Goal: Task Accomplishment & Management: Manage account settings

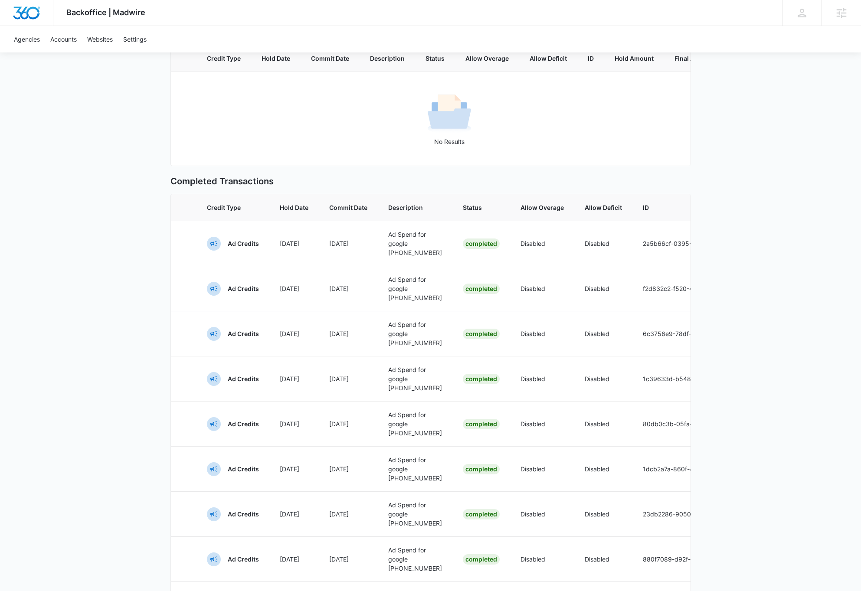
scroll to position [368, 0]
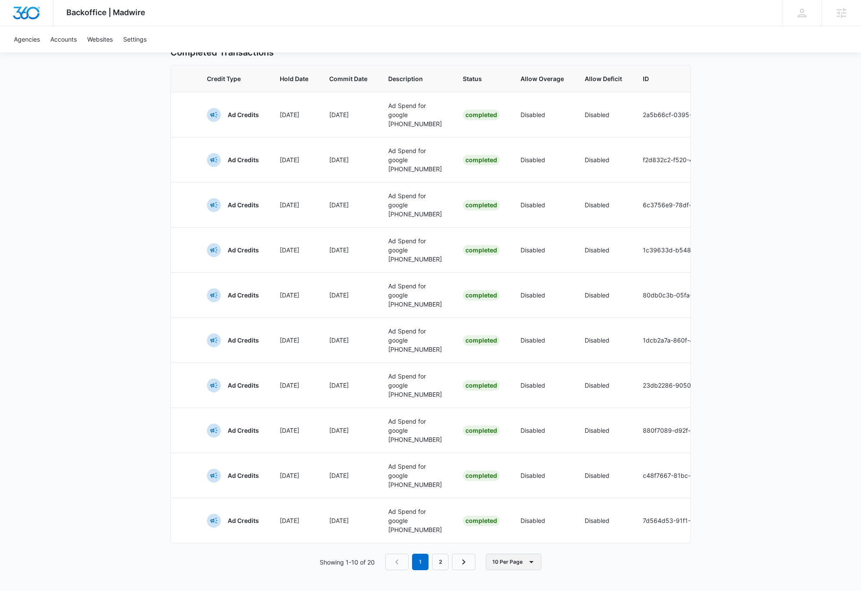
click at [512, 564] on button "10 Per Page" at bounding box center [513, 562] width 55 height 16
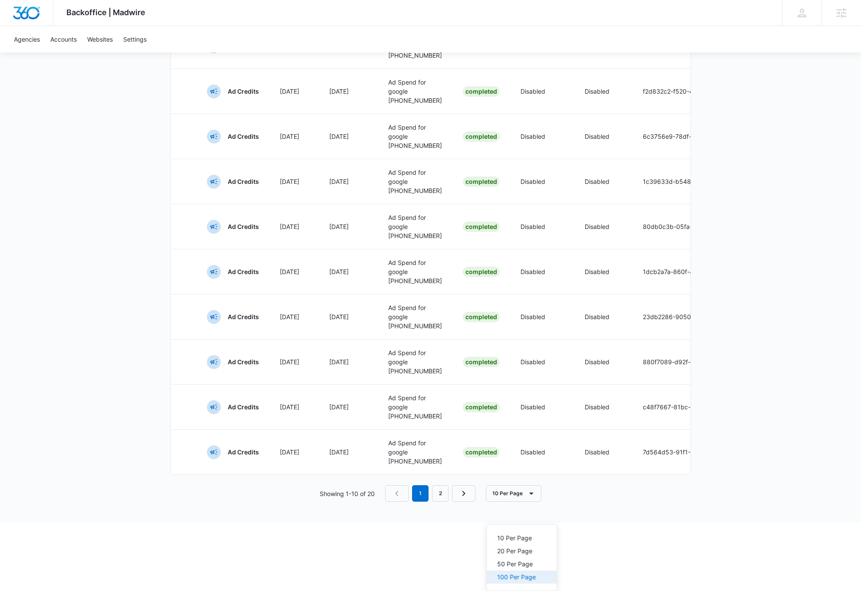
click at [517, 574] on div "100 Per Page" at bounding box center [516, 577] width 39 height 6
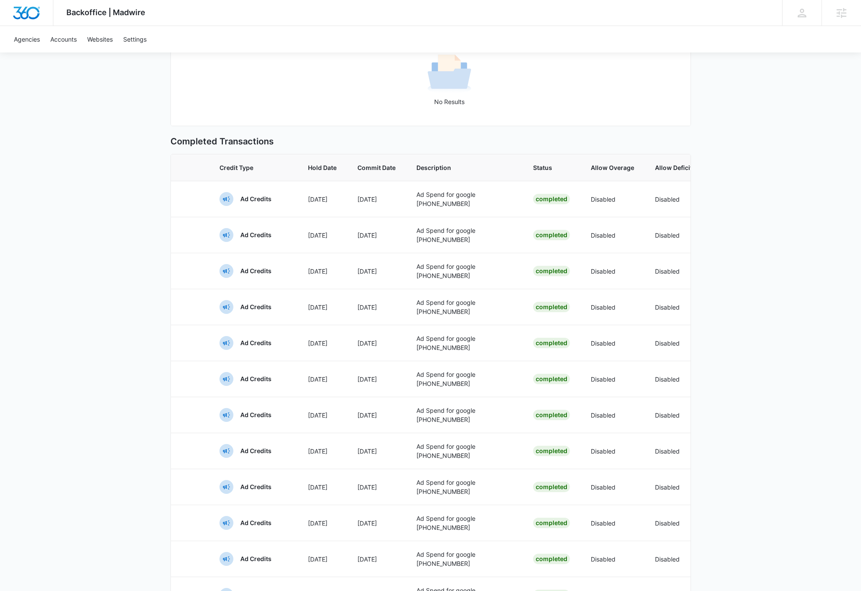
scroll to position [0, 0]
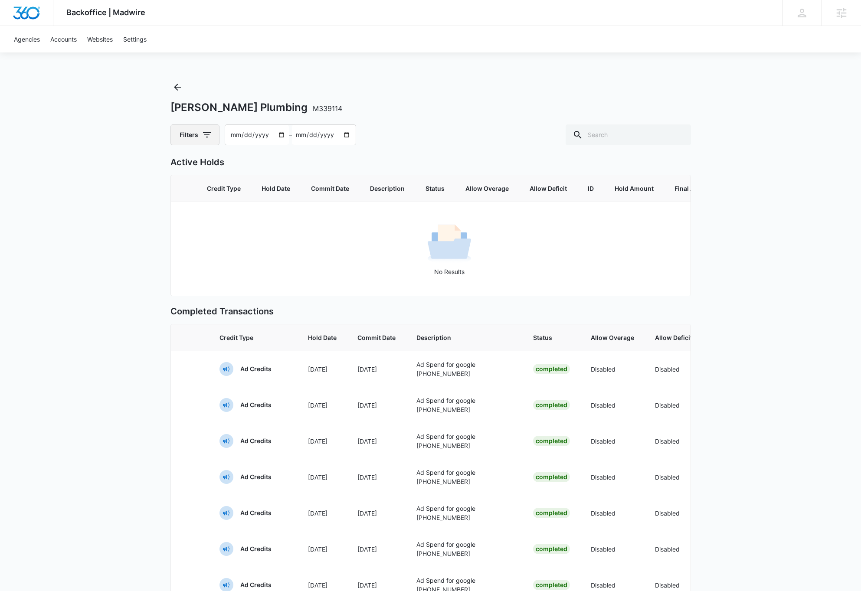
click at [206, 135] on icon "button" at bounding box center [207, 135] width 10 height 10
click at [186, 191] on div at bounding box center [186, 192] width 9 height 9
click at [182, 192] on input "Ad Credits" at bounding box center [181, 192] width 0 height 0
radio input "false"
radio input "true"
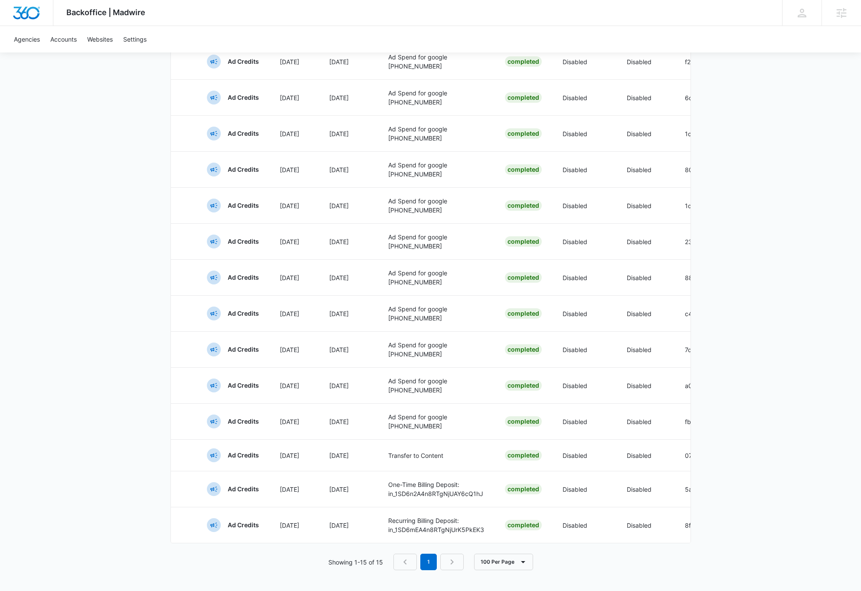
click at [74, 333] on div "Backoffice | Madwire Apps Settings DB Dave Bettger dave@madwire.com My Profile …" at bounding box center [430, 124] width 861 height 934
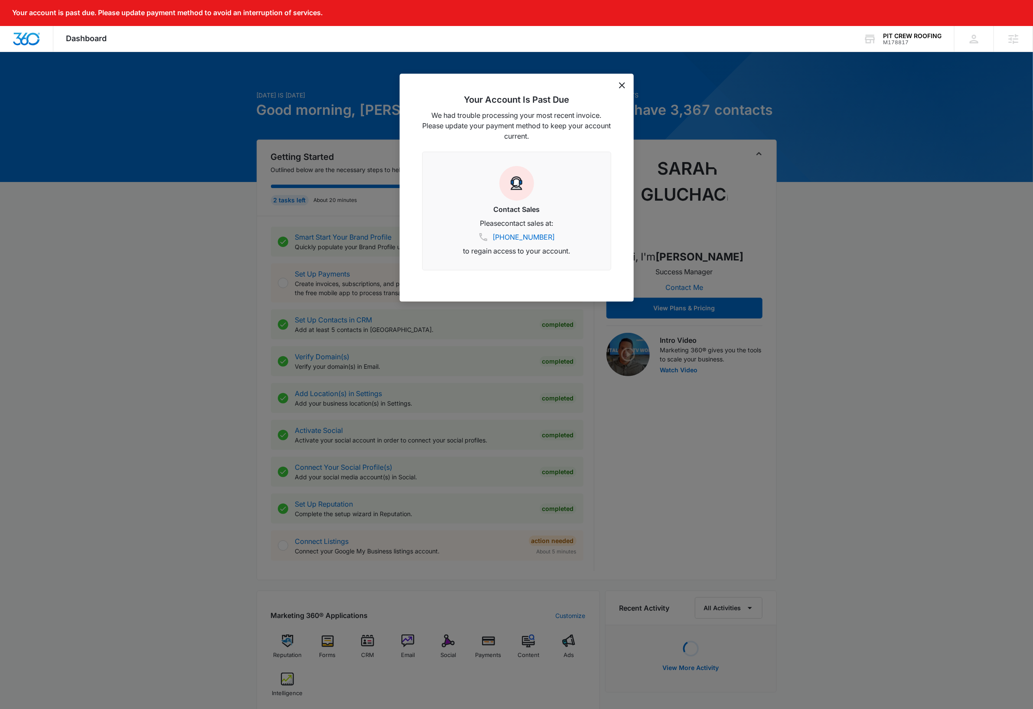
click at [623, 85] on icon "dismiss this dialog" at bounding box center [622, 85] width 6 height 6
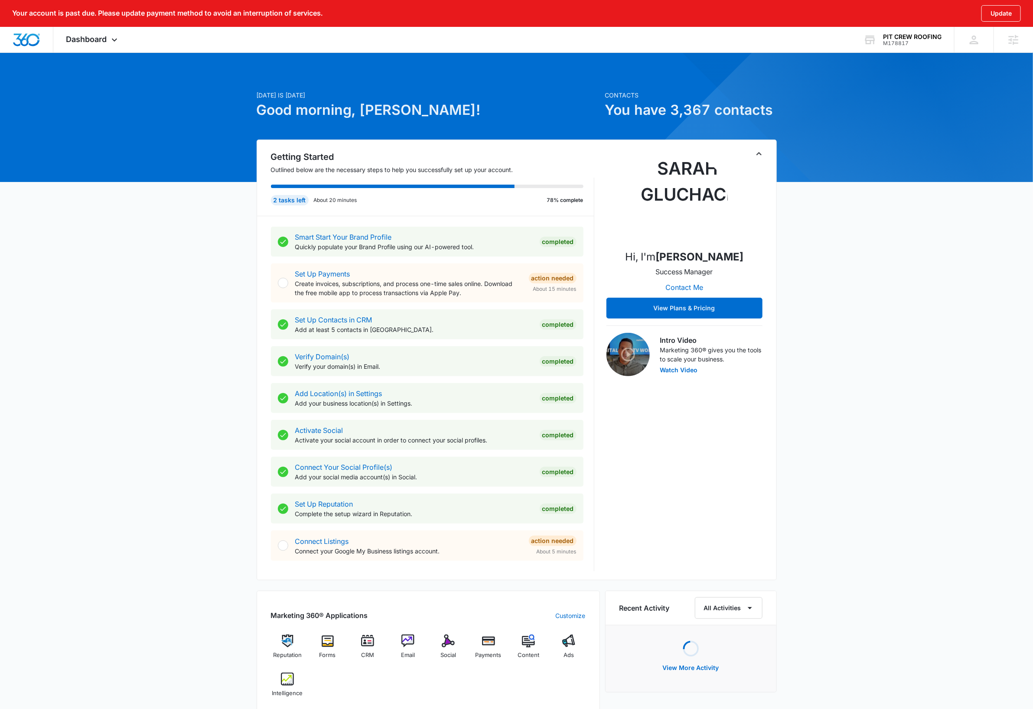
click at [894, 291] on div "Today is Friday, October 10th Good morning, Dave! Contacts You have 3,367 conta…" at bounding box center [516, 531] width 1033 height 936
drag, startPoint x: 927, startPoint y: 29, endPoint x: 924, endPoint y: 37, distance: 8.4
click at [927, 29] on div "PIT CREW ROOFING M178817 Your Accounts View All" at bounding box center [903, 40] width 104 height 26
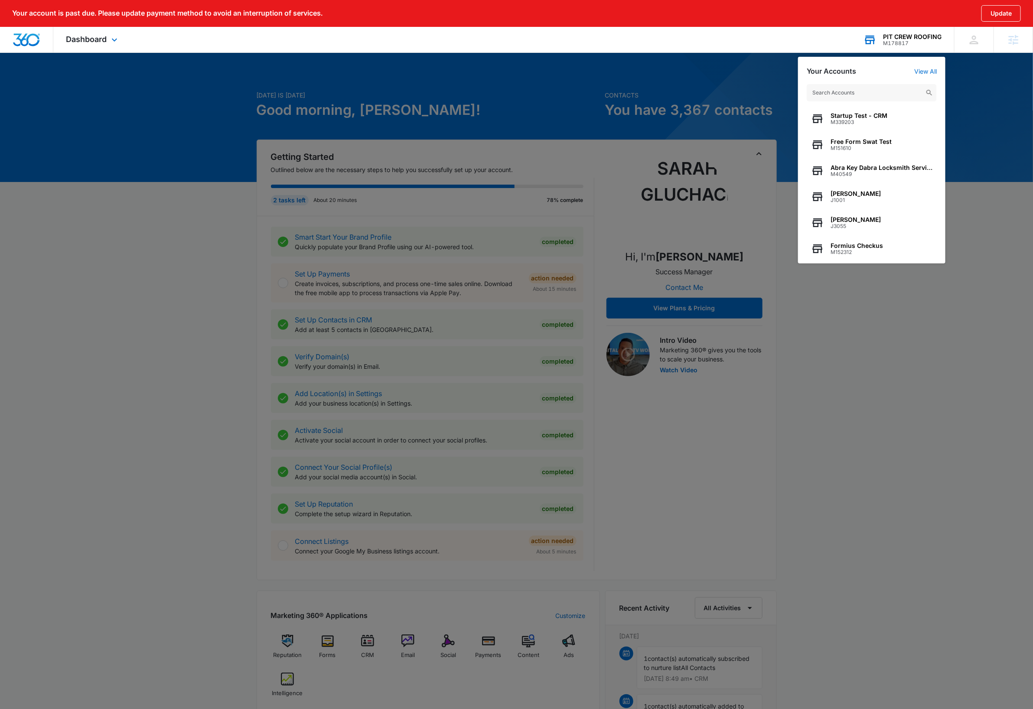
click at [867, 93] on input "text" at bounding box center [872, 92] width 130 height 17
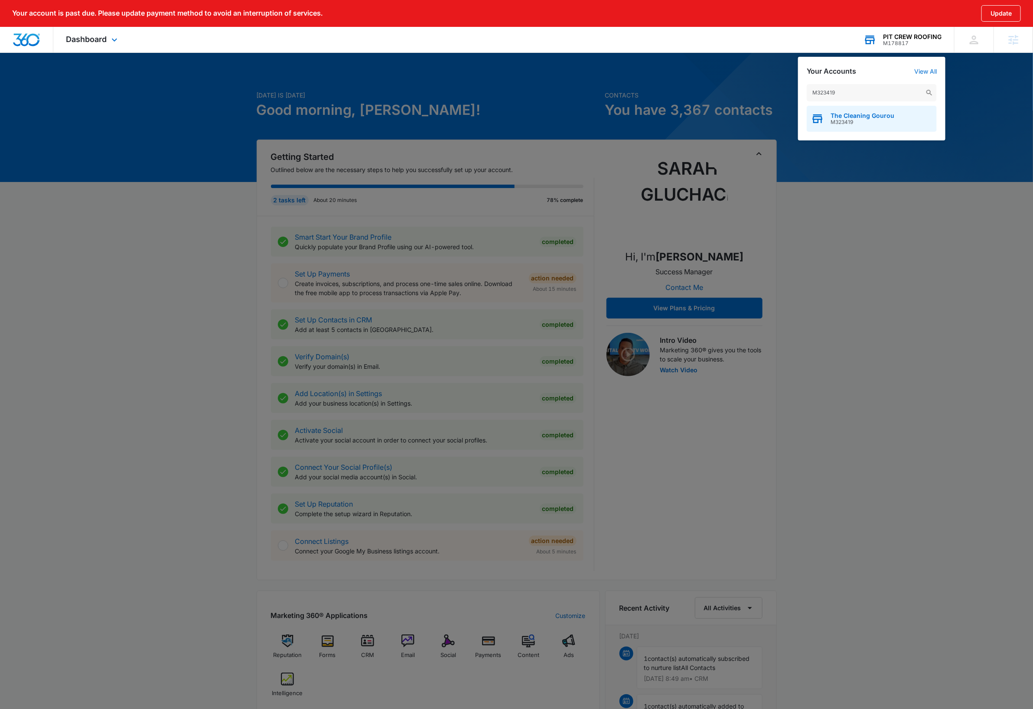
type input "M323419"
click at [916, 121] on div "The Cleaning Gourou M323419" at bounding box center [872, 119] width 130 height 26
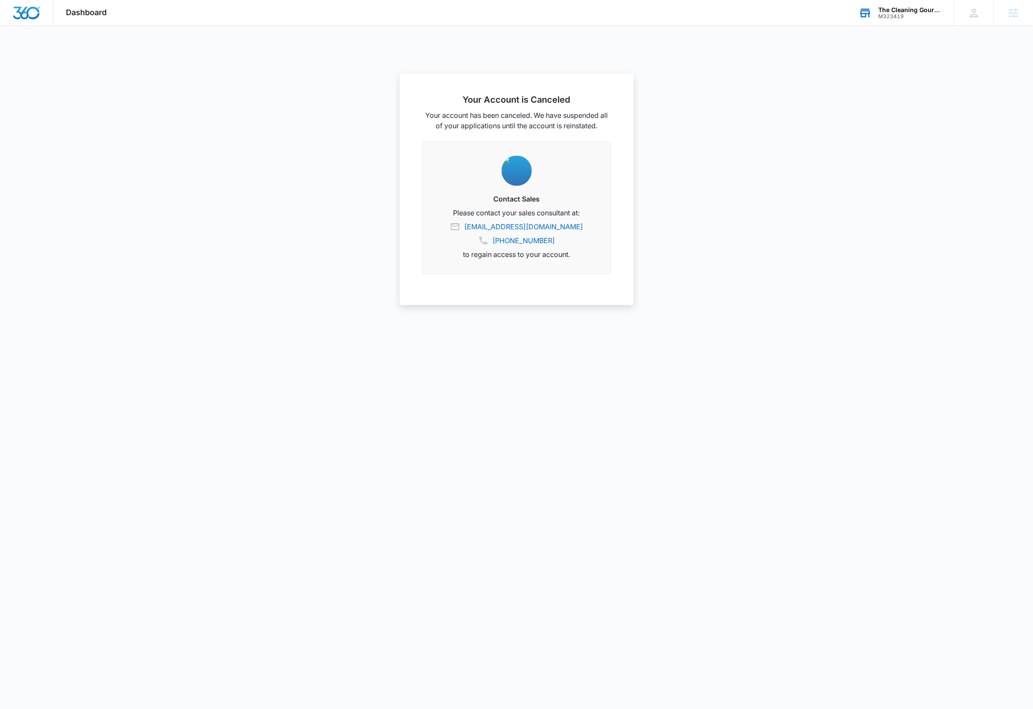
click at [924, 10] on div "The Cleaning Gourou" at bounding box center [909, 10] width 63 height 7
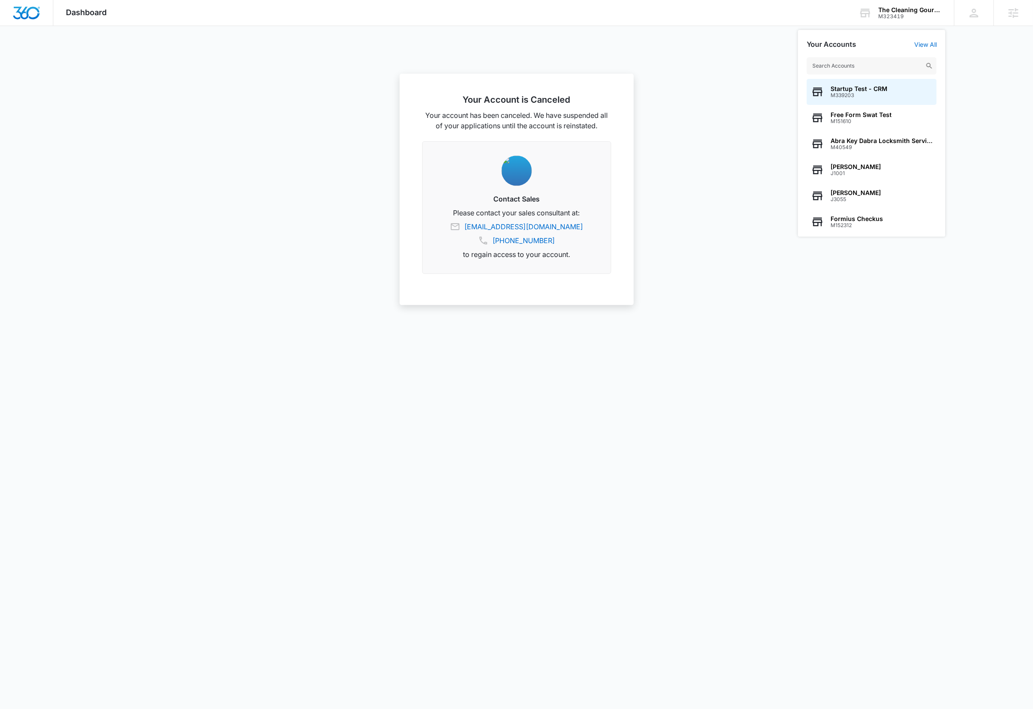
click at [868, 68] on input "text" at bounding box center [872, 65] width 130 height 17
type input "M330166"
click at [858, 95] on span "M330166" at bounding box center [864, 95] width 67 height 6
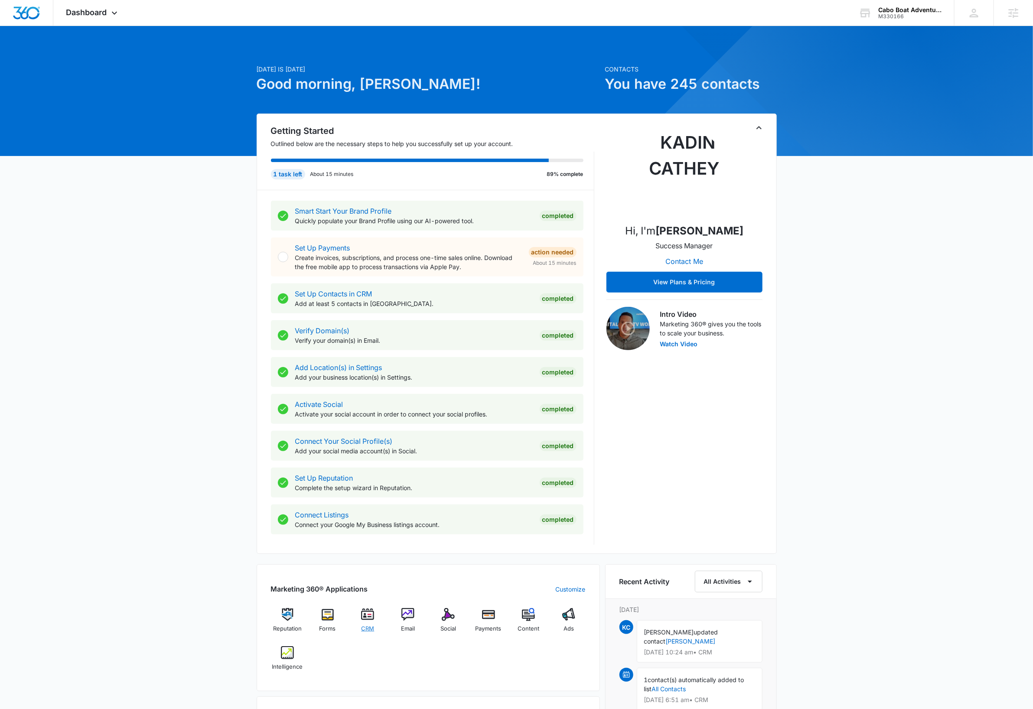
click at [369, 615] on img at bounding box center [367, 614] width 13 height 13
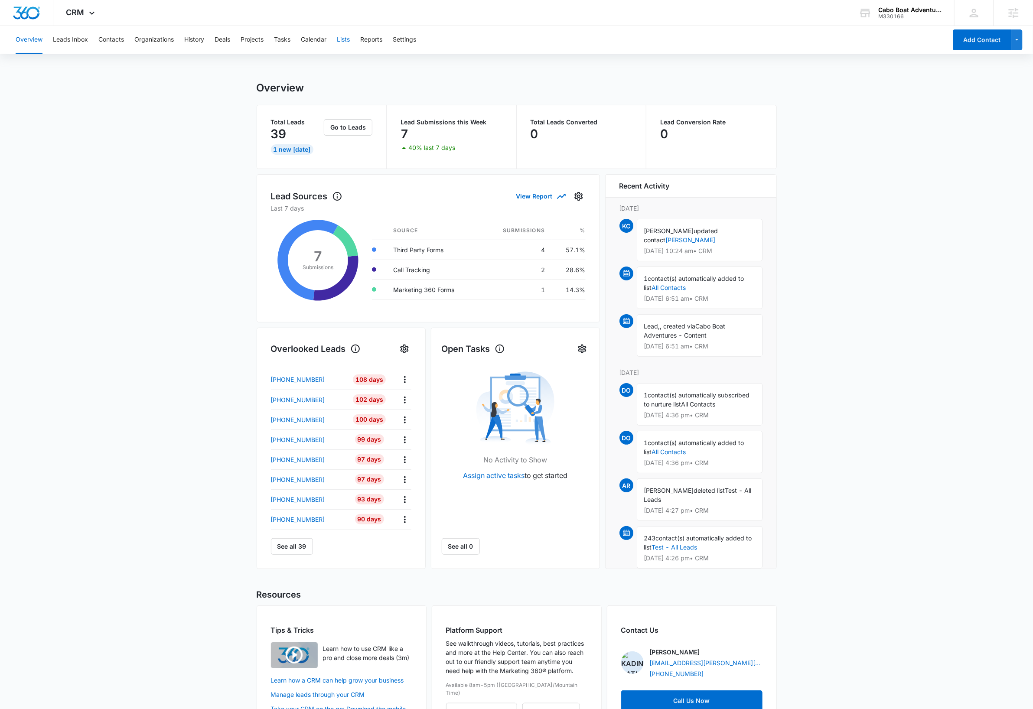
click at [345, 41] on button "Lists" at bounding box center [343, 40] width 13 height 28
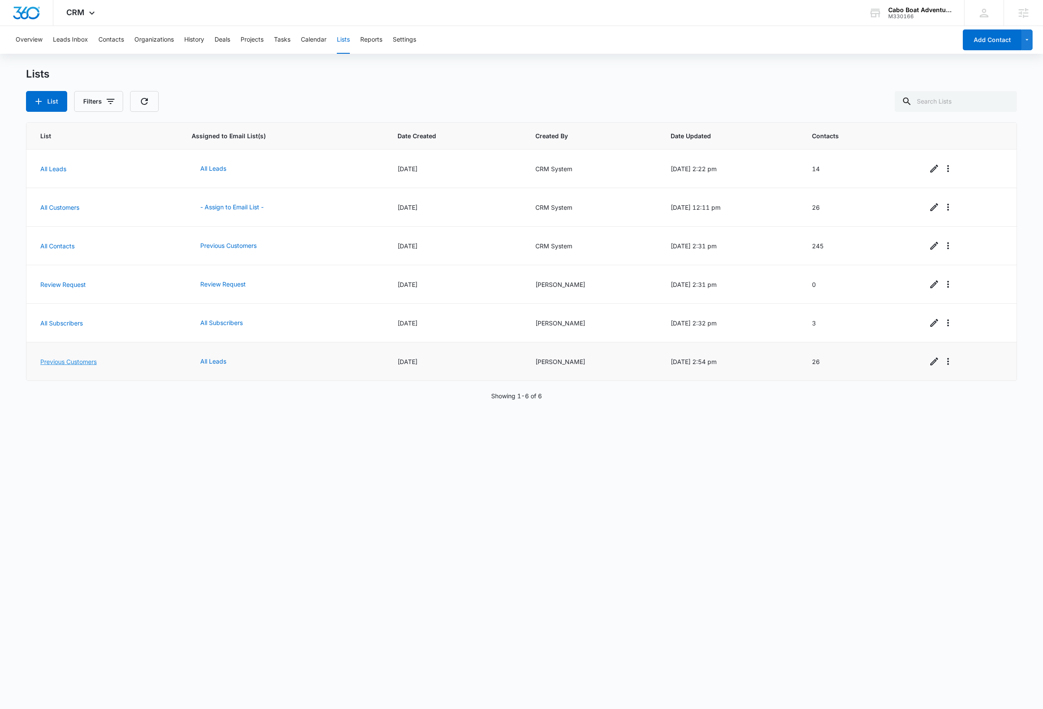
click at [72, 362] on link "Previous Customers" at bounding box center [68, 361] width 56 height 7
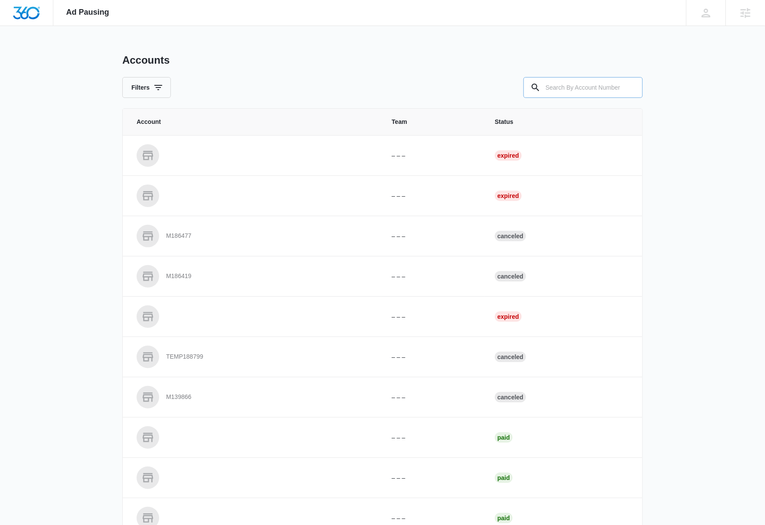
click at [575, 88] on input "text" at bounding box center [582, 87] width 119 height 21
type input "M323419"
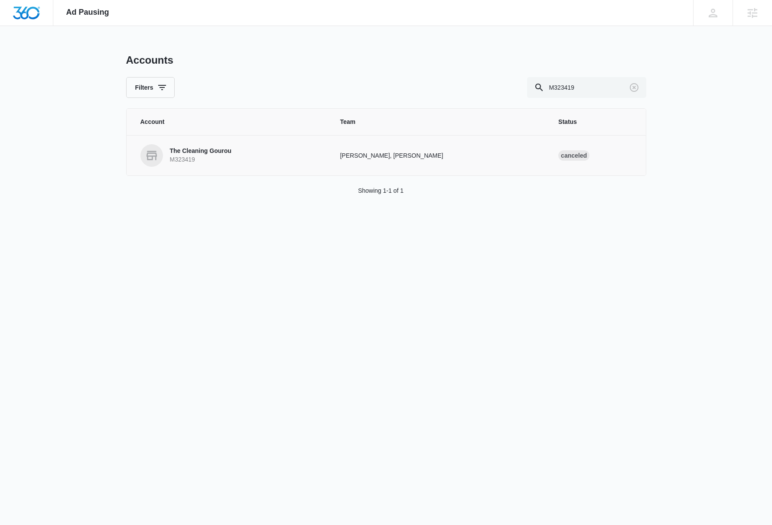
click at [221, 153] on p "The Cleaning Gourou" at bounding box center [201, 151] width 62 height 9
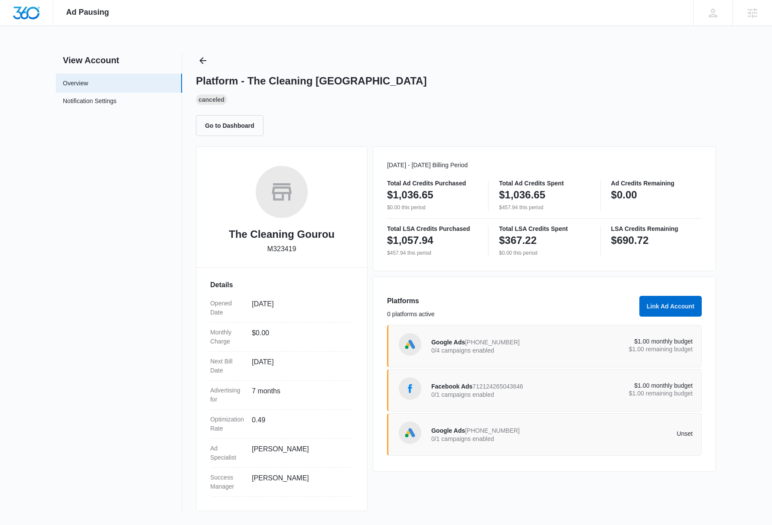
click at [582, 438] on div "Unset" at bounding box center [627, 435] width 131 height 8
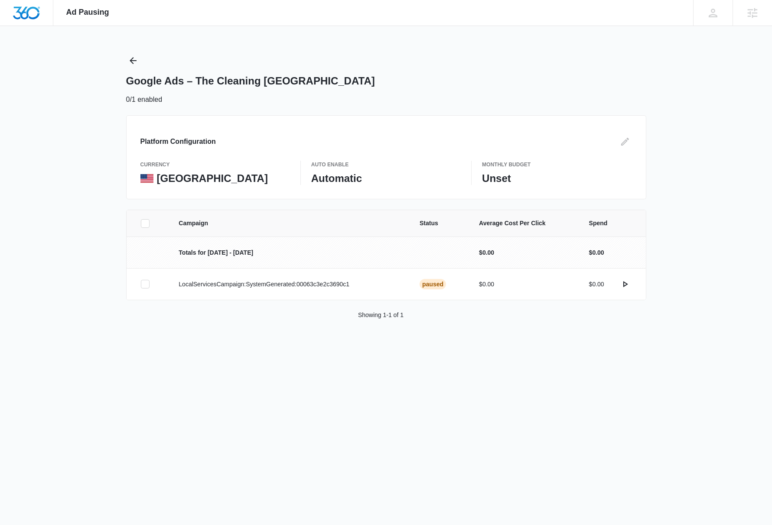
click at [676, 284] on div "Campaign Status Average Cost Per Click Spend Totals for Oct 1 - Oct 31 $0.00 $0…" at bounding box center [386, 275] width 772 height 131
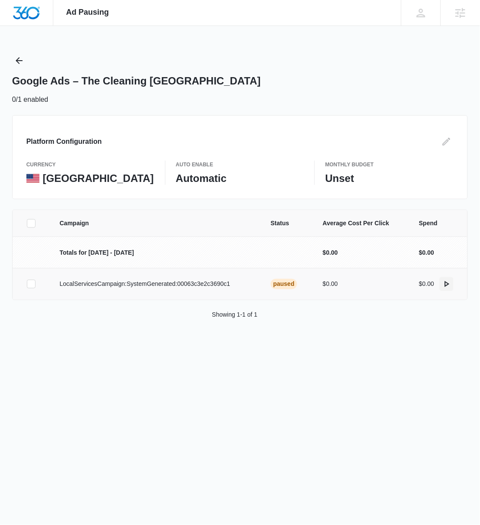
click at [448, 285] on icon "actions.activate" at bounding box center [447, 284] width 10 height 10
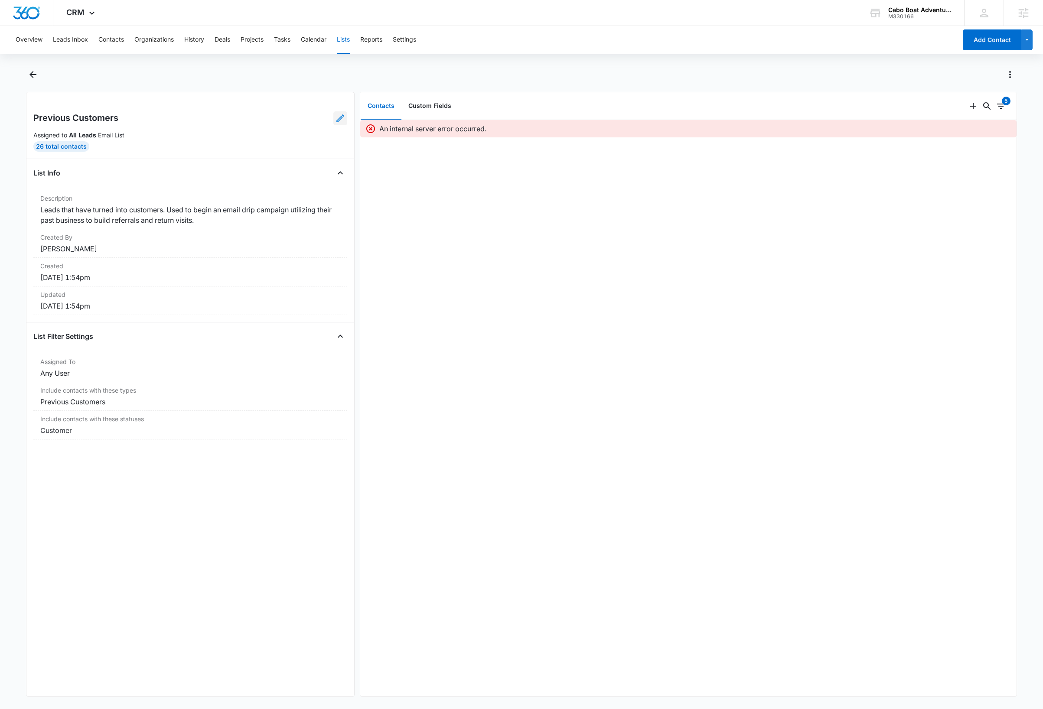
click at [335, 121] on icon at bounding box center [340, 118] width 10 height 10
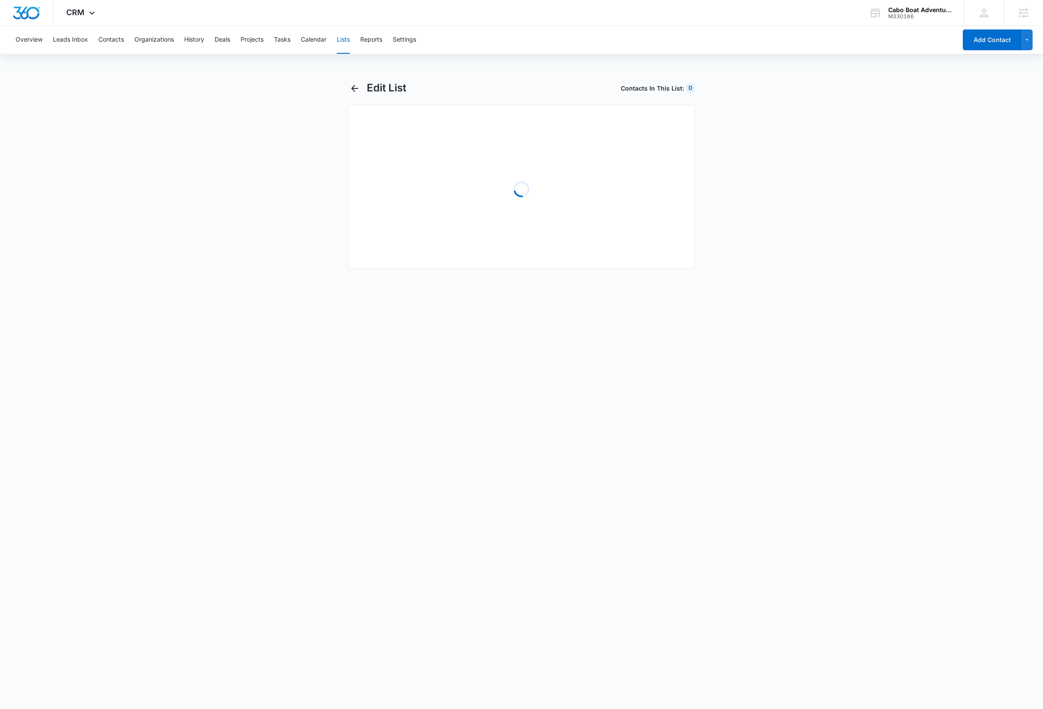
select select "31"
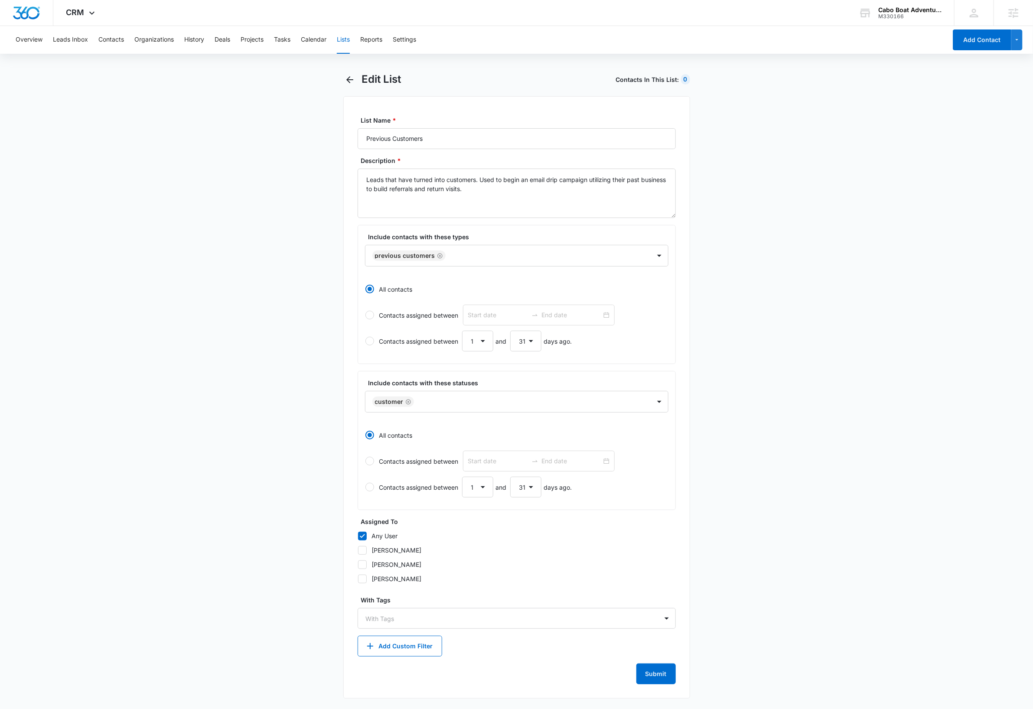
scroll to position [11, 0]
click at [657, 678] on button "Submit" at bounding box center [655, 674] width 39 height 21
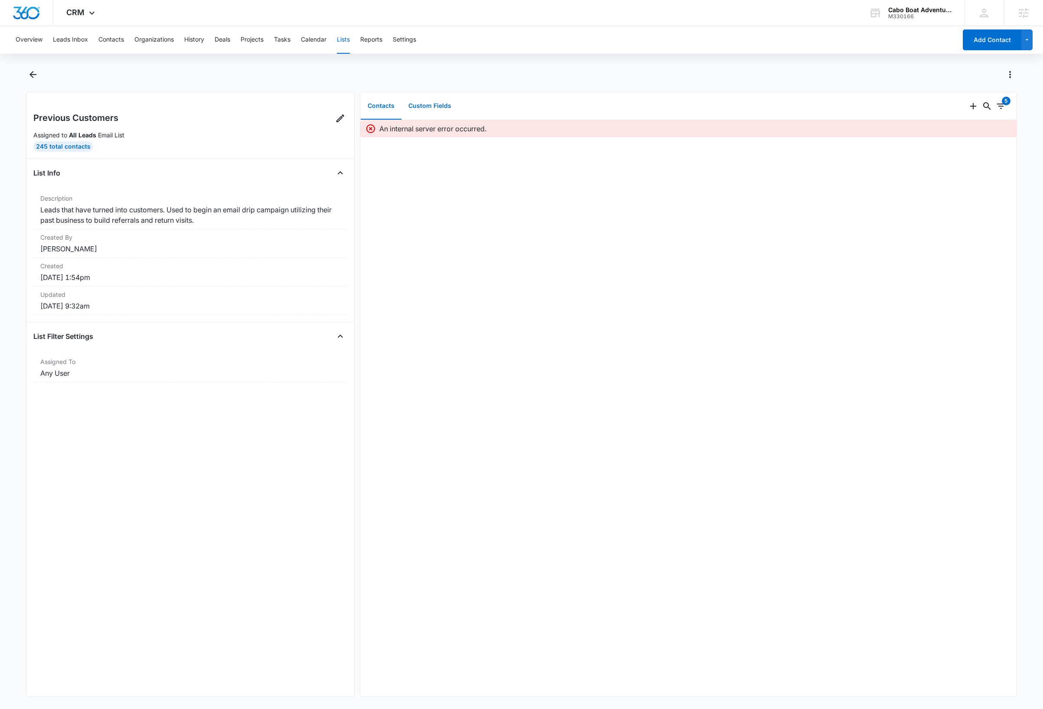
click at [446, 107] on button "Custom Fields" at bounding box center [429, 106] width 57 height 27
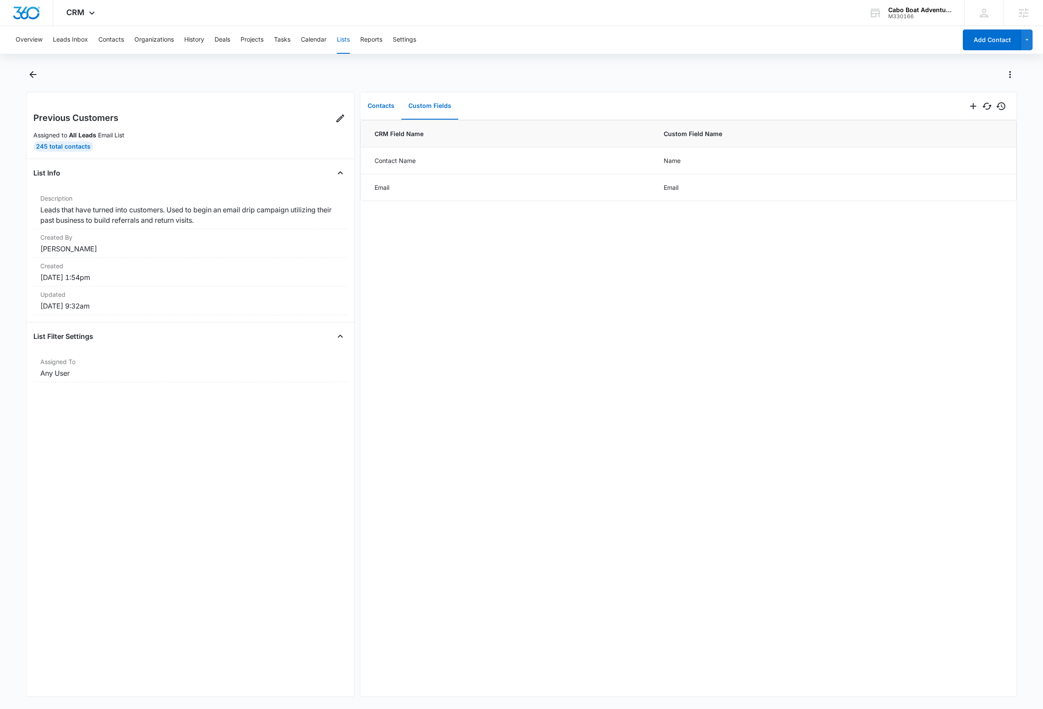
click at [381, 106] on button "Contacts" at bounding box center [381, 106] width 41 height 27
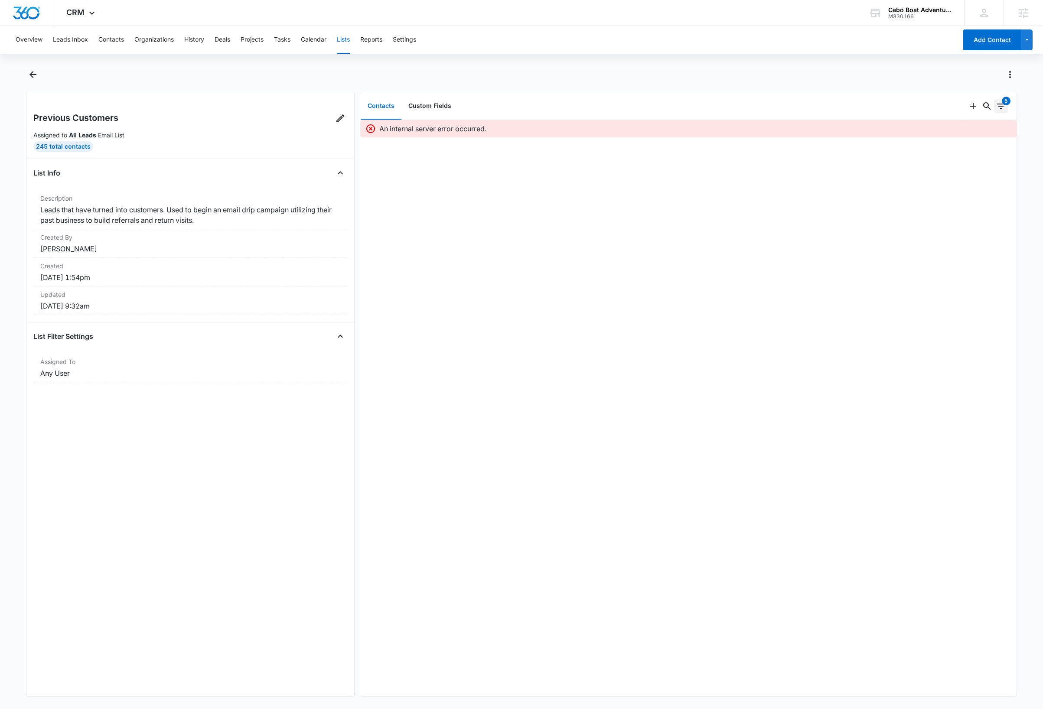
click at [996, 108] on icon "Filters" at bounding box center [1001, 106] width 10 height 10
click at [949, 272] on button "Clear All" at bounding box center [947, 272] width 100 height 16
click at [885, 70] on div at bounding box center [531, 75] width 972 height 14
click at [1008, 73] on icon "Actions" at bounding box center [1010, 74] width 10 height 10
click at [805, 82] on div "Change Email List Refresh List View List Log Export List Delete List" at bounding box center [521, 80] width 991 height 24
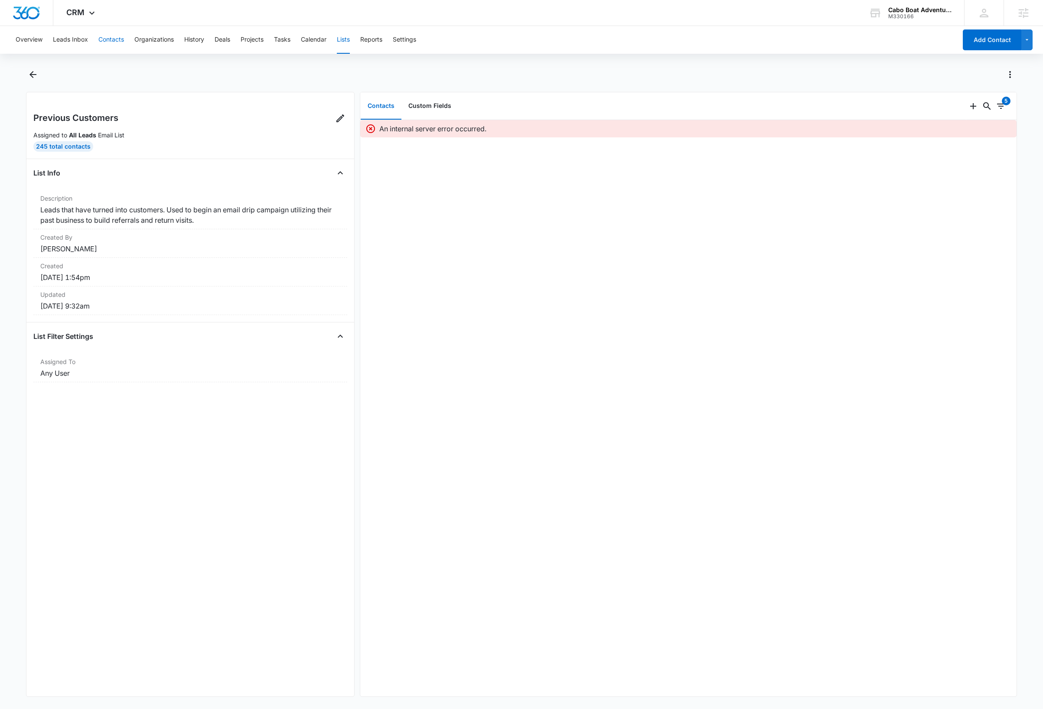
click at [116, 40] on button "Contacts" at bounding box center [111, 40] width 26 height 28
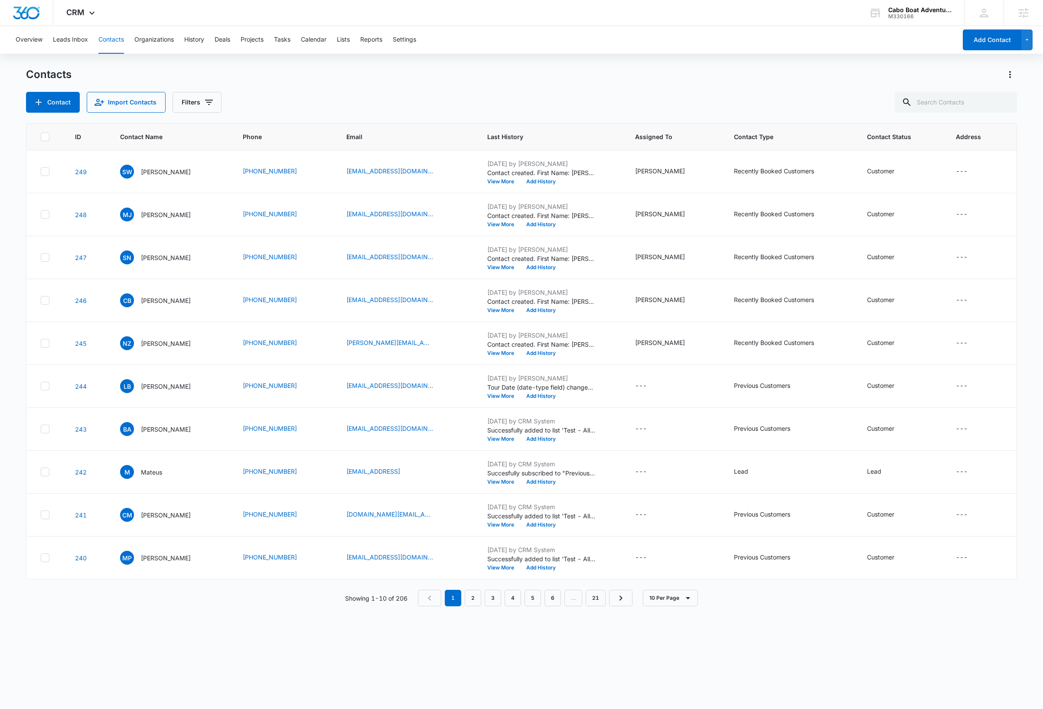
click at [460, 91] on div "Contacts Contact Import Contacts Filters" at bounding box center [521, 90] width 991 height 45
click at [346, 38] on button "Lists" at bounding box center [343, 40] width 13 height 28
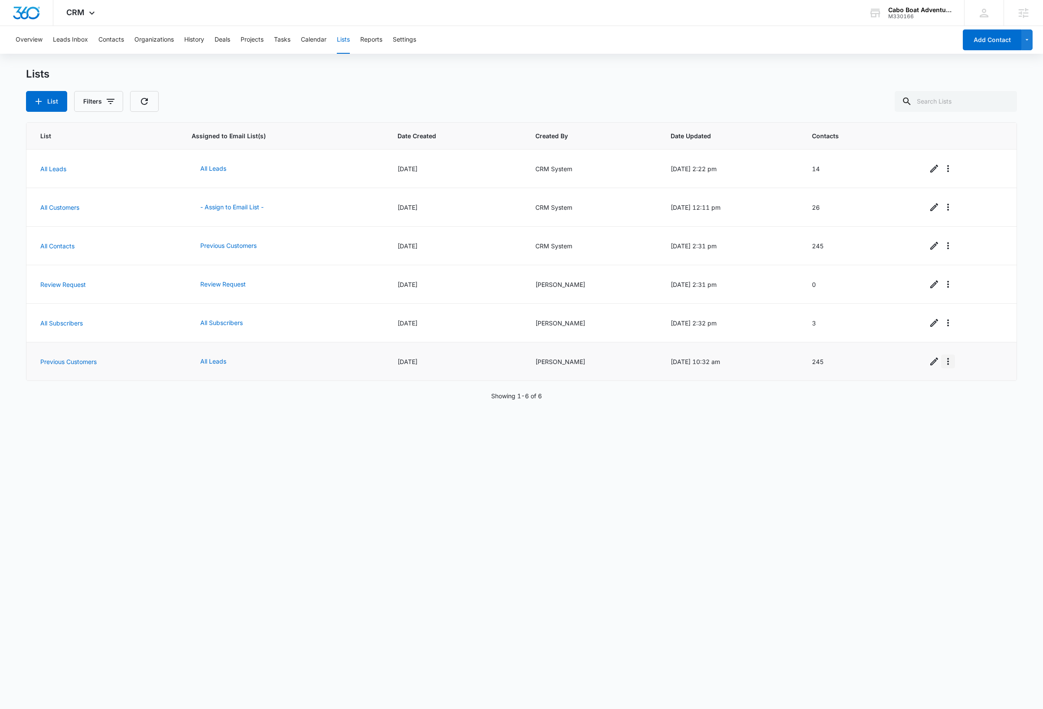
click at [943, 367] on icon "Overflow Menu" at bounding box center [948, 361] width 10 height 10
click at [979, 399] on div "View List Log" at bounding box center [965, 400] width 38 height 6
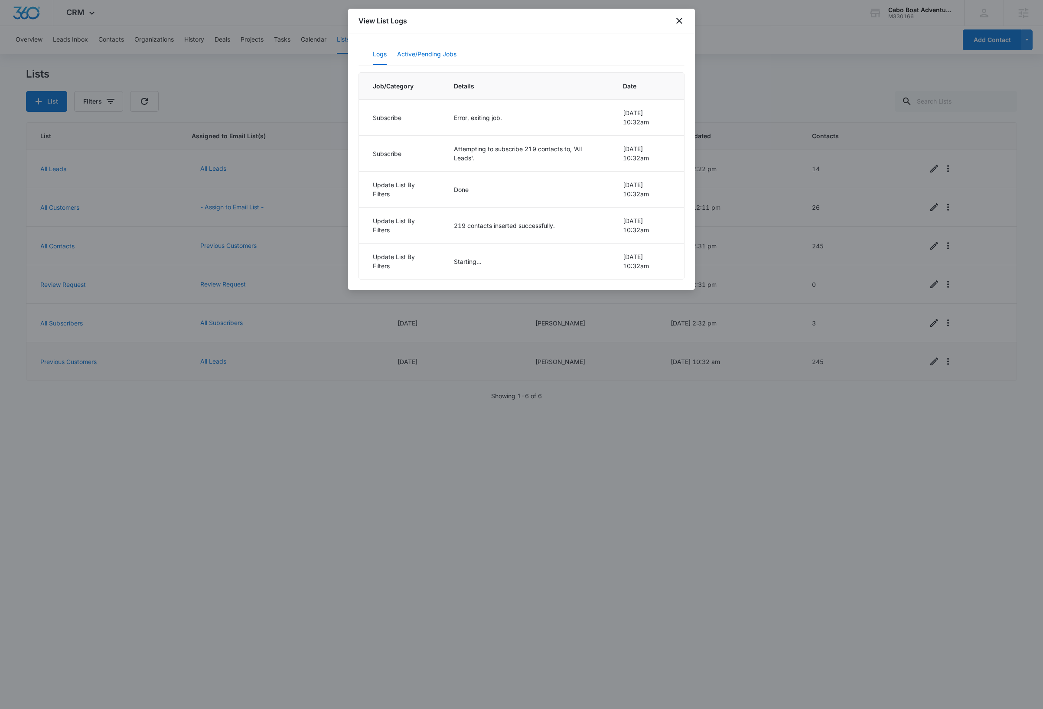
click at [432, 55] on button "Active/Pending Jobs" at bounding box center [426, 54] width 59 height 21
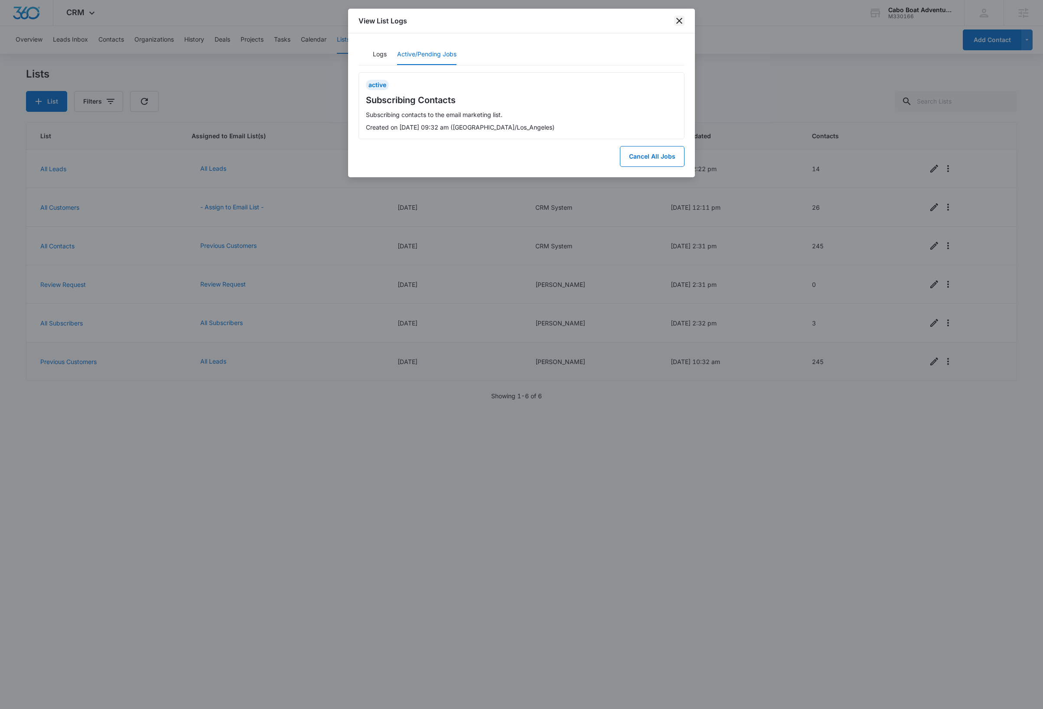
click at [678, 23] on icon "close" at bounding box center [679, 21] width 10 height 10
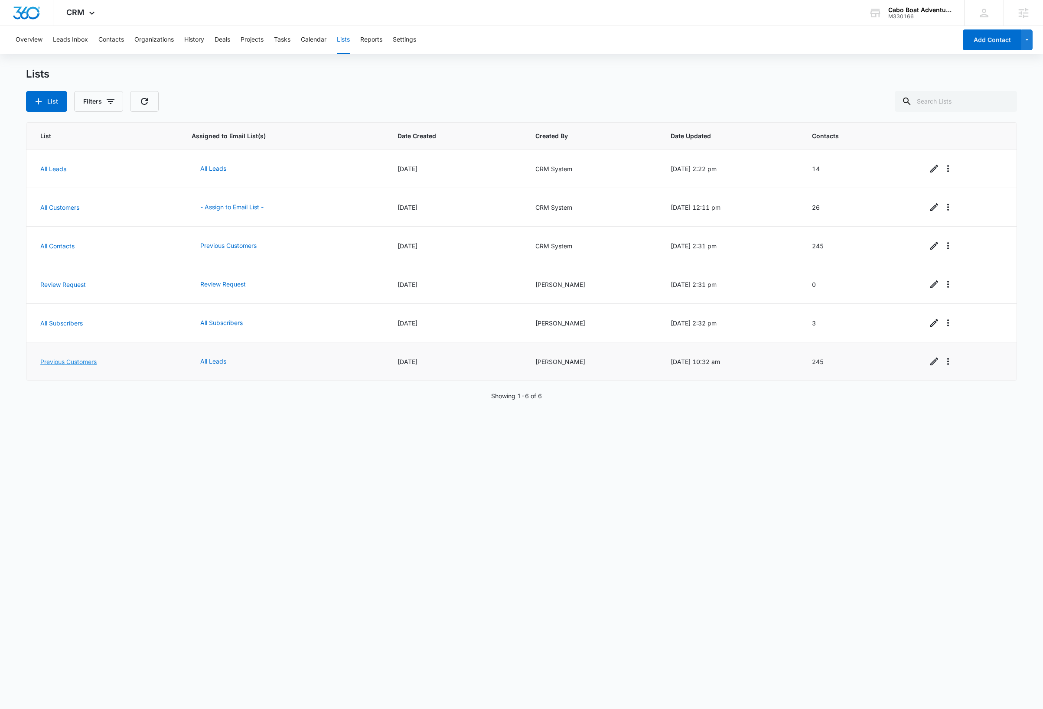
click at [90, 364] on link "Previous Customers" at bounding box center [68, 361] width 56 height 7
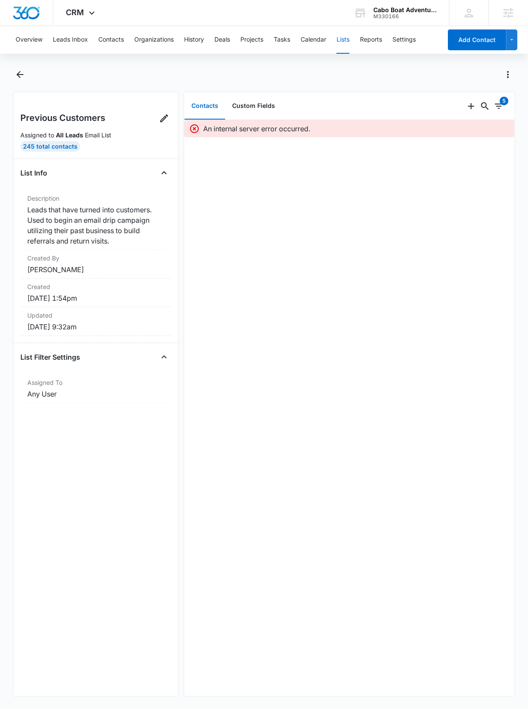
click at [324, 295] on div "An internal server error occurred." at bounding box center [349, 408] width 330 height 577
click at [496, 106] on icon "Filters" at bounding box center [500, 106] width 8 height 5
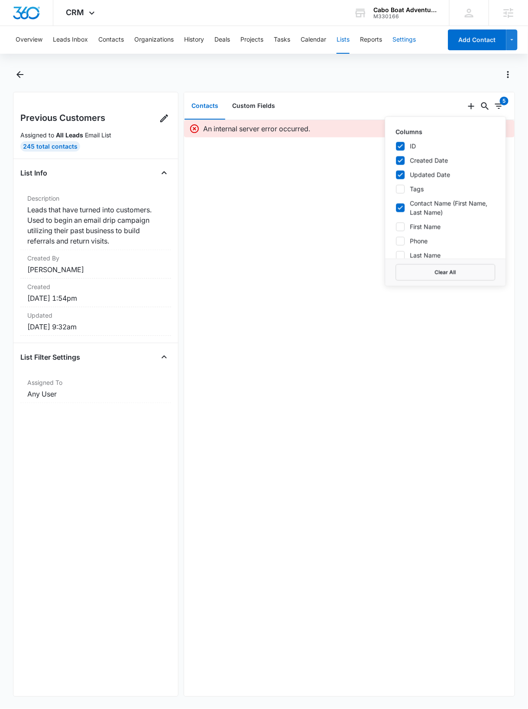
click at [411, 41] on button "Settings" at bounding box center [404, 40] width 23 height 28
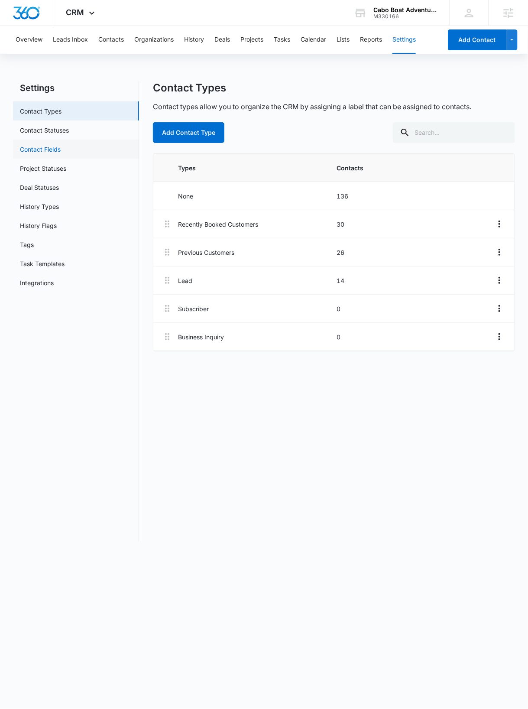
click at [52, 146] on link "Contact Fields" at bounding box center [40, 149] width 41 height 9
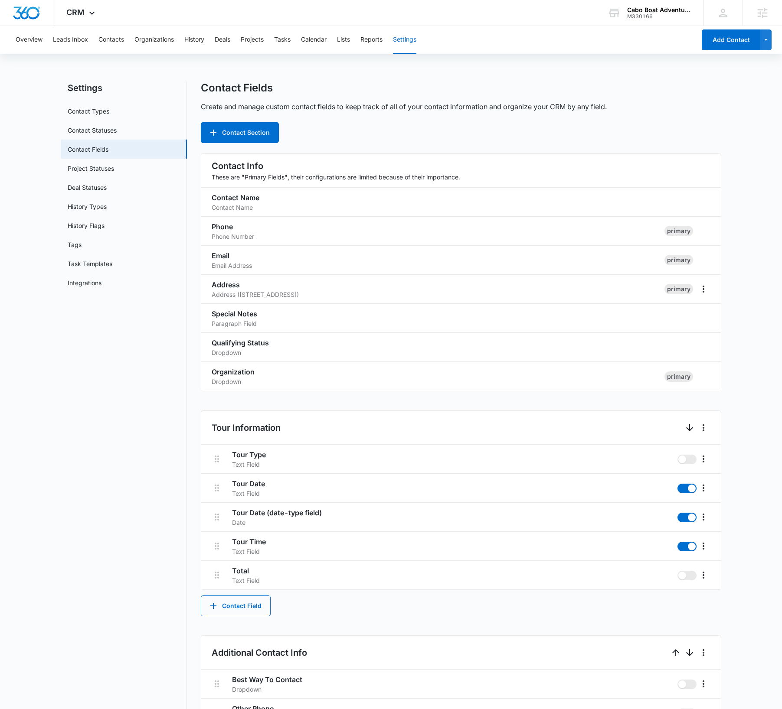
click at [528, 98] on main "Settings Contact Types Contact Statuses Contact Fields Project Statuses Deal St…" at bounding box center [391, 674] width 782 height 1184
click at [346, 40] on button "Lists" at bounding box center [343, 40] width 13 height 28
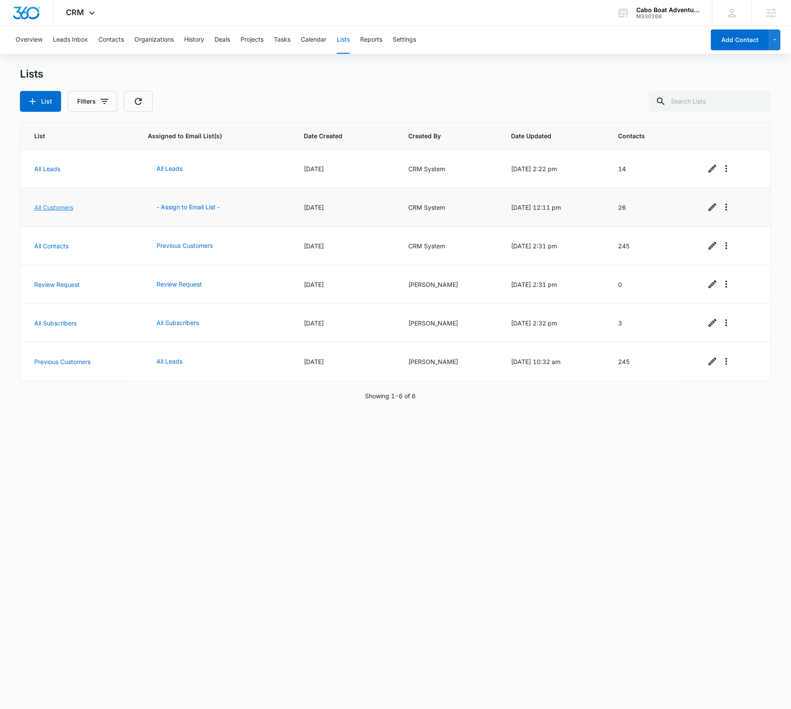
click at [55, 208] on link "All Customers" at bounding box center [53, 207] width 39 height 7
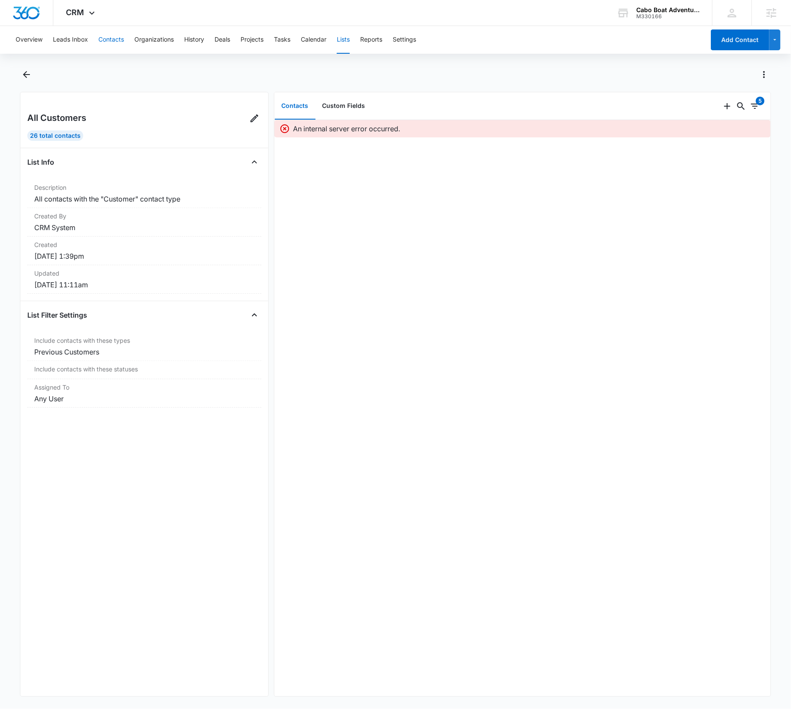
click at [112, 38] on button "Contacts" at bounding box center [111, 40] width 26 height 28
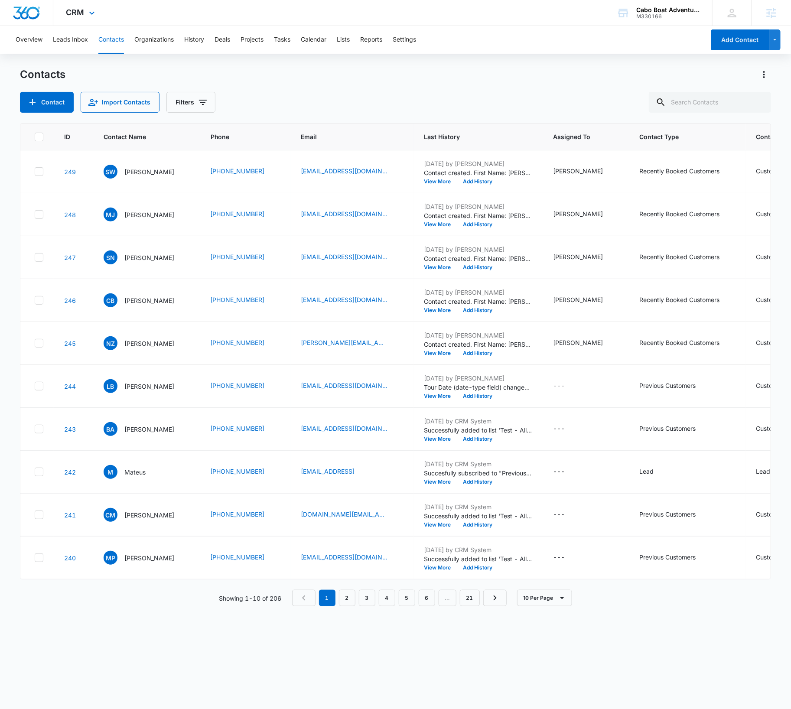
click at [85, 10] on div "CRM Apps Reputation Forms CRM Email Social Payments Content Ads Intelligence Fi…" at bounding box center [81, 13] width 57 height 26
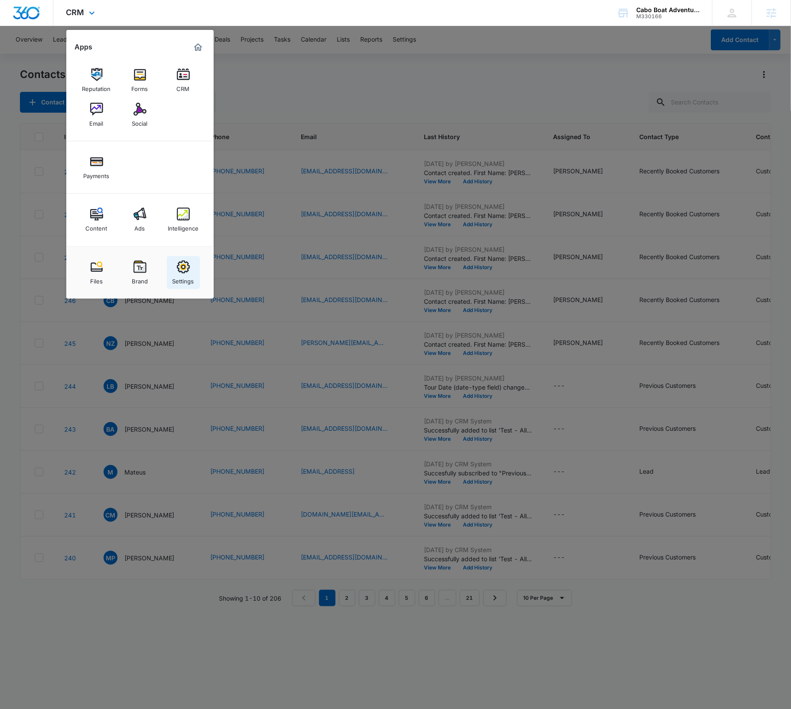
click at [182, 276] on div "Settings" at bounding box center [184, 279] width 22 height 11
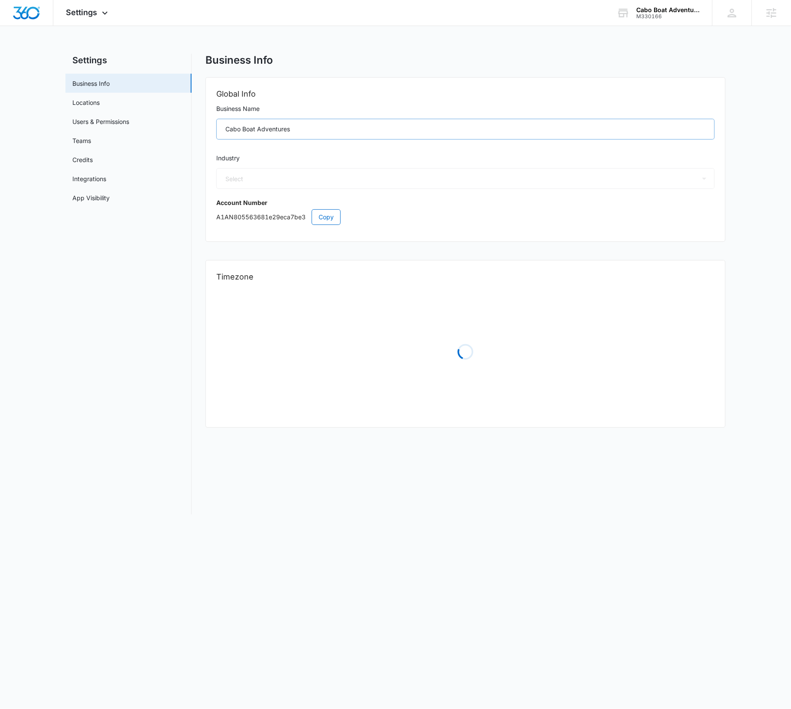
select select "52"
select select "US"
select select "America/Los_Angeles"
click at [329, 220] on span "Copy" at bounding box center [326, 217] width 15 height 10
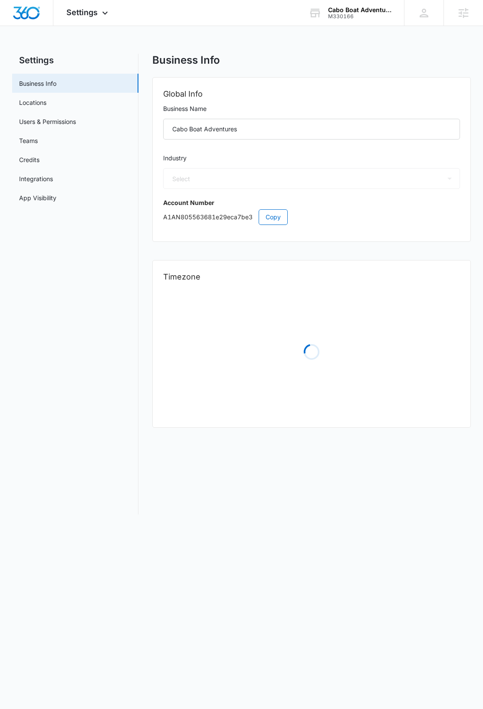
select select "52"
select select "US"
select select "America/Los_Angeles"
click at [268, 574] on body "Settings Apps Reputation Forms CRM Email Social Payments Content Ads Intelligen…" at bounding box center [241, 354] width 483 height 709
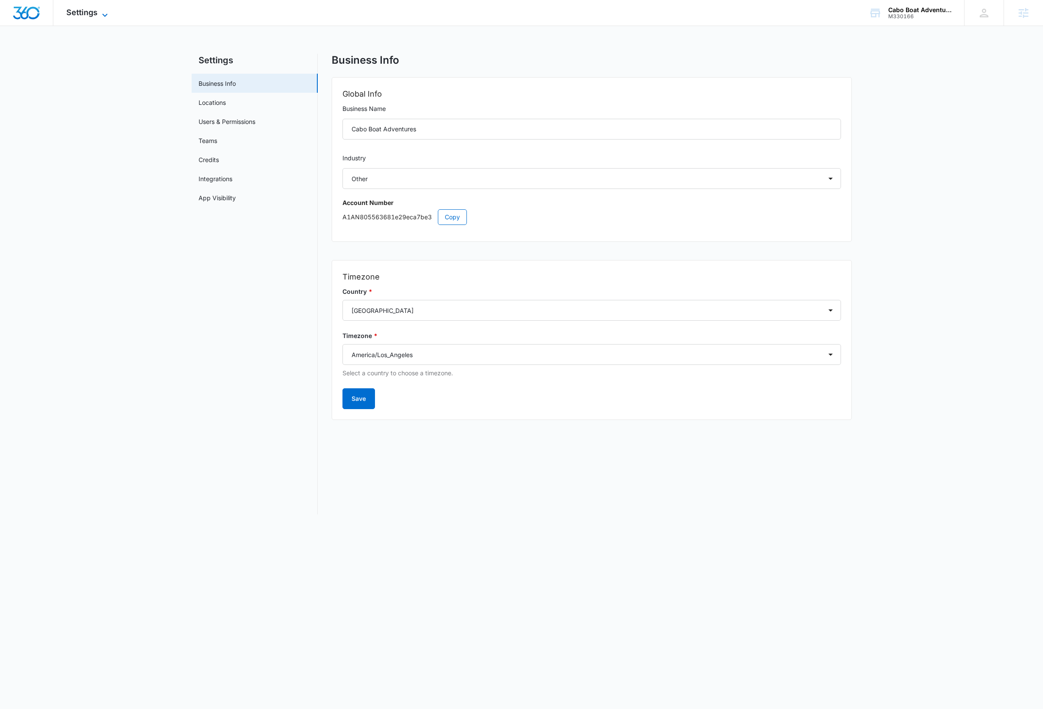
click at [101, 12] on icon at bounding box center [105, 15] width 10 height 10
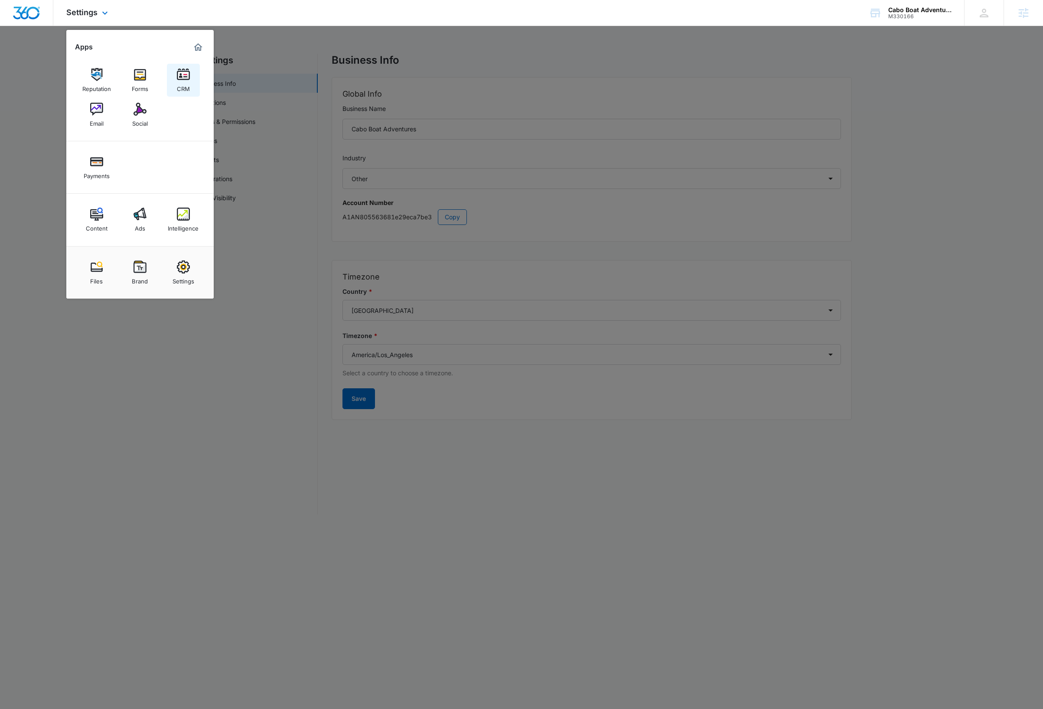
click at [189, 75] on img at bounding box center [183, 74] width 13 height 13
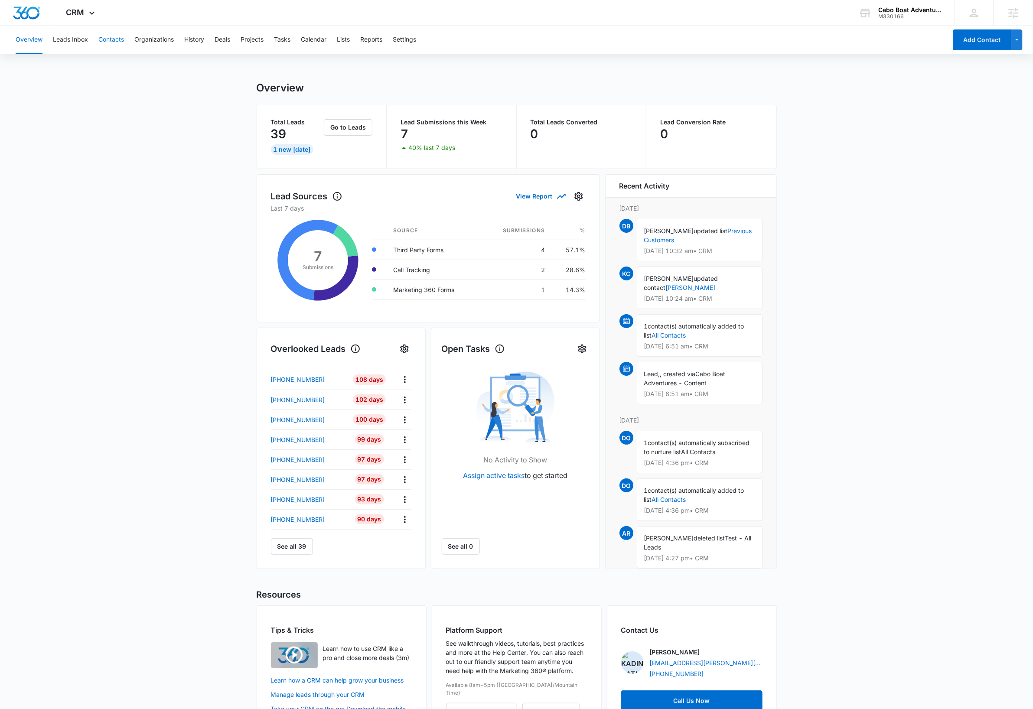
click at [116, 40] on button "Contacts" at bounding box center [111, 40] width 26 height 28
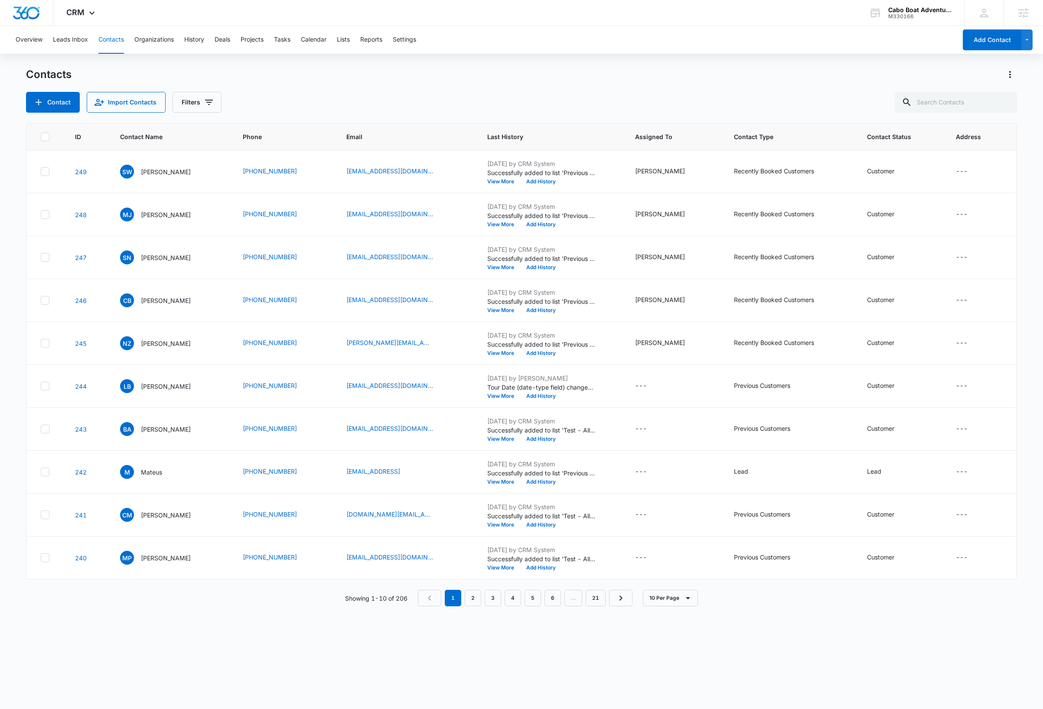
click at [292, 78] on div "Contacts" at bounding box center [521, 75] width 991 height 14
click at [346, 40] on button "Lists" at bounding box center [343, 40] width 13 height 28
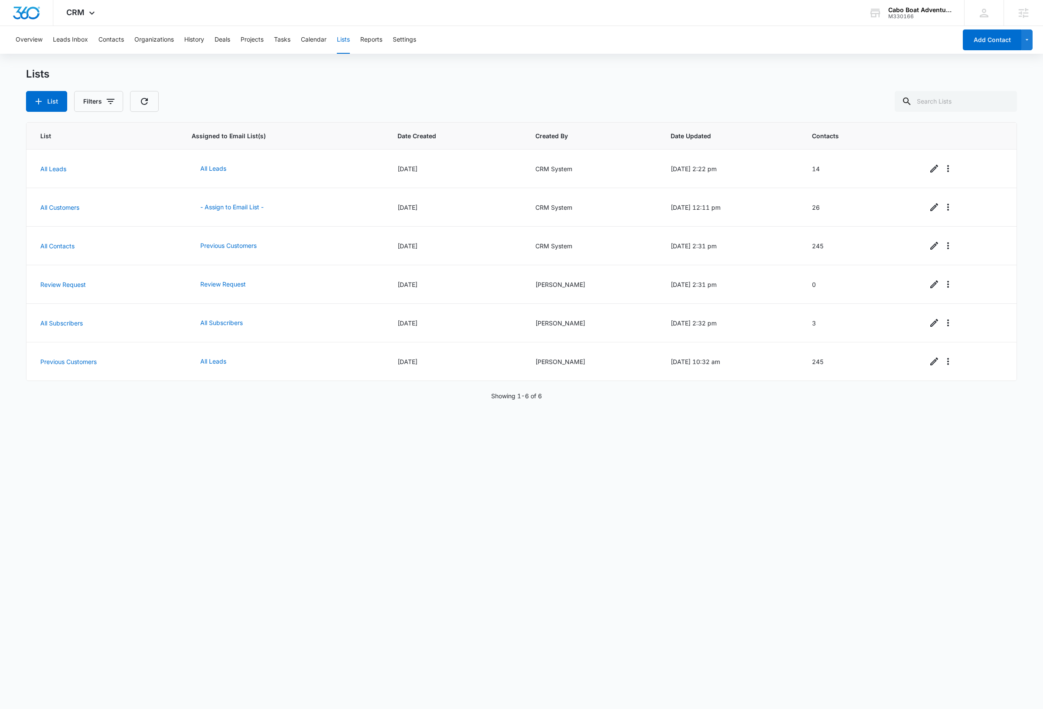
click at [483, 554] on div "List Assigned to Email List(s) Date Created Created By Date Updated Contacts Al…" at bounding box center [521, 409] width 991 height 575
click at [72, 365] on link "Previous Customers" at bounding box center [68, 361] width 56 height 7
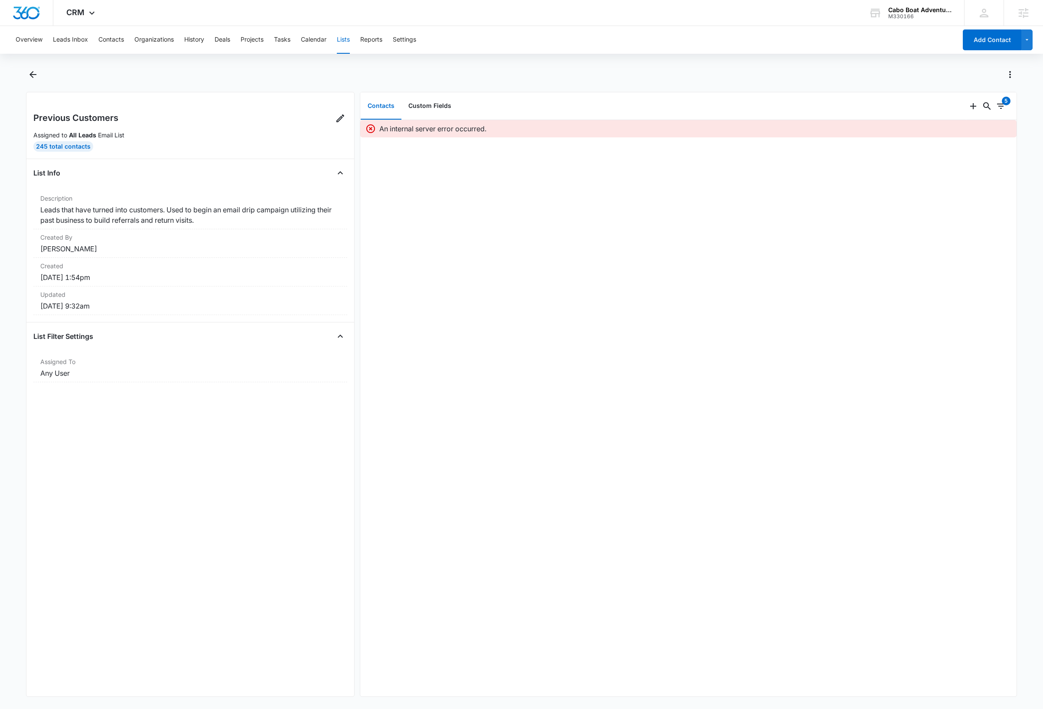
click at [177, 494] on div "Previous Customers Assigned to All Leads Email List 245 Total Contacts List Inf…" at bounding box center [190, 394] width 329 height 605
click at [30, 74] on icon "Back" at bounding box center [32, 74] width 7 height 7
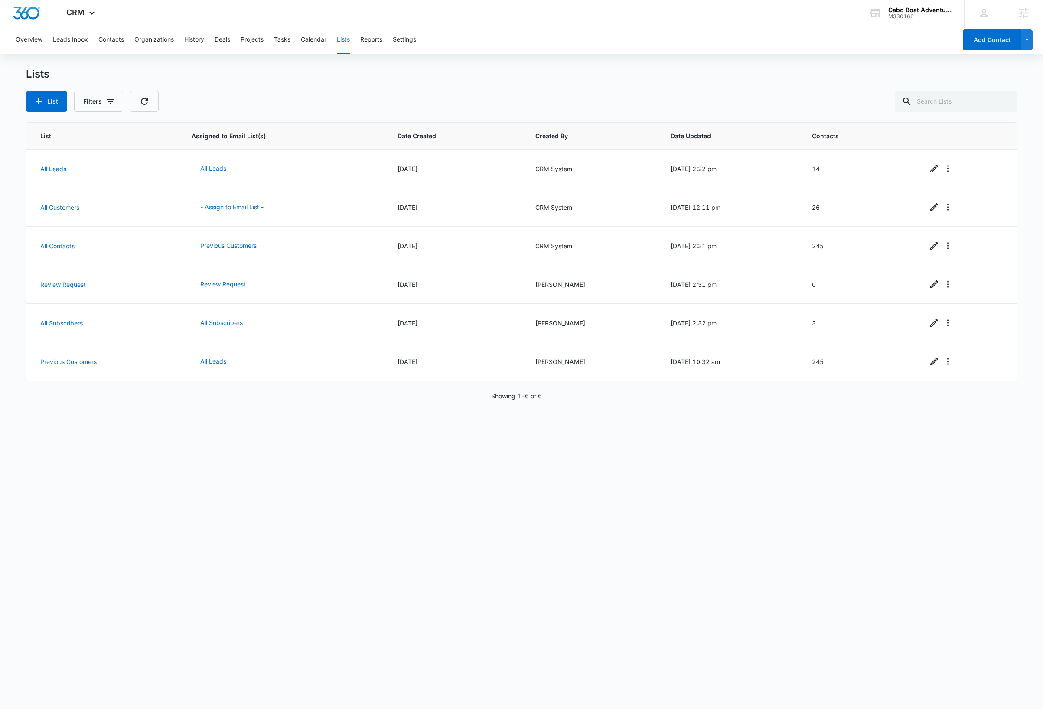
click at [333, 506] on div "List Assigned to Email List(s) Date Created Created By Date Updated Contacts Al…" at bounding box center [521, 409] width 991 height 575
drag, startPoint x: 142, startPoint y: 102, endPoint x: 192, endPoint y: 93, distance: 50.7
click at [143, 102] on icon "button" at bounding box center [144, 101] width 10 height 10
click at [521, 517] on div "List Assigned to Email List(s) Date Created Created By Date Updated Contacts Al…" at bounding box center [521, 409] width 991 height 575
click at [79, 600] on div "List Assigned to Email List(s) Date Created Created By Date Updated Contacts Al…" at bounding box center [521, 409] width 991 height 575
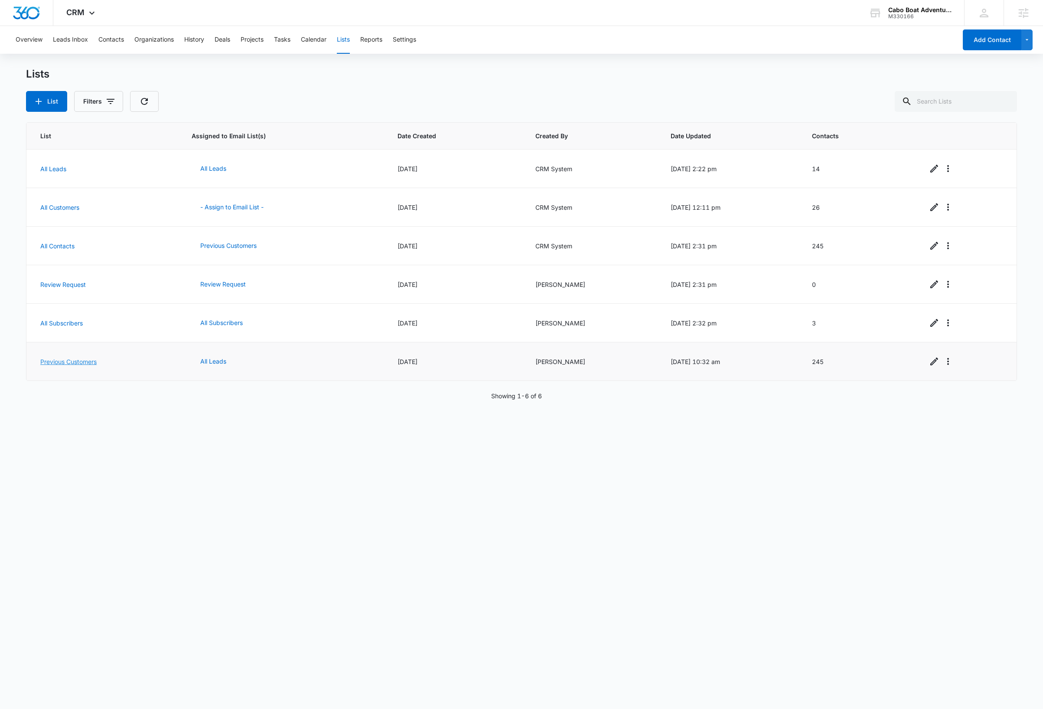
click at [56, 363] on link "Previous Customers" at bounding box center [68, 361] width 56 height 7
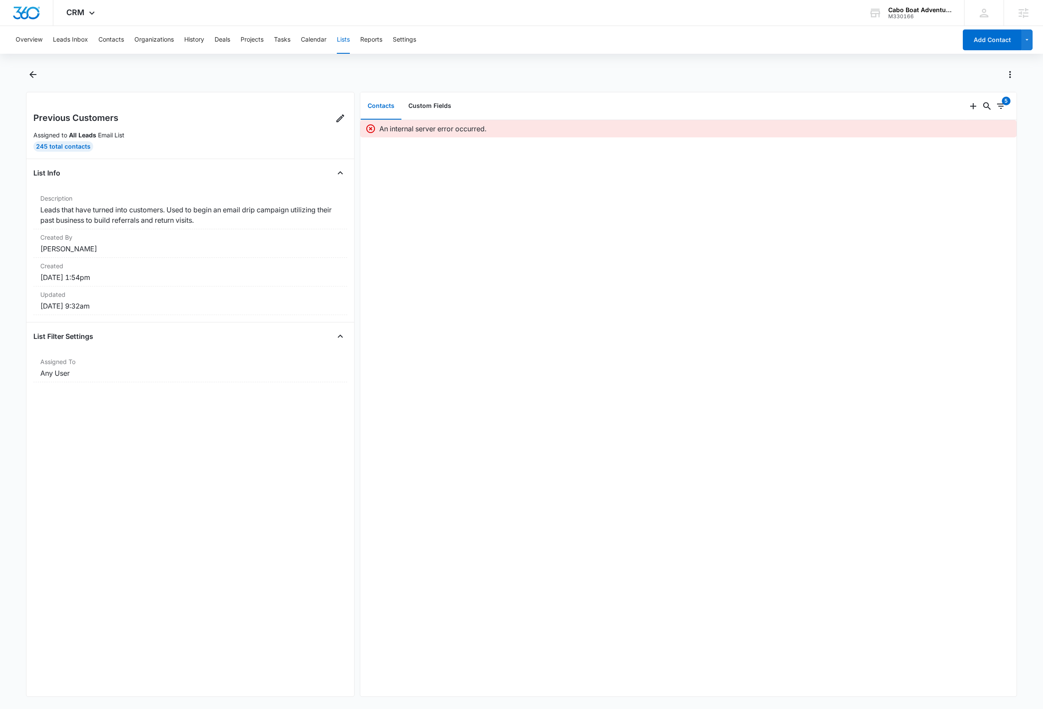
click at [616, 389] on div "An internal server error occurred." at bounding box center [688, 408] width 656 height 577
click at [119, 60] on div "Overview Leads Inbox Contacts Organizations History Deals Projects Tasks Calend…" at bounding box center [521, 367] width 1043 height 682
click at [73, 37] on button "Leads Inbox" at bounding box center [70, 40] width 35 height 28
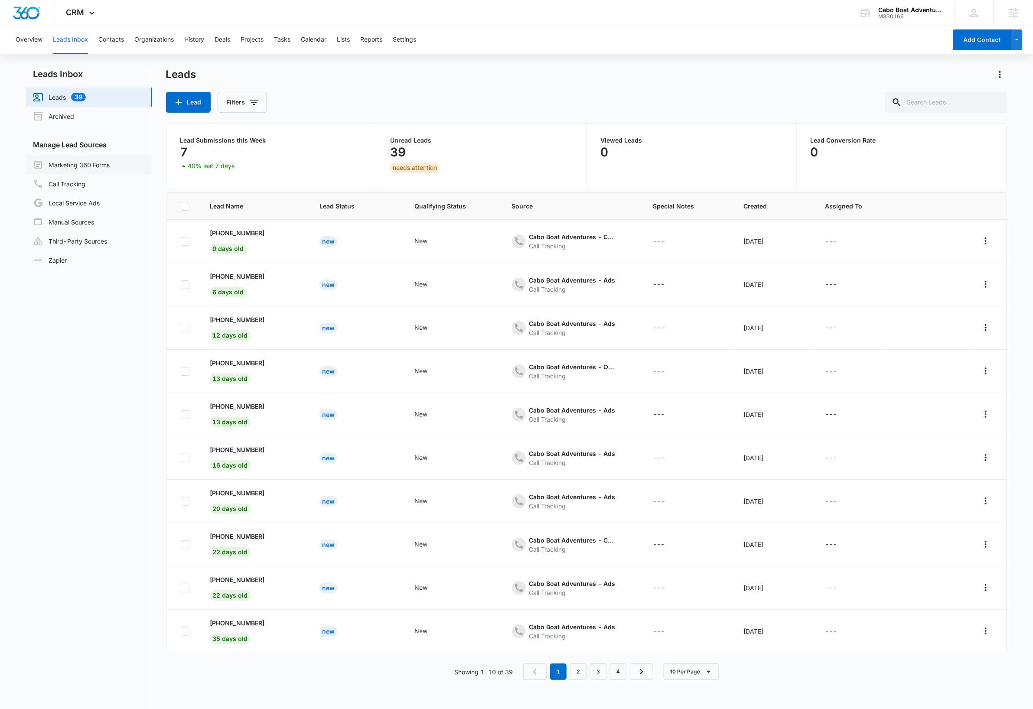
click at [67, 165] on link "Marketing 360 Forms" at bounding box center [71, 165] width 77 height 10
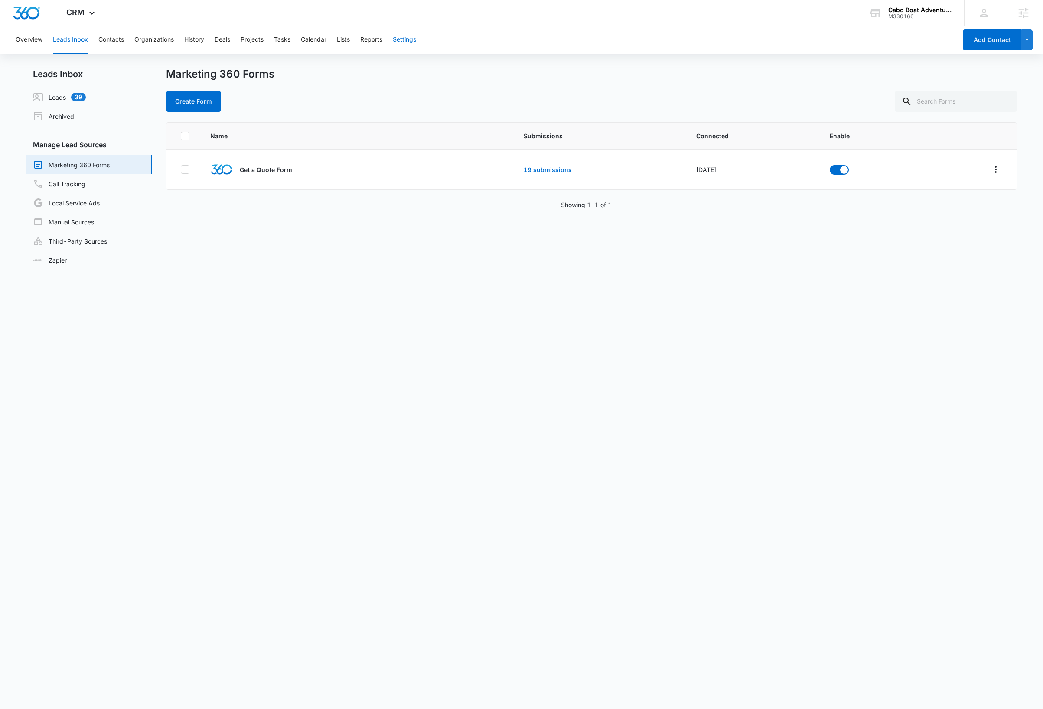
click at [409, 40] on button "Settings" at bounding box center [404, 40] width 23 height 28
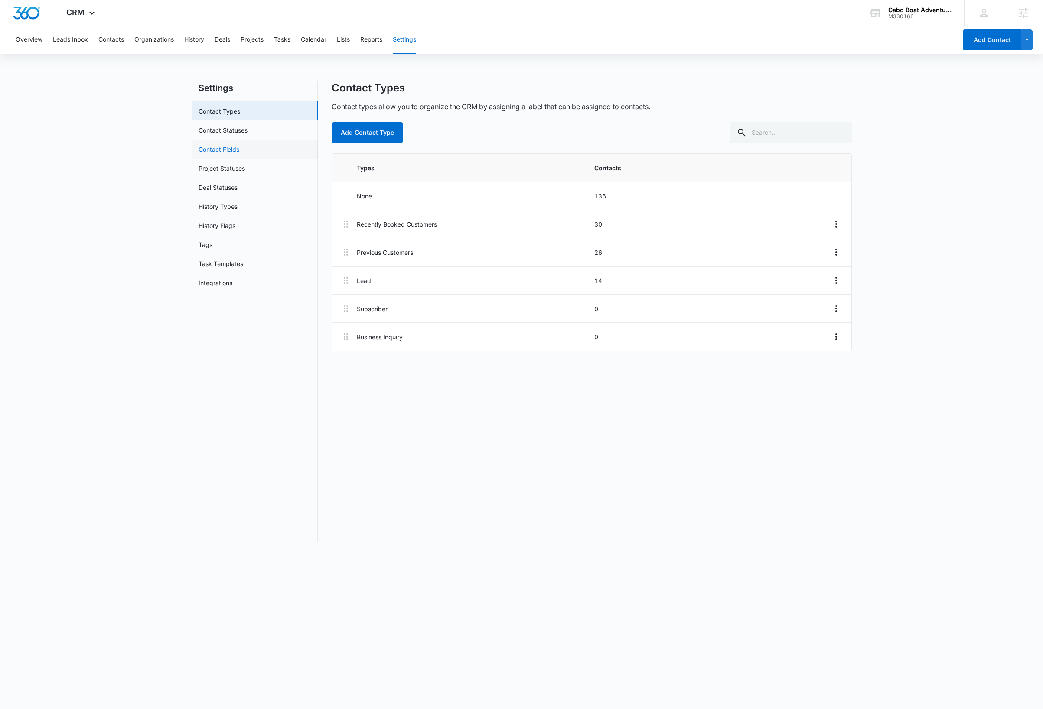
click at [233, 148] on link "Contact Fields" at bounding box center [219, 149] width 41 height 9
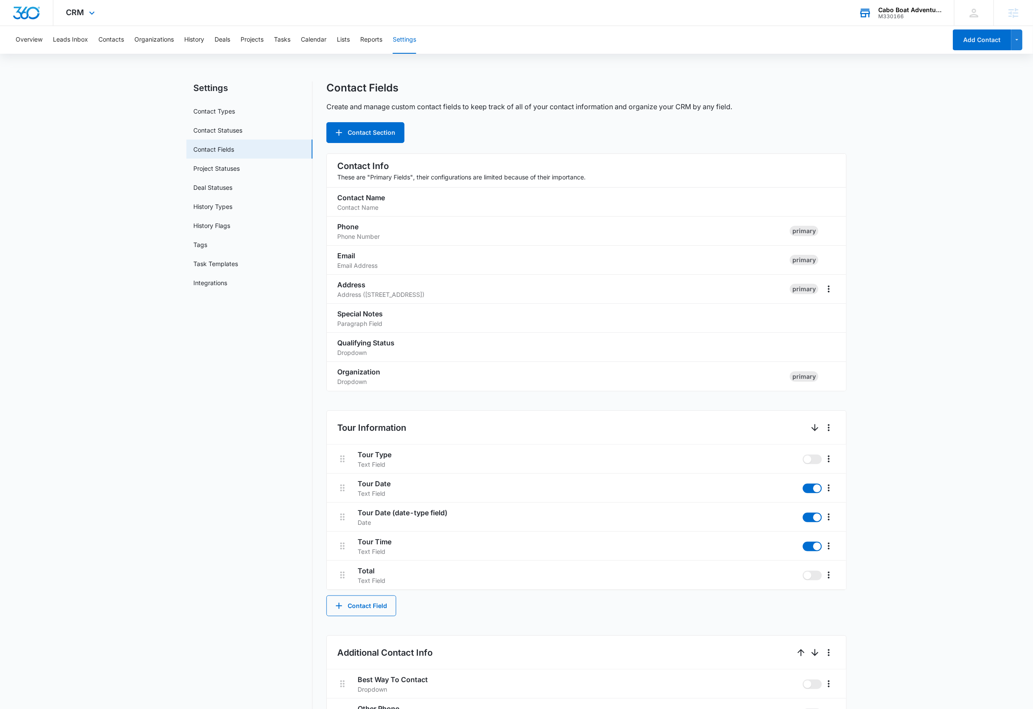
click at [929, 13] on div "M330166" at bounding box center [909, 16] width 63 height 6
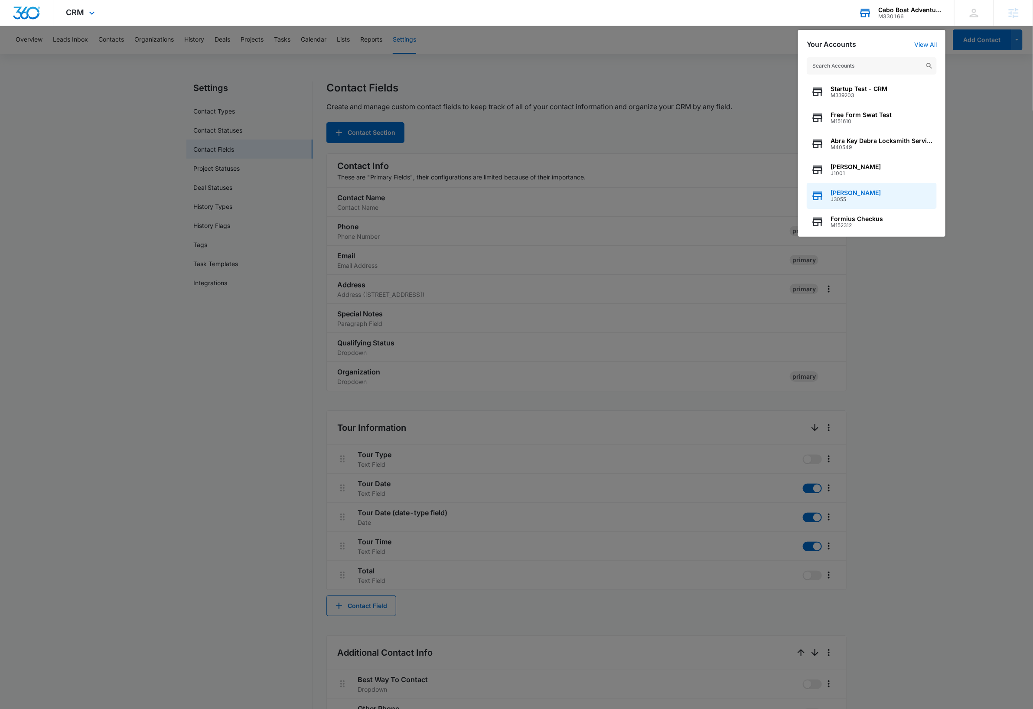
click at [871, 192] on div "Dave Bettger J3055" at bounding box center [872, 196] width 130 height 26
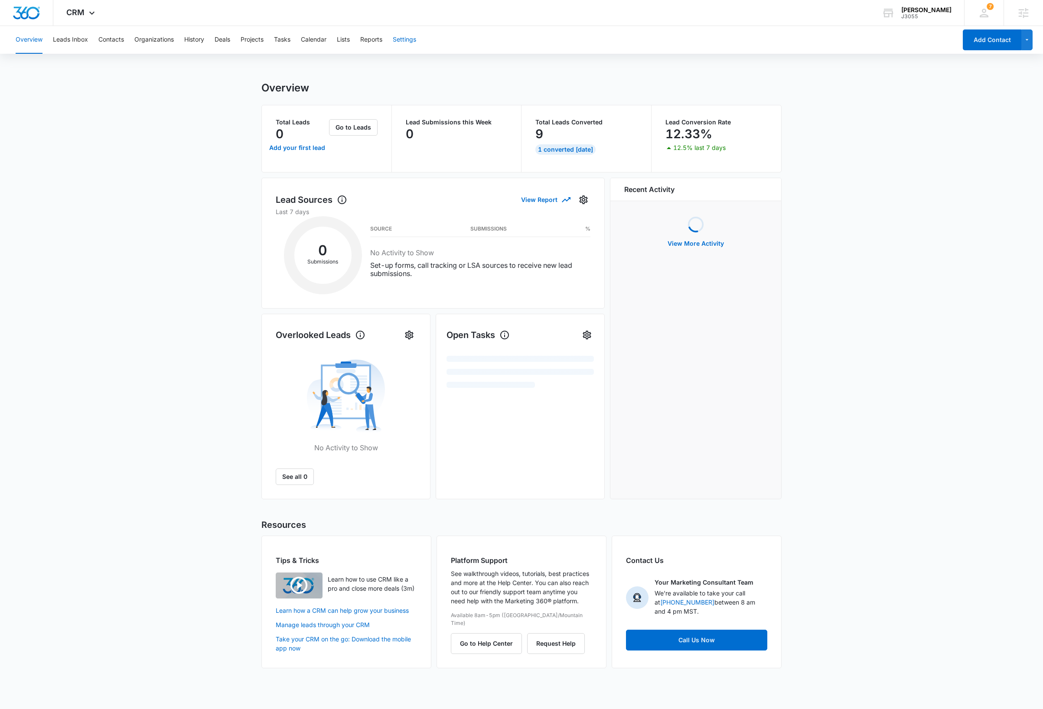
click at [410, 42] on button "Settings" at bounding box center [404, 40] width 23 height 28
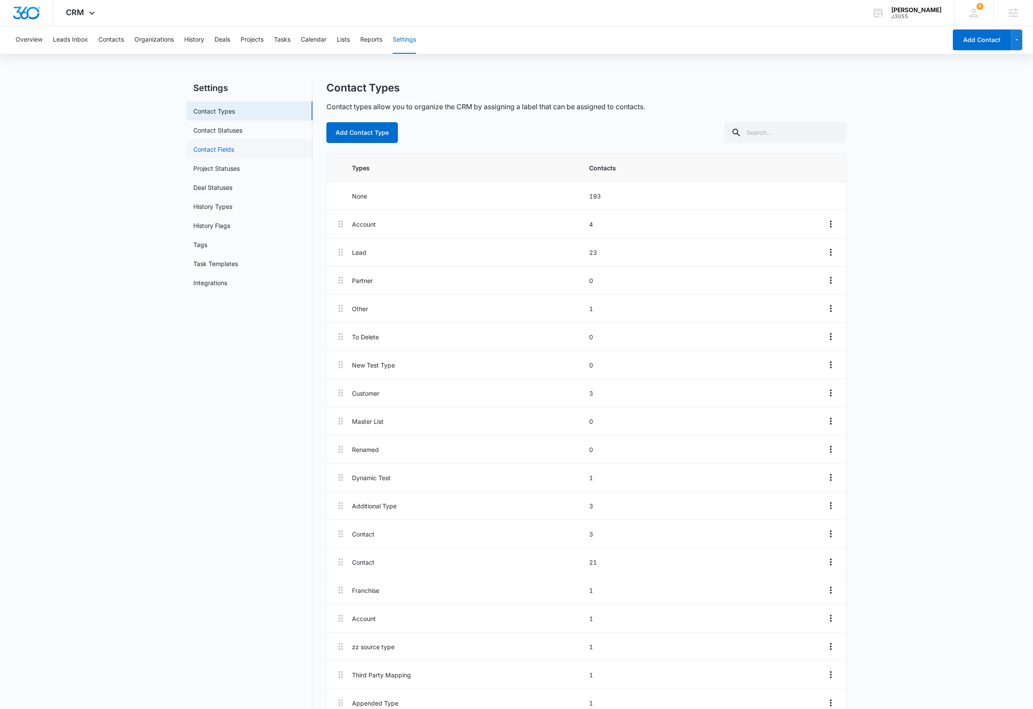
click at [234, 145] on link "Contact Fields" at bounding box center [213, 149] width 41 height 9
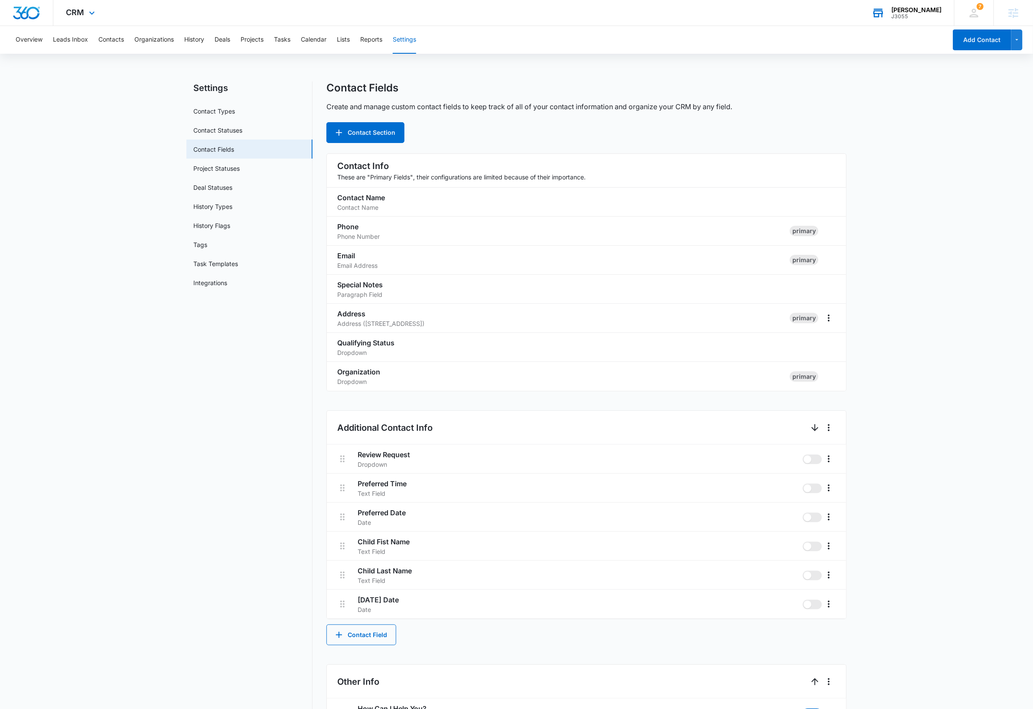
click at [926, 13] on div "J3055" at bounding box center [916, 16] width 50 height 6
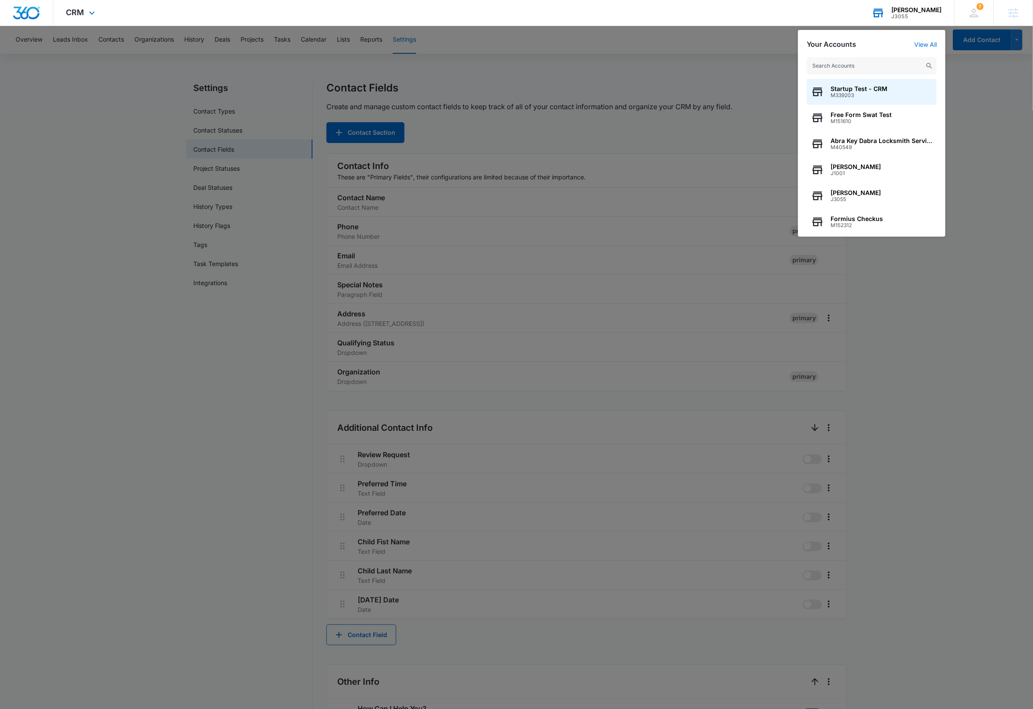
click at [878, 67] on input "text" at bounding box center [872, 65] width 130 height 17
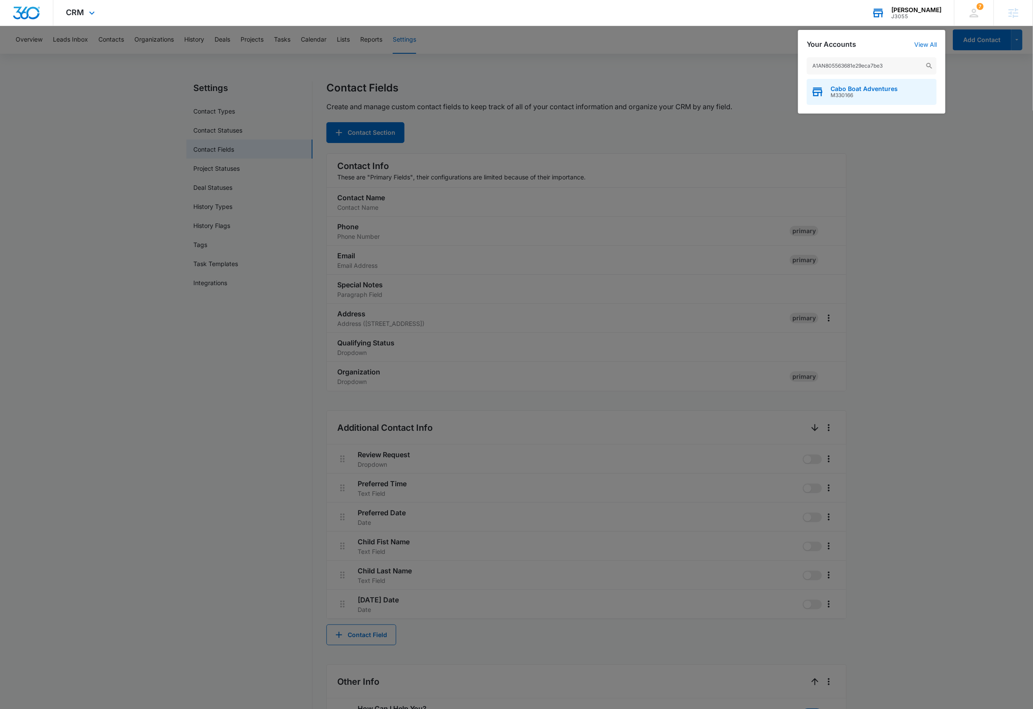
type input "A1AN805563681e29eca7be3"
click at [882, 92] on span "M330166" at bounding box center [864, 95] width 67 height 6
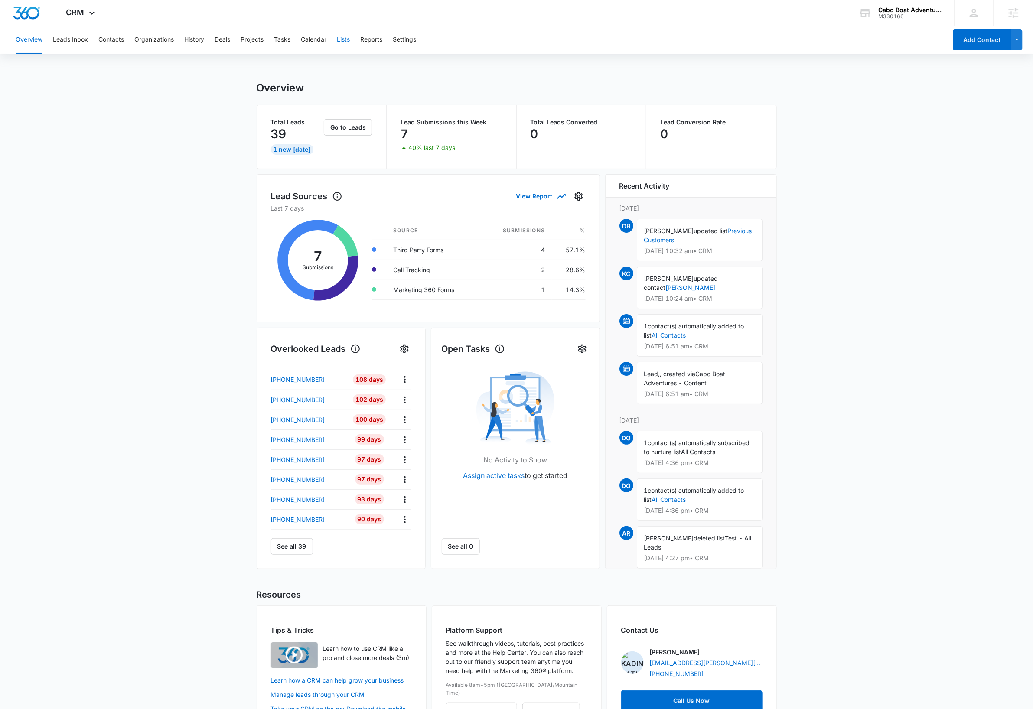
click at [345, 40] on button "Lists" at bounding box center [343, 40] width 13 height 28
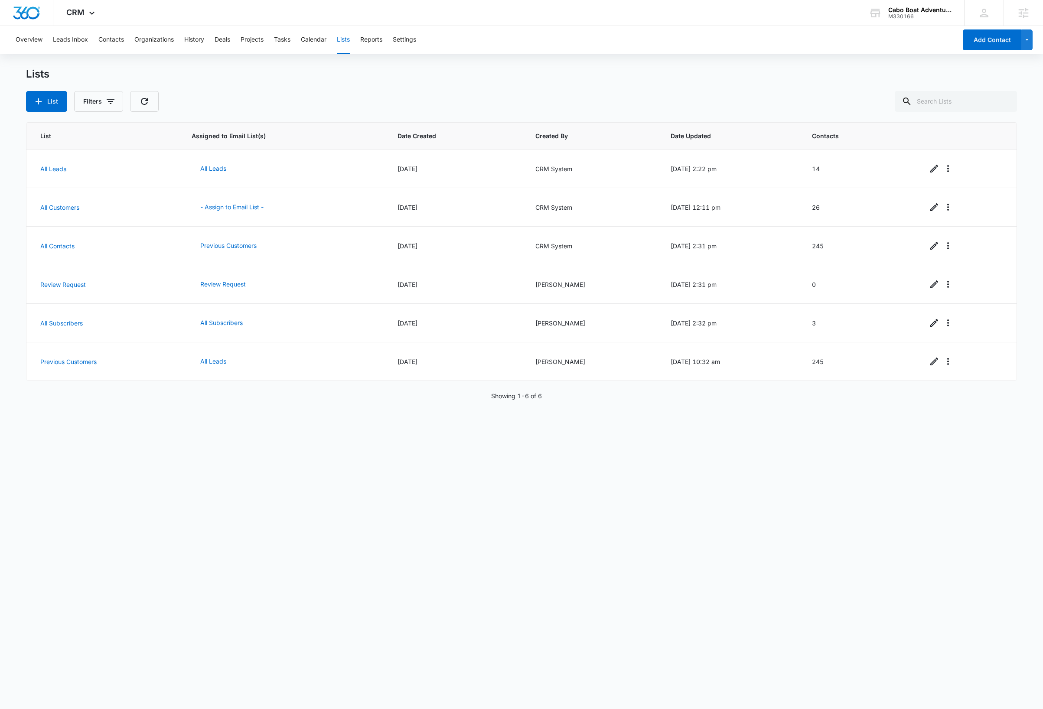
click at [396, 514] on div "List Assigned to Email List(s) Date Created Created By Date Updated Contacts Al…" at bounding box center [521, 409] width 991 height 575
click at [75, 361] on link "Previous Customers" at bounding box center [68, 361] width 56 height 7
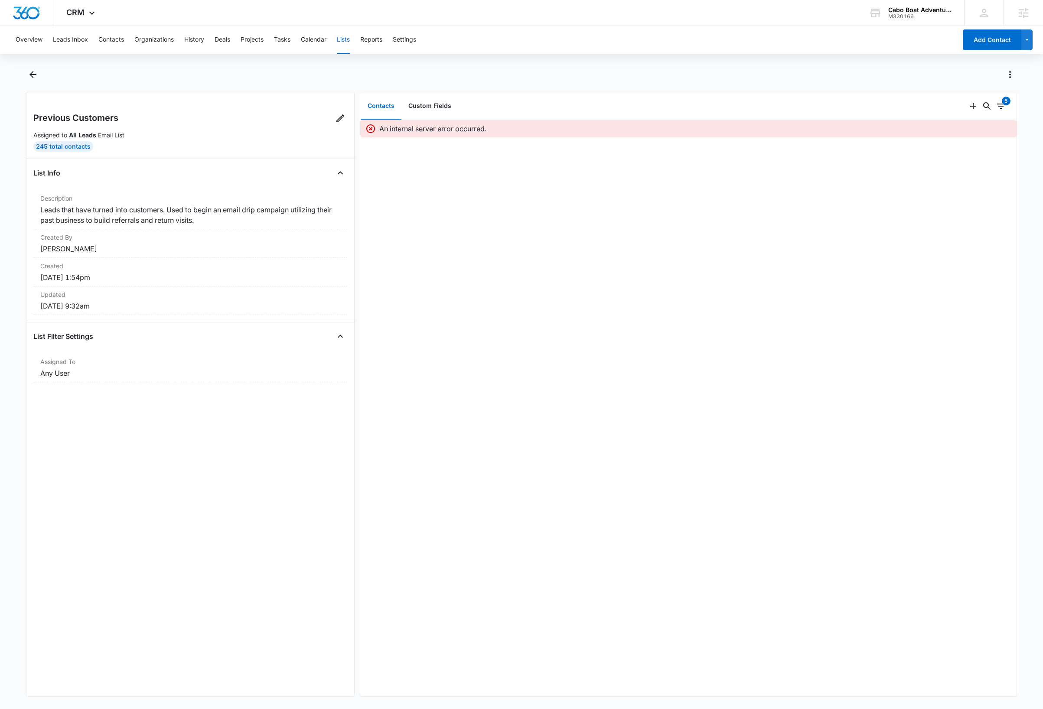
click at [349, 41] on button "Lists" at bounding box center [343, 40] width 13 height 28
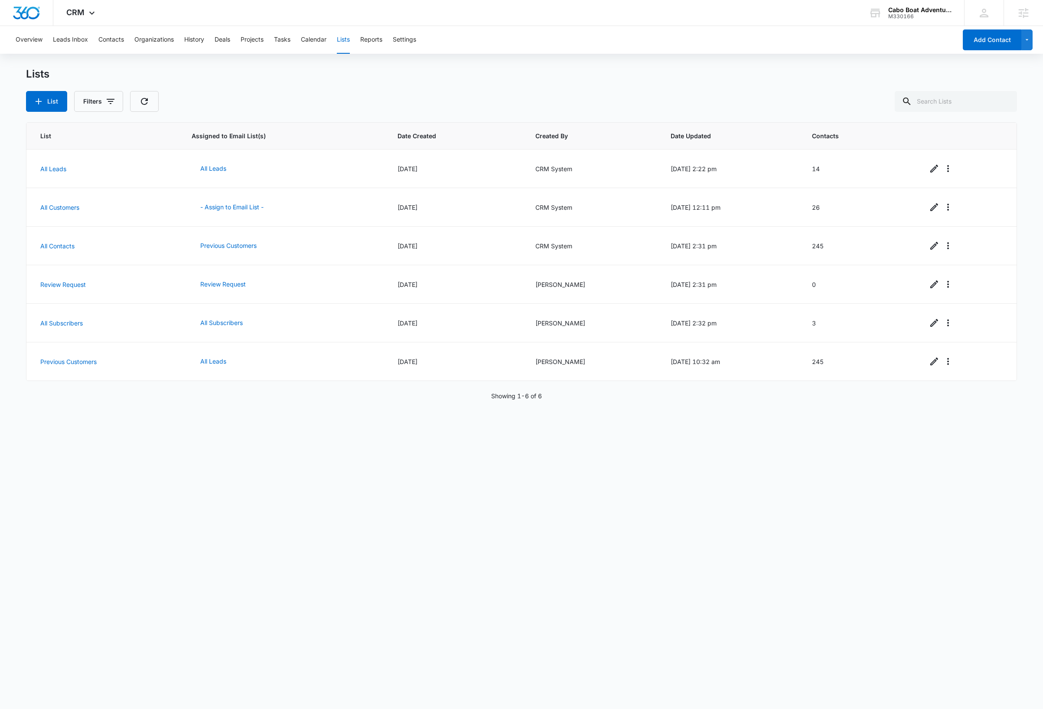
click at [504, 463] on div "List Assigned to Email List(s) Date Created Created By Date Updated Contacts Al…" at bounding box center [521, 409] width 991 height 575
click at [943, 367] on icon "Overflow Menu" at bounding box center [948, 361] width 10 height 10
click at [962, 400] on div "View List Log" at bounding box center [965, 400] width 38 height 6
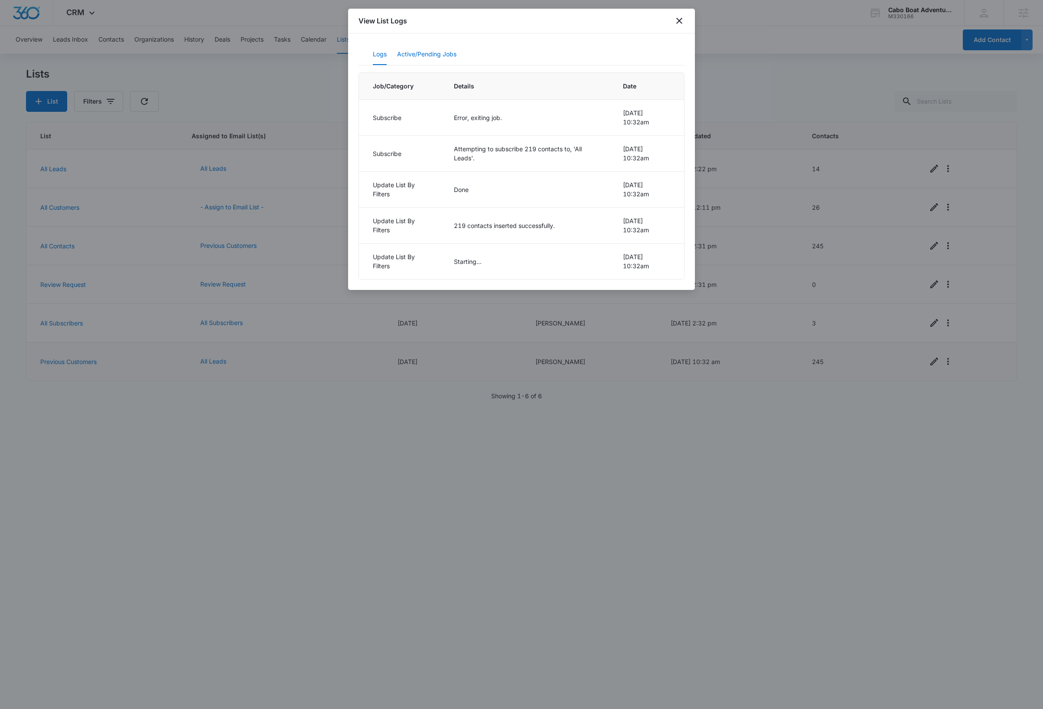
click at [428, 55] on button "Active/Pending Jobs" at bounding box center [426, 54] width 59 height 21
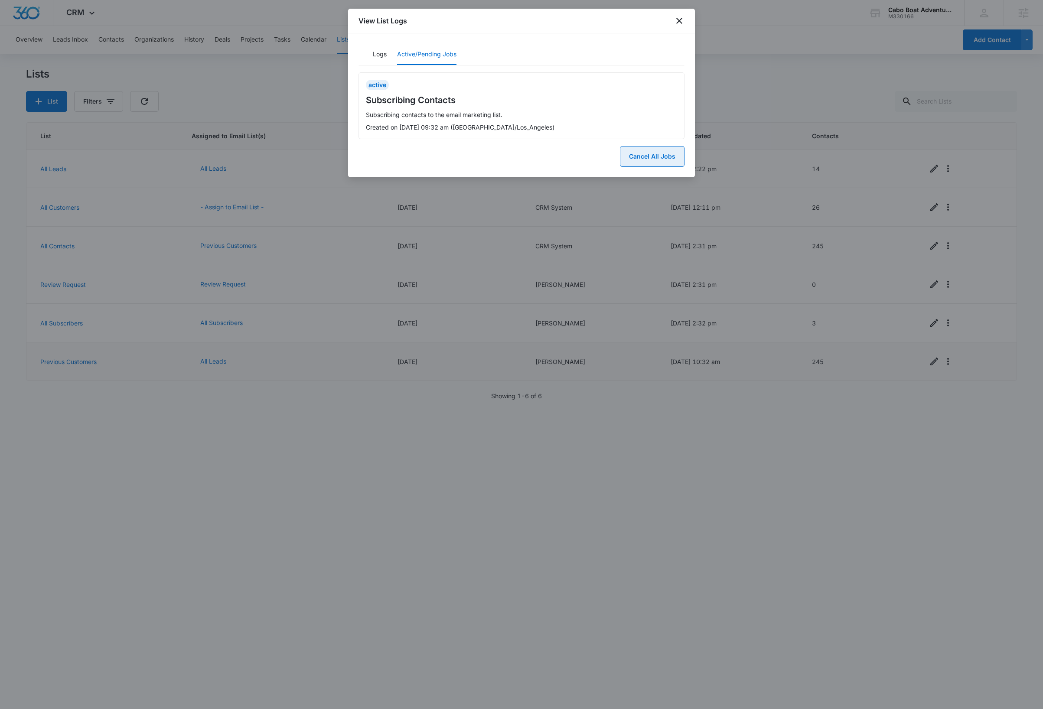
click at [651, 158] on button "Cancel All Jobs" at bounding box center [652, 156] width 65 height 21
click at [670, 122] on button "Yes" at bounding box center [673, 122] width 23 height 16
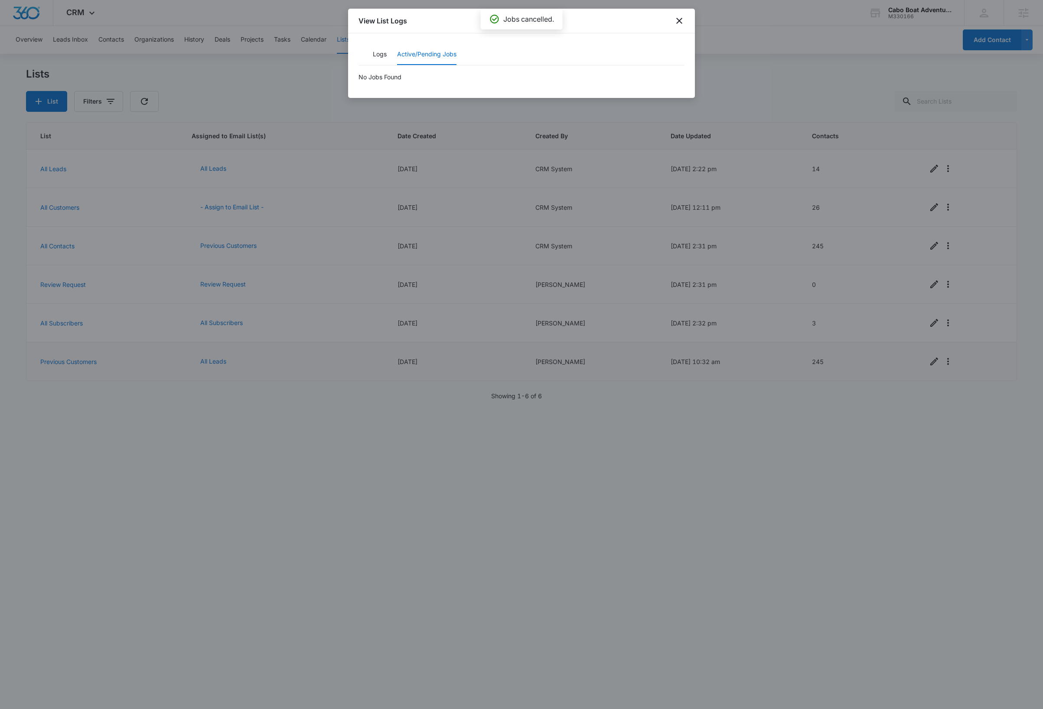
click at [582, 520] on div at bounding box center [521, 354] width 1043 height 709
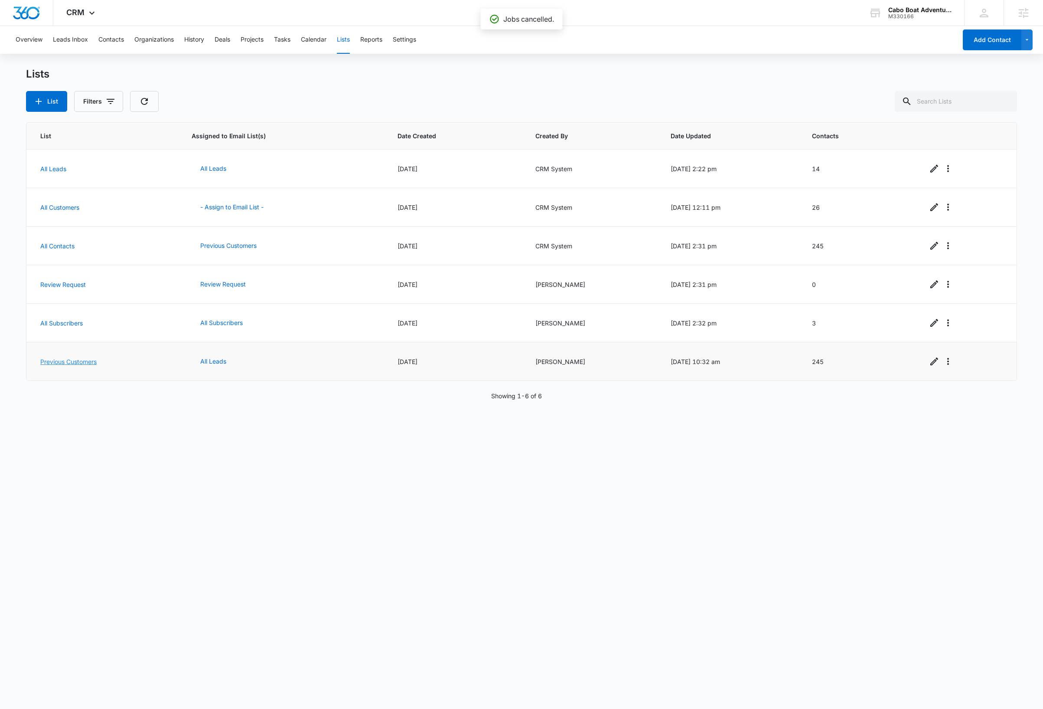
click at [85, 362] on link "Previous Customers" at bounding box center [68, 361] width 56 height 7
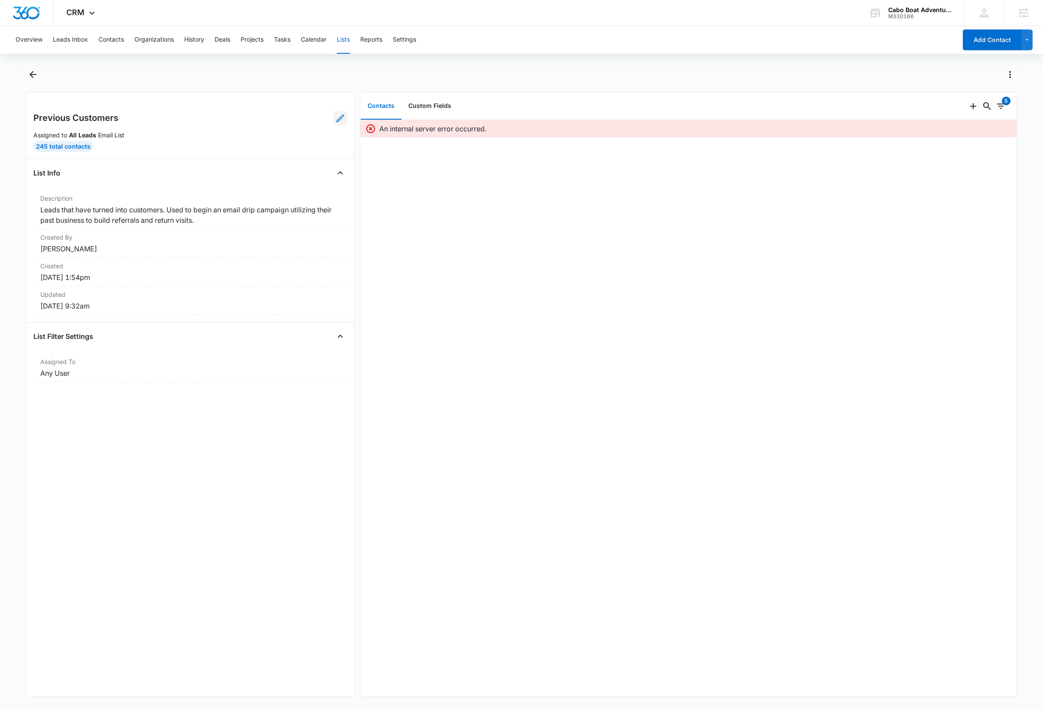
click at [335, 120] on icon at bounding box center [340, 118] width 10 height 10
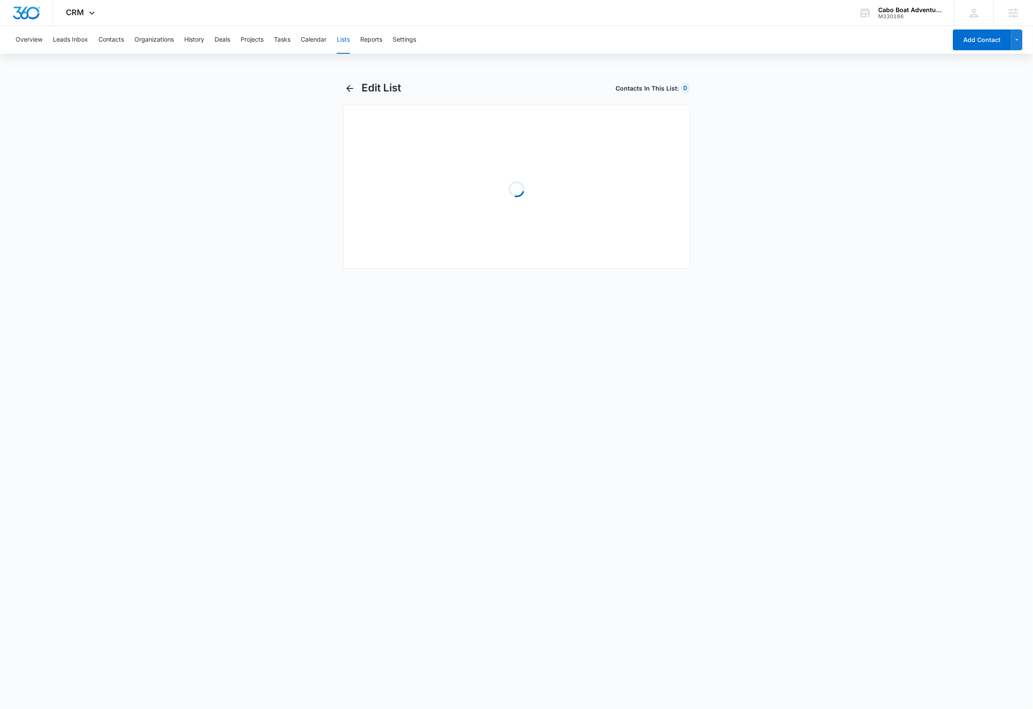
select select "31"
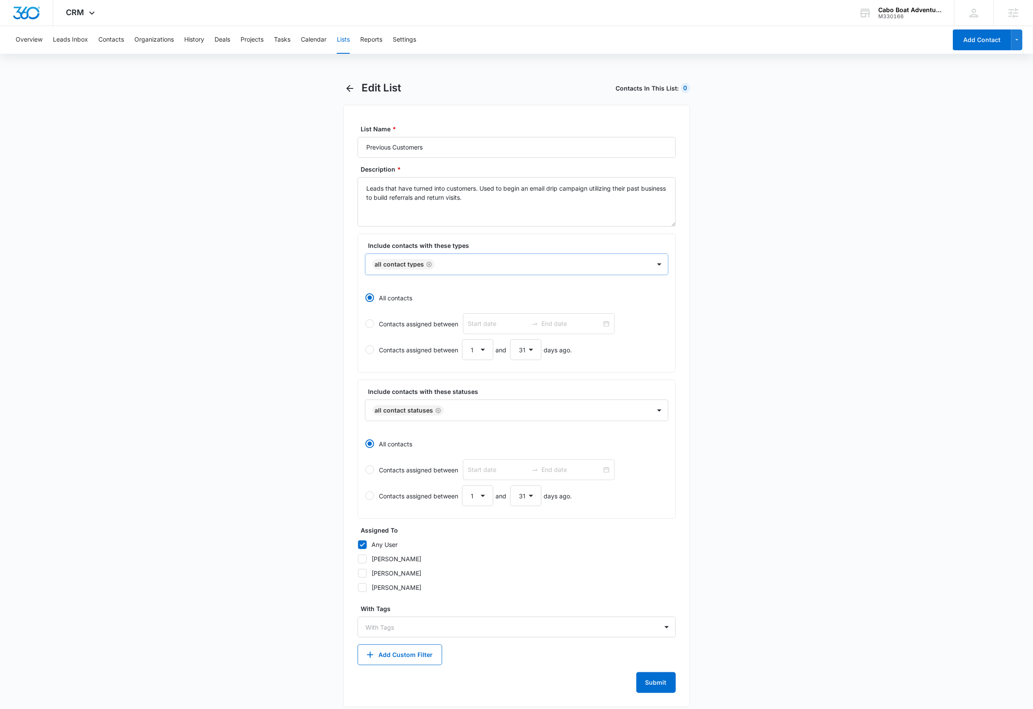
click at [564, 267] on div at bounding box center [538, 264] width 202 height 11
click at [577, 264] on div at bounding box center [538, 264] width 202 height 11
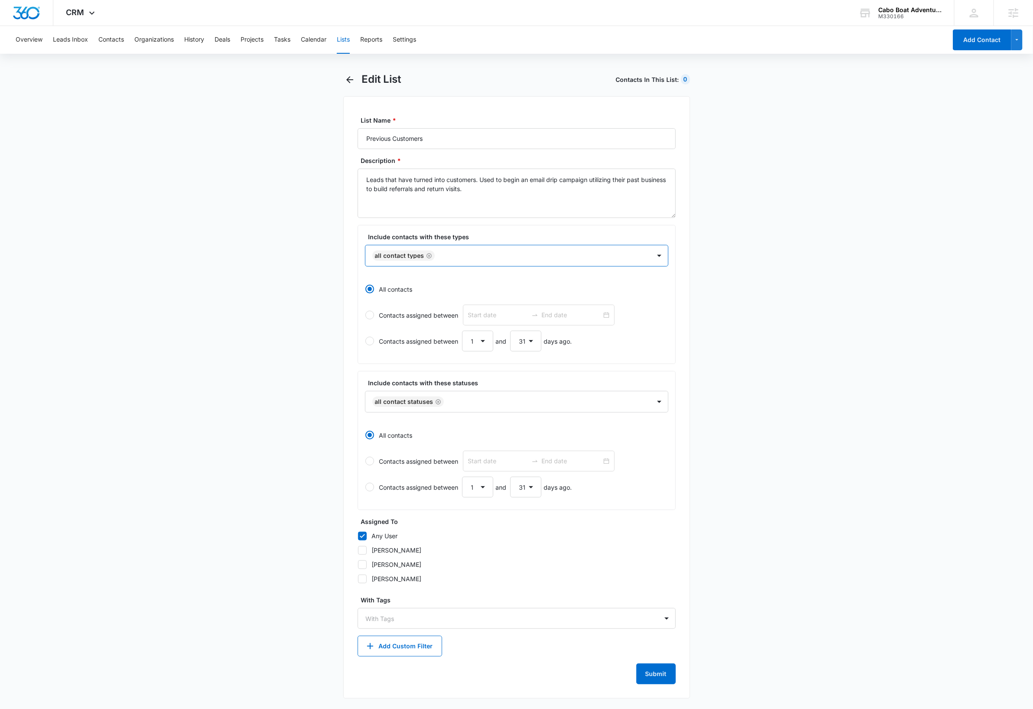
scroll to position [8, 0]
click at [466, 403] on div at bounding box center [543, 402] width 193 height 11
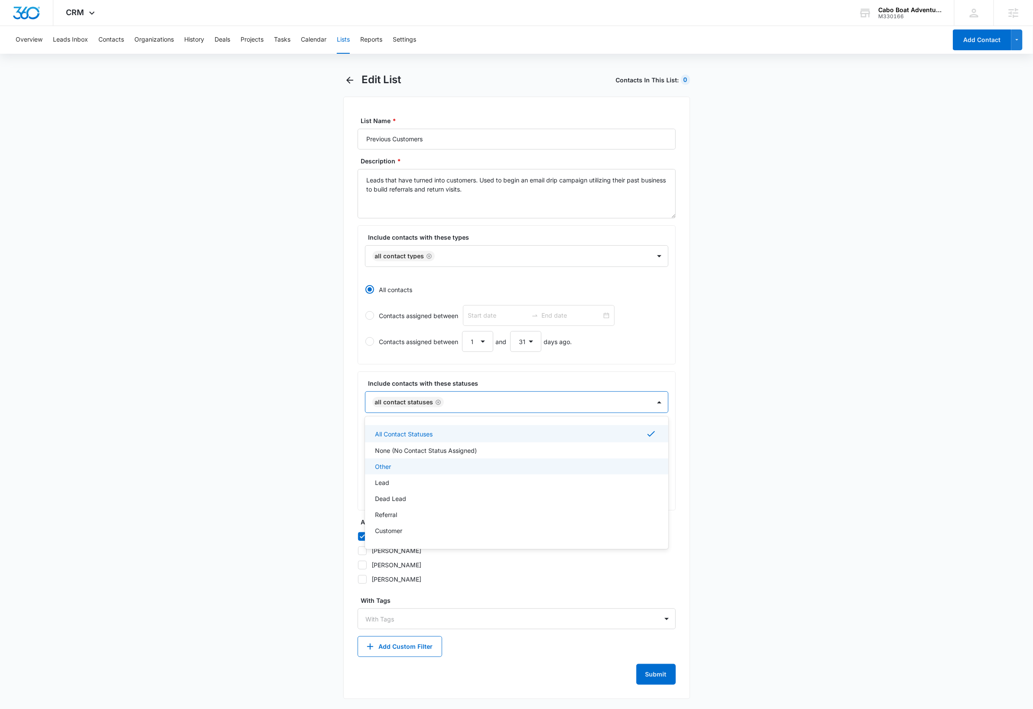
scroll to position [13, 0]
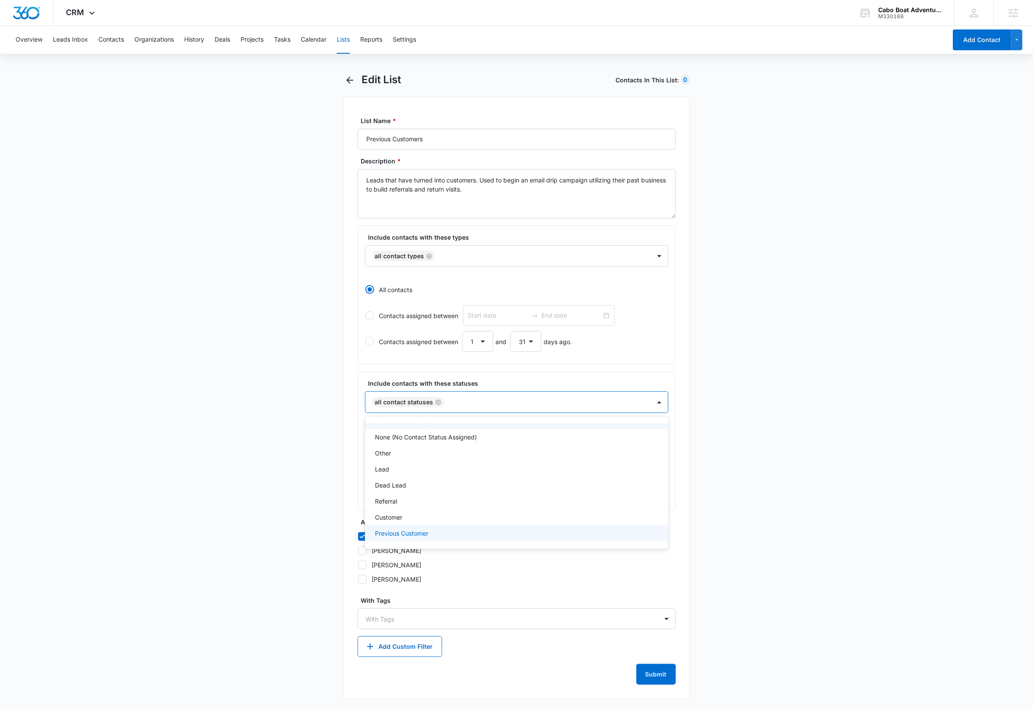
click at [429, 536] on p "Previous Customer" at bounding box center [401, 533] width 53 height 9
click at [437, 404] on icon "Remove All Contact Statuses" at bounding box center [438, 402] width 5 height 5
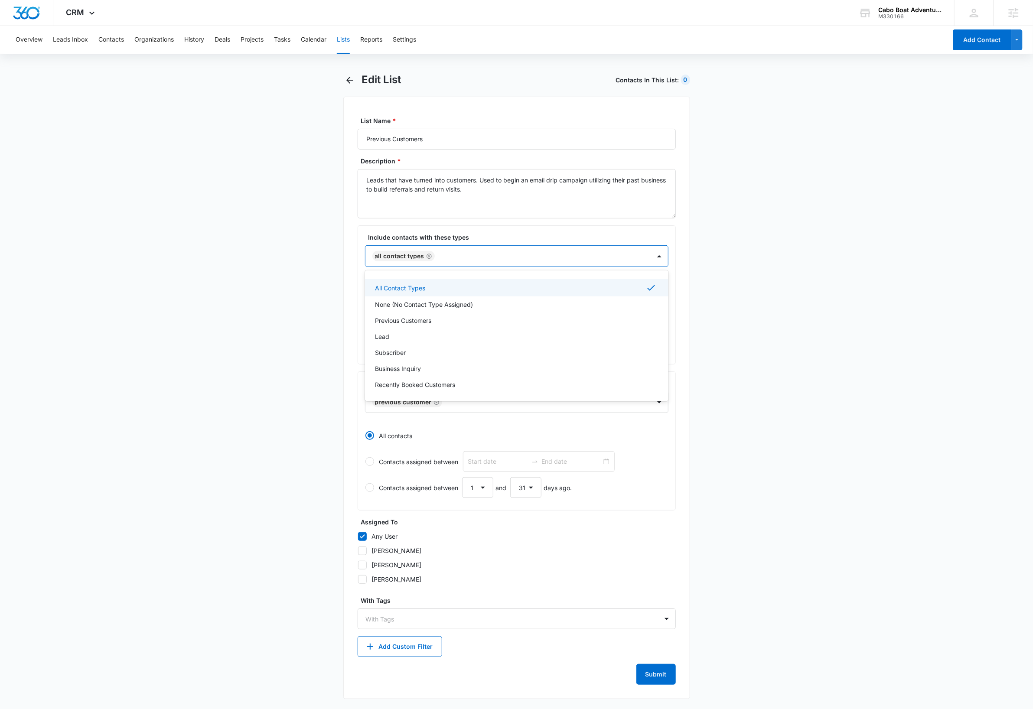
click at [451, 261] on div at bounding box center [538, 256] width 202 height 11
click at [392, 336] on div "Lead" at bounding box center [515, 336] width 281 height 9
click at [429, 257] on icon "Remove All Contact Types" at bounding box center [429, 256] width 5 height 5
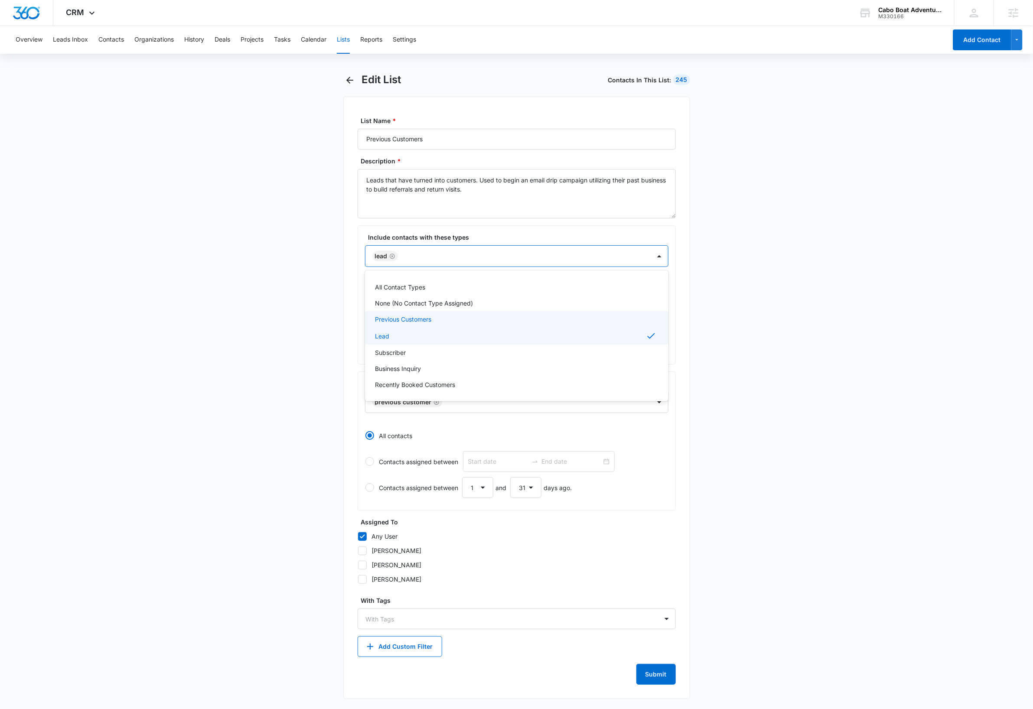
click at [766, 326] on main "Edit List Contacts In This List : 245 List Name * Previous Customers Descriptio…" at bounding box center [516, 391] width 1033 height 636
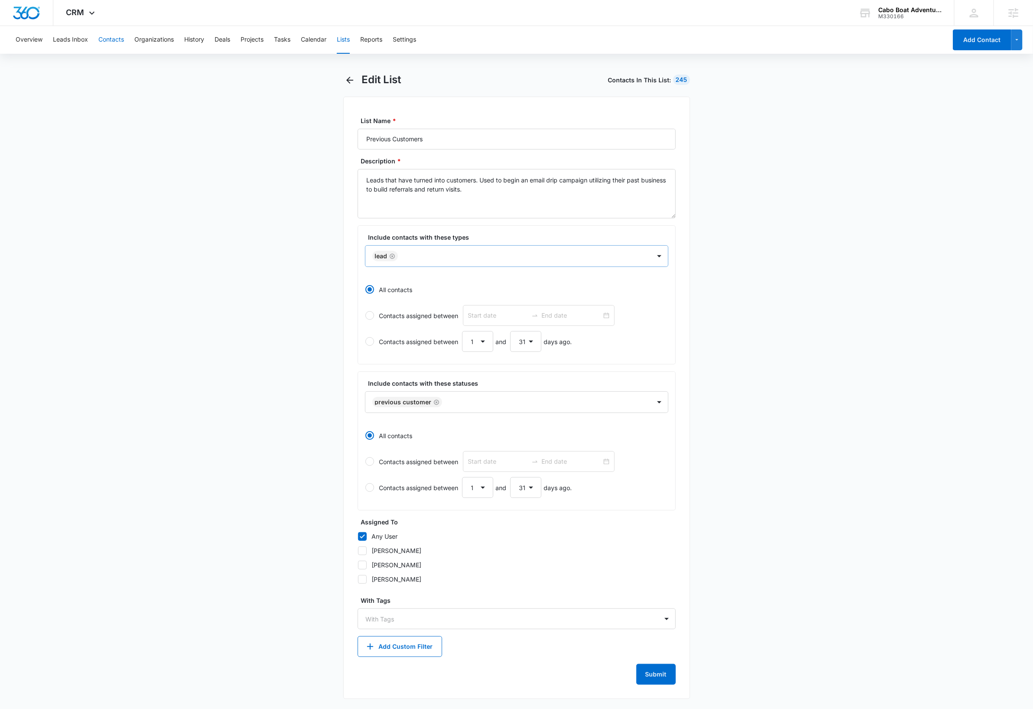
click at [113, 40] on button "Contacts" at bounding box center [111, 40] width 26 height 28
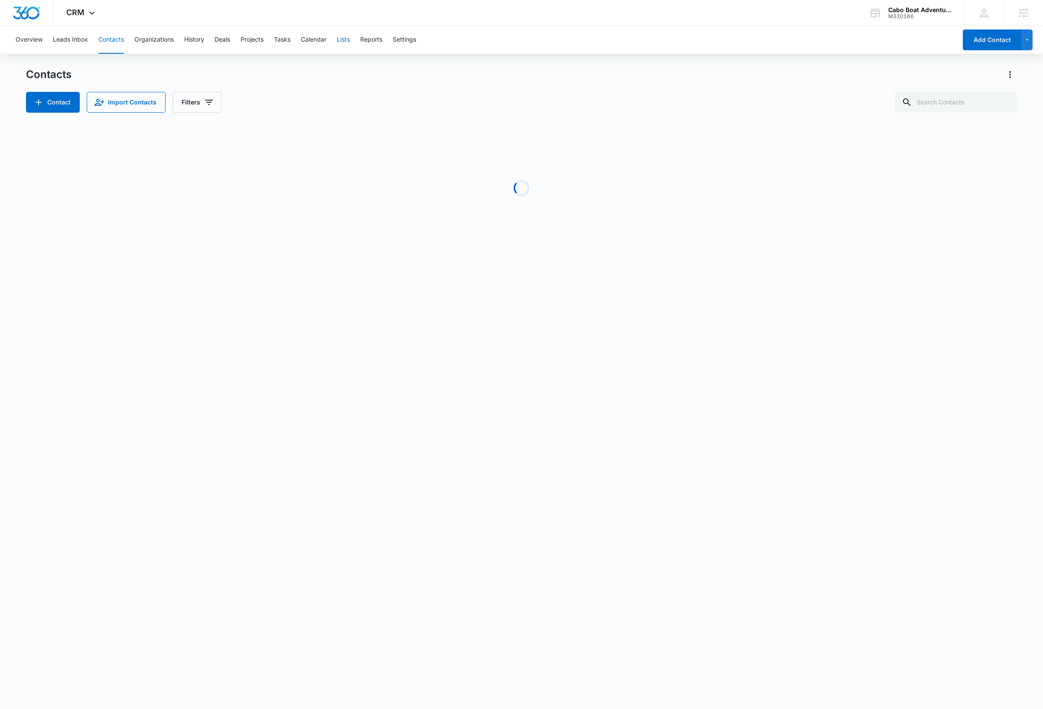
click at [346, 39] on button "Lists" at bounding box center [343, 40] width 13 height 28
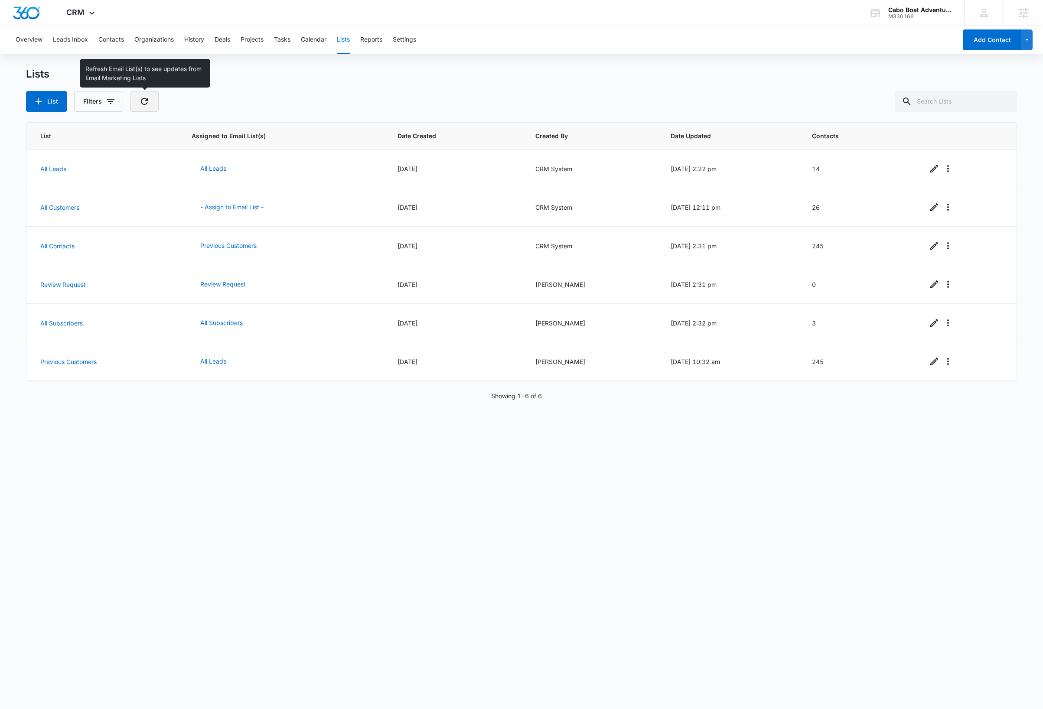
click at [148, 101] on icon "button" at bounding box center [144, 101] width 7 height 7
click at [314, 514] on div "List Assigned to Email List(s) Date Created Created By Date Updated Contacts Al…" at bounding box center [521, 409] width 991 height 575
click at [93, 363] on link "Previous Customers" at bounding box center [68, 361] width 56 height 7
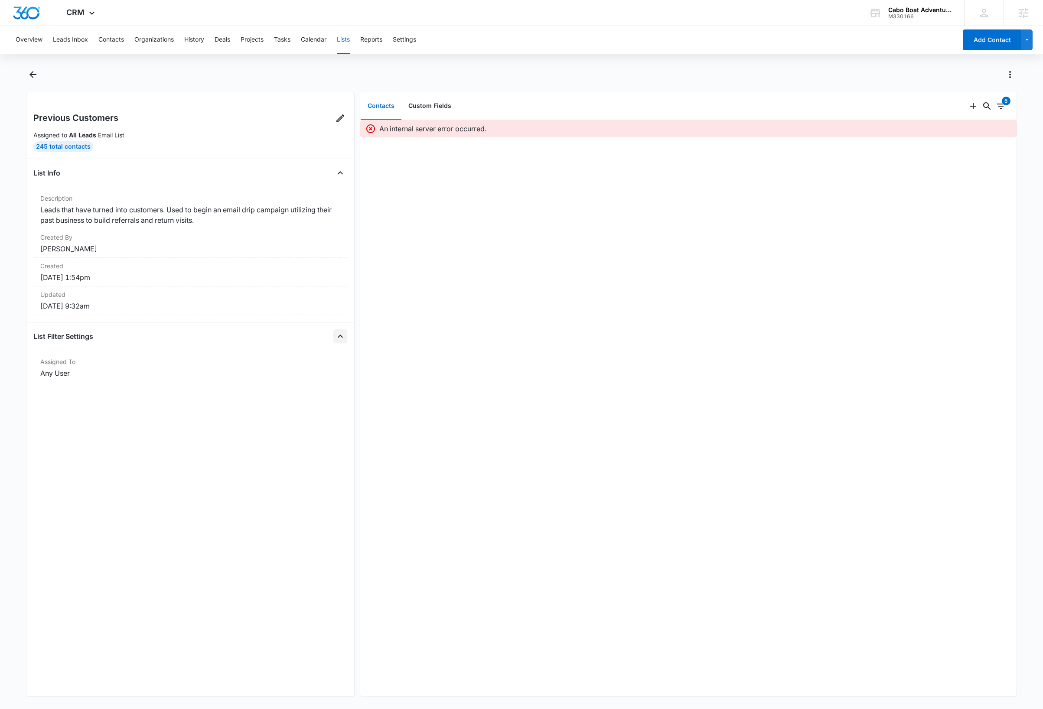
click at [338, 338] on icon "Close" at bounding box center [340, 336] width 5 height 3
click at [335, 338] on icon "Open" at bounding box center [340, 336] width 10 height 10
click at [32, 74] on icon "Back" at bounding box center [33, 74] width 10 height 10
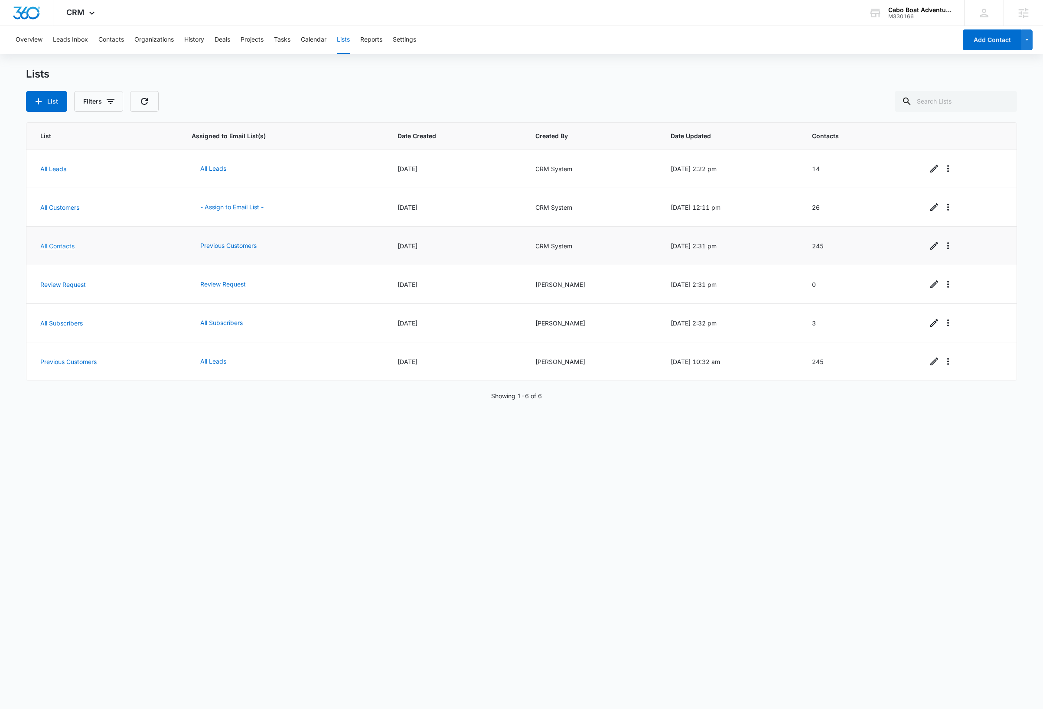
click at [57, 244] on link "All Contacts" at bounding box center [57, 245] width 34 height 7
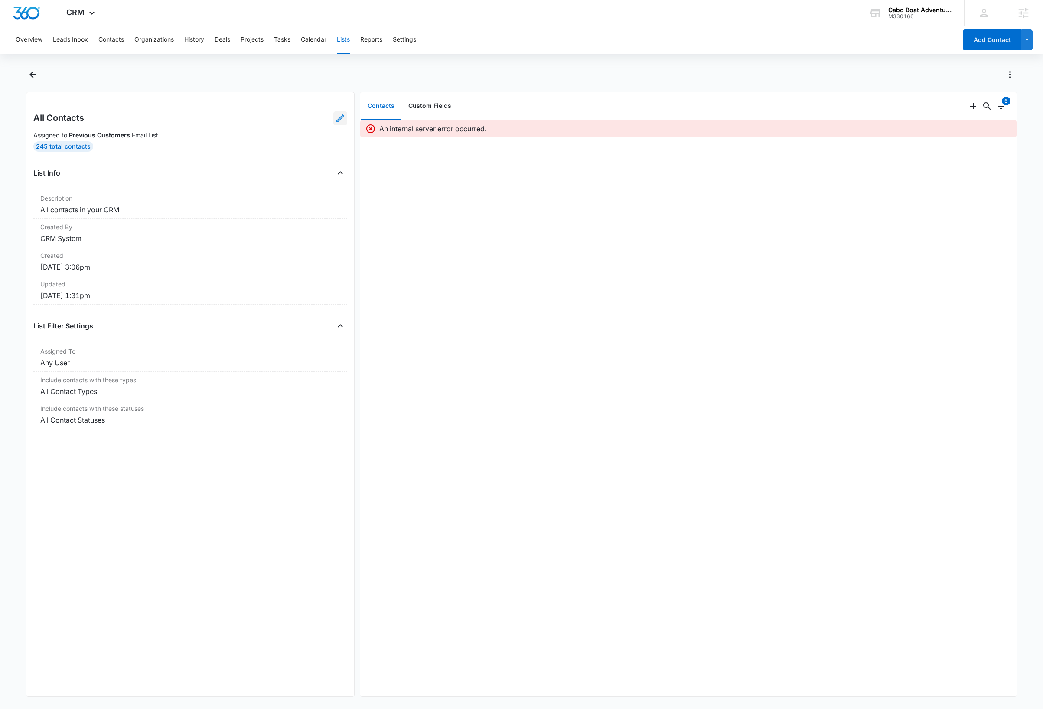
click at [335, 119] on icon at bounding box center [340, 118] width 10 height 10
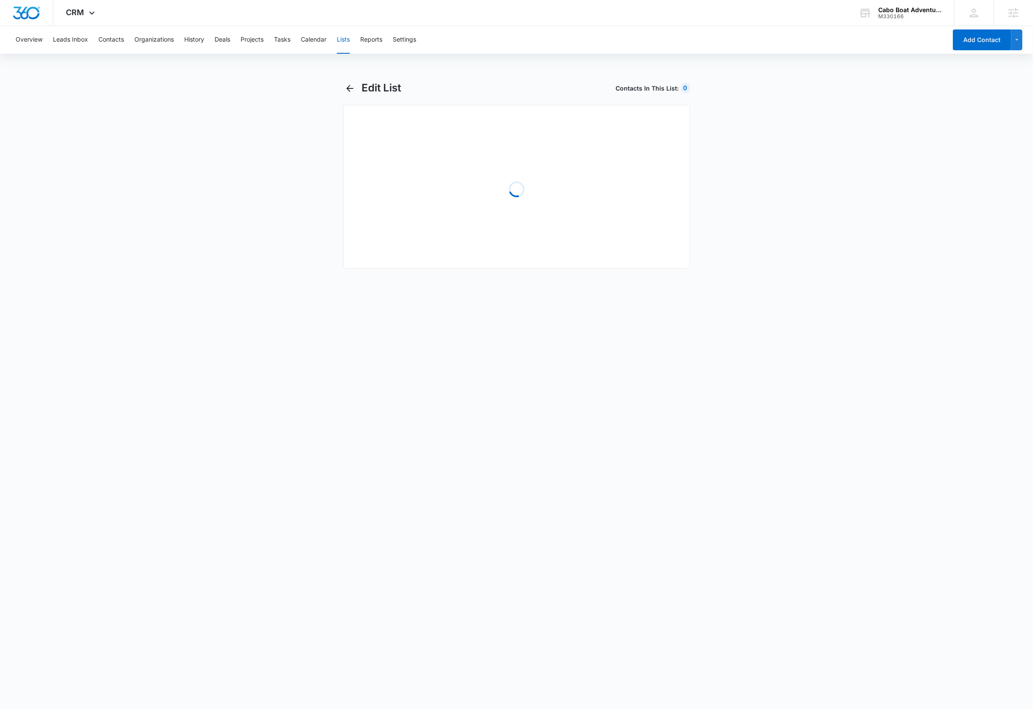
select select "31"
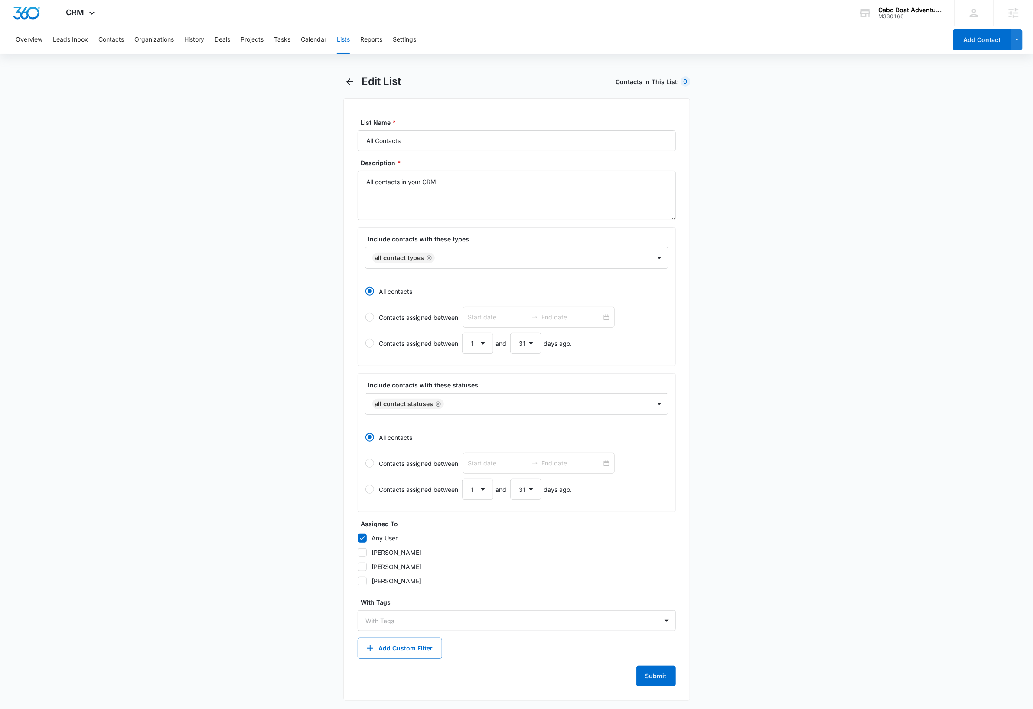
scroll to position [11, 0]
click at [660, 674] on button "Submit" at bounding box center [655, 674] width 39 height 21
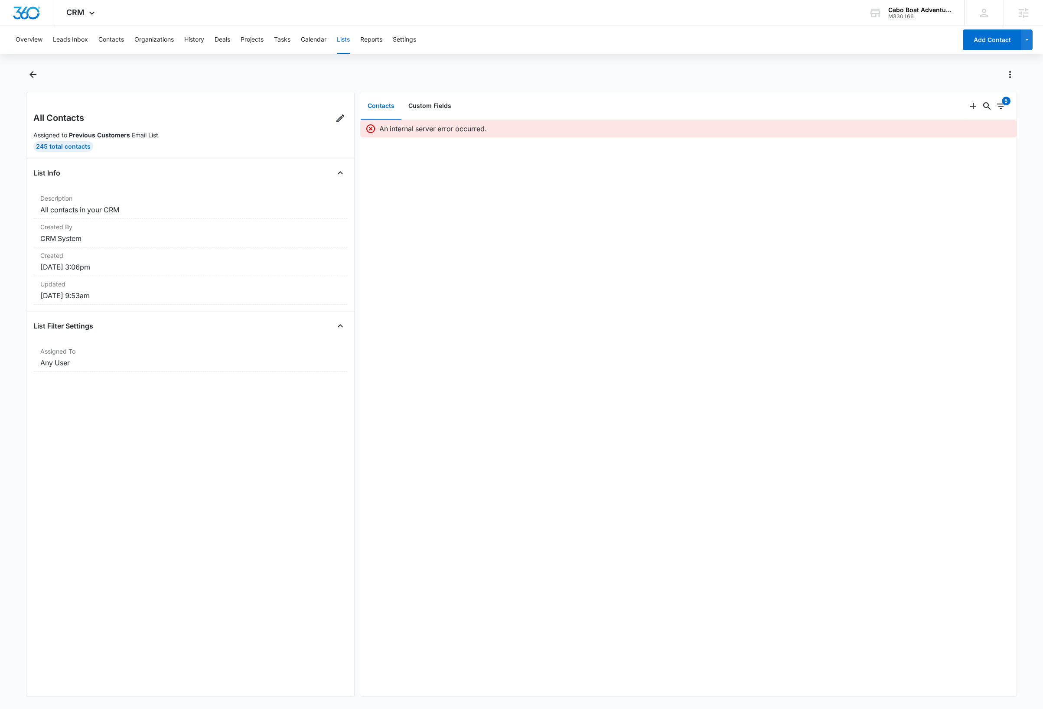
click at [186, 75] on div at bounding box center [531, 75] width 972 height 14
click at [633, 76] on div at bounding box center [531, 75] width 972 height 14
click at [683, 271] on div "An internal server error occurred." at bounding box center [688, 408] width 656 height 577
click at [88, 15] on icon at bounding box center [92, 15] width 10 height 10
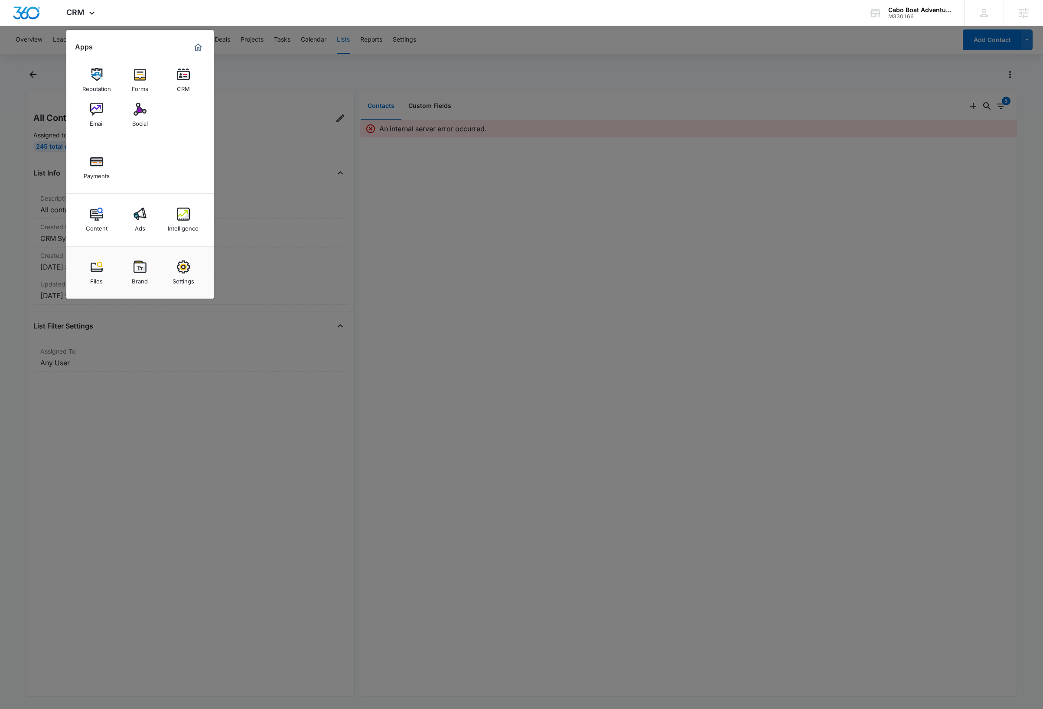
click at [429, 272] on div at bounding box center [521, 354] width 1043 height 709
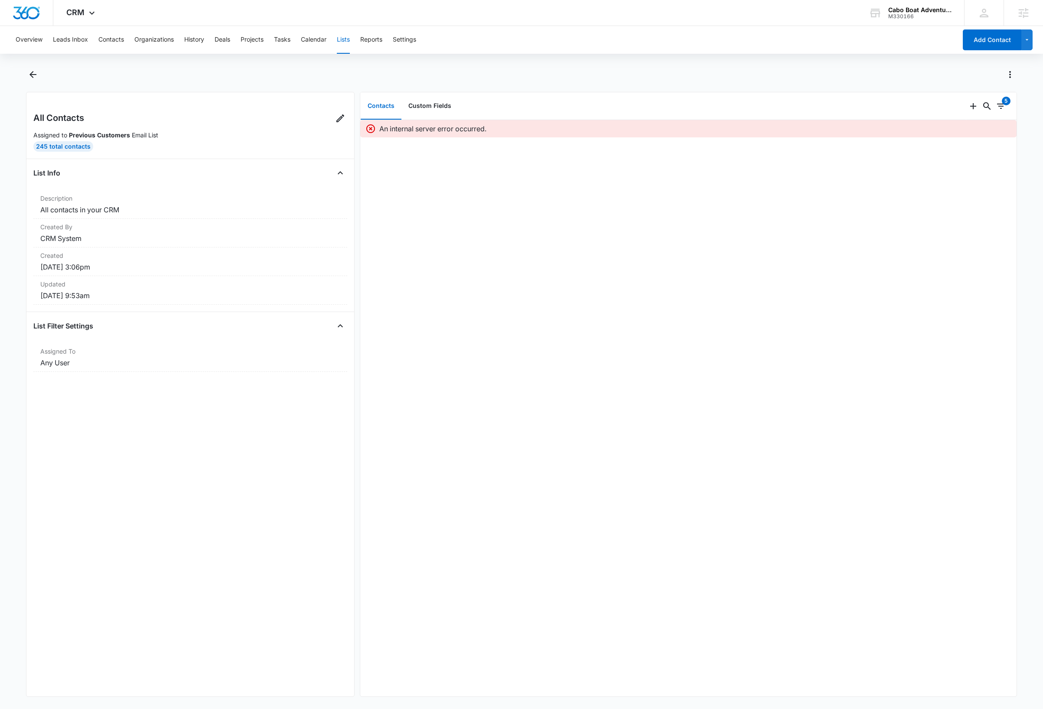
click at [795, 242] on div "An internal server error occurred." at bounding box center [688, 408] width 656 height 577
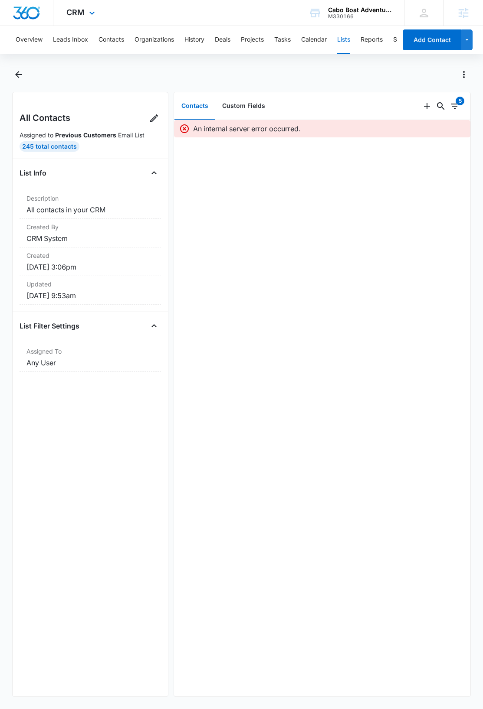
click at [85, 13] on div "CRM Apps Reputation Forms CRM Email Social Payments Content Ads Intelligence Fi…" at bounding box center [81, 13] width 57 height 26
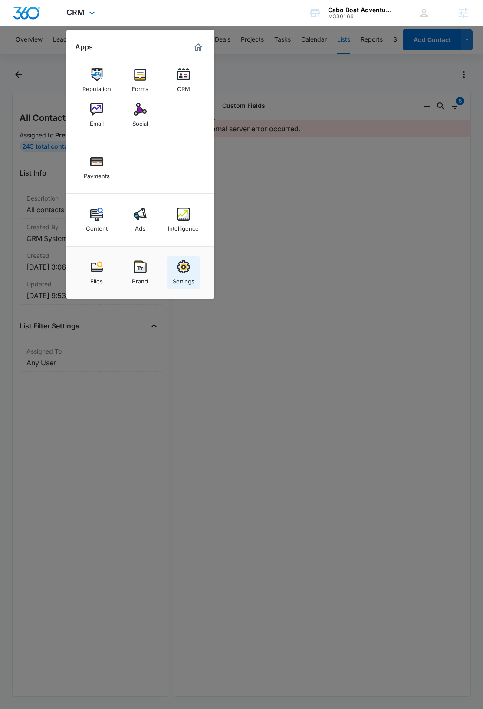
click at [183, 269] on img at bounding box center [183, 267] width 13 height 13
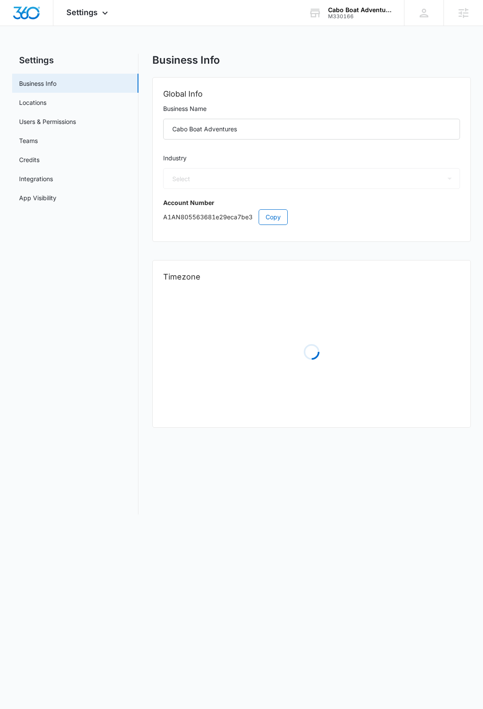
select select "52"
select select "US"
select select "America/Los_Angeles"
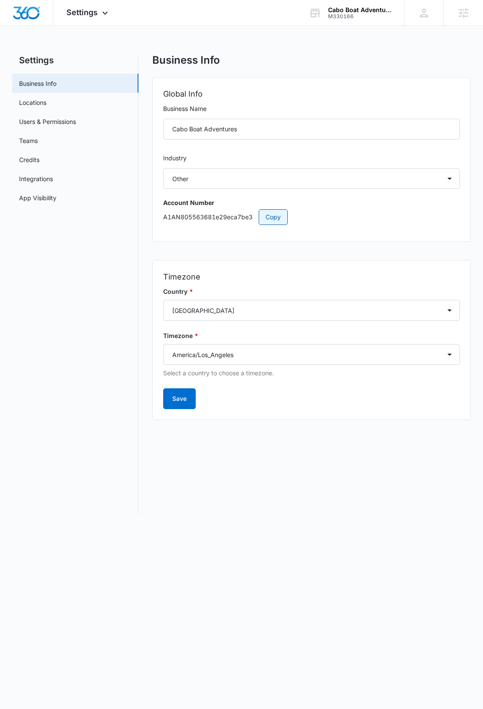
click at [278, 214] on span "Copy" at bounding box center [272, 217] width 15 height 10
click at [430, 22] on div "DB Dave Bettger dave@madwire.com My Profile Notifications Support Logout Terms …" at bounding box center [423, 13] width 39 height 26
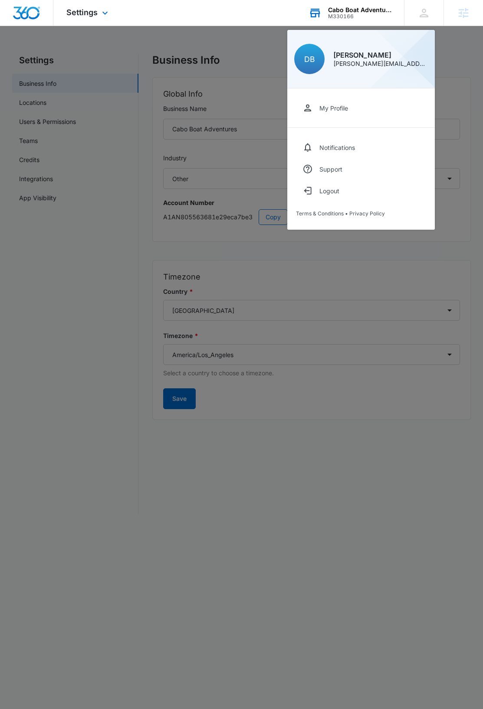
click at [359, 11] on div "Cabo Boat Adventures" at bounding box center [359, 10] width 63 height 7
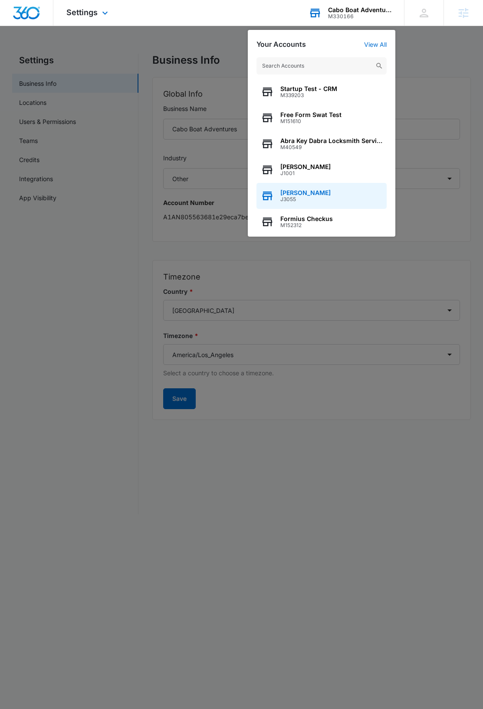
click at [308, 193] on span "[PERSON_NAME]" at bounding box center [305, 192] width 50 height 7
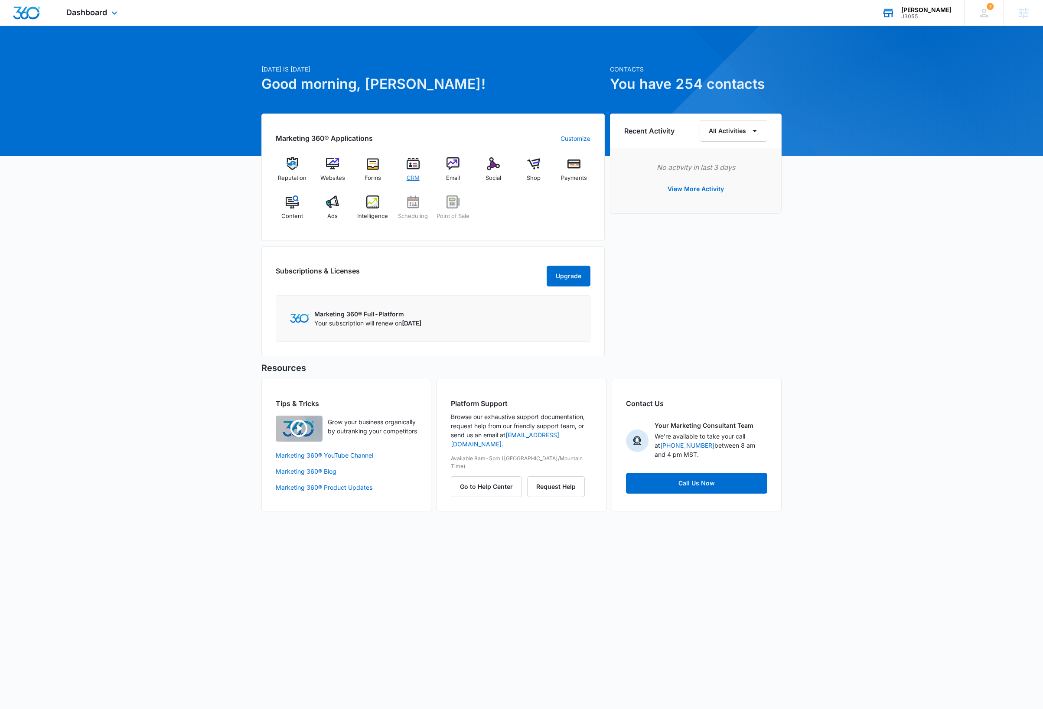
click at [415, 169] on img at bounding box center [413, 163] width 13 height 13
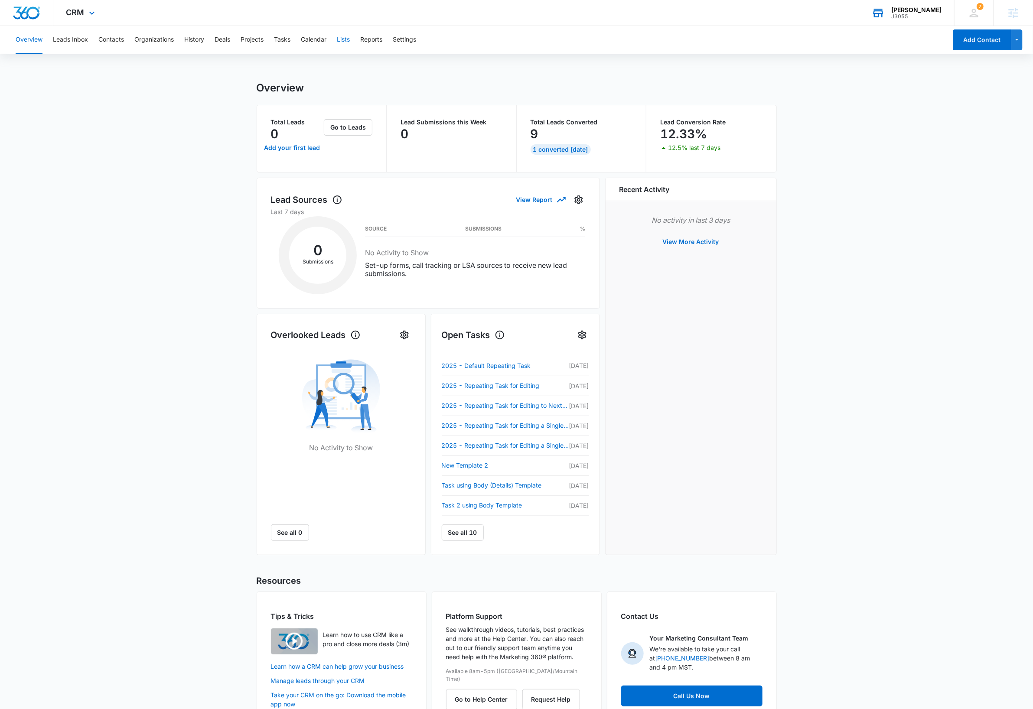
click at [341, 39] on button "Lists" at bounding box center [343, 40] width 13 height 28
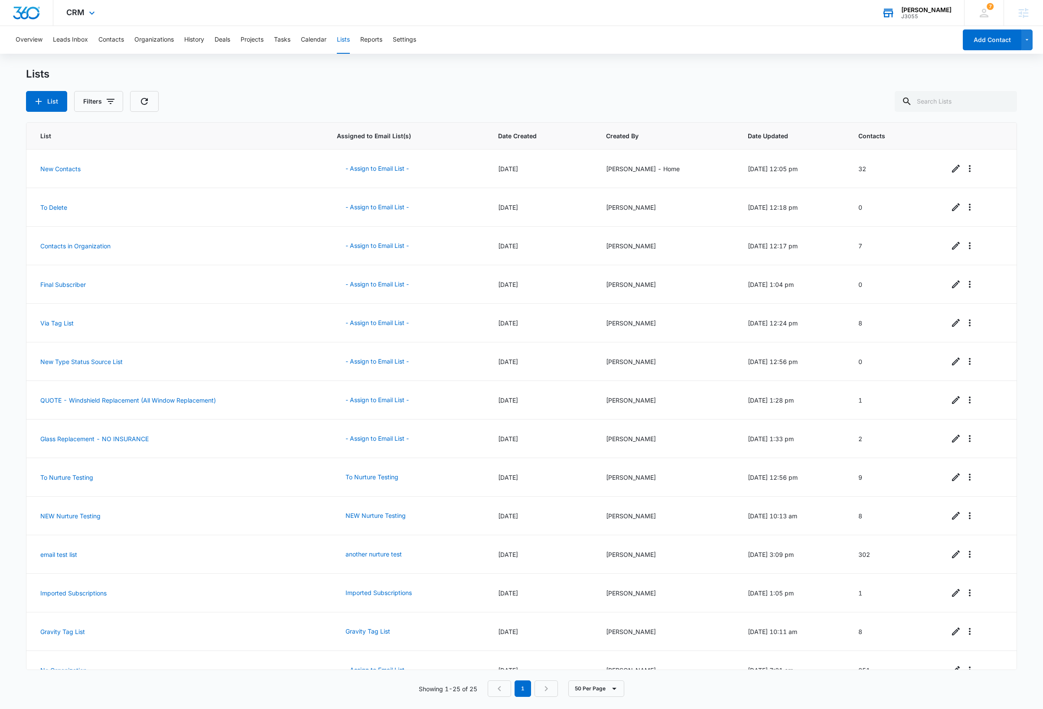
scroll to position [449, 0]
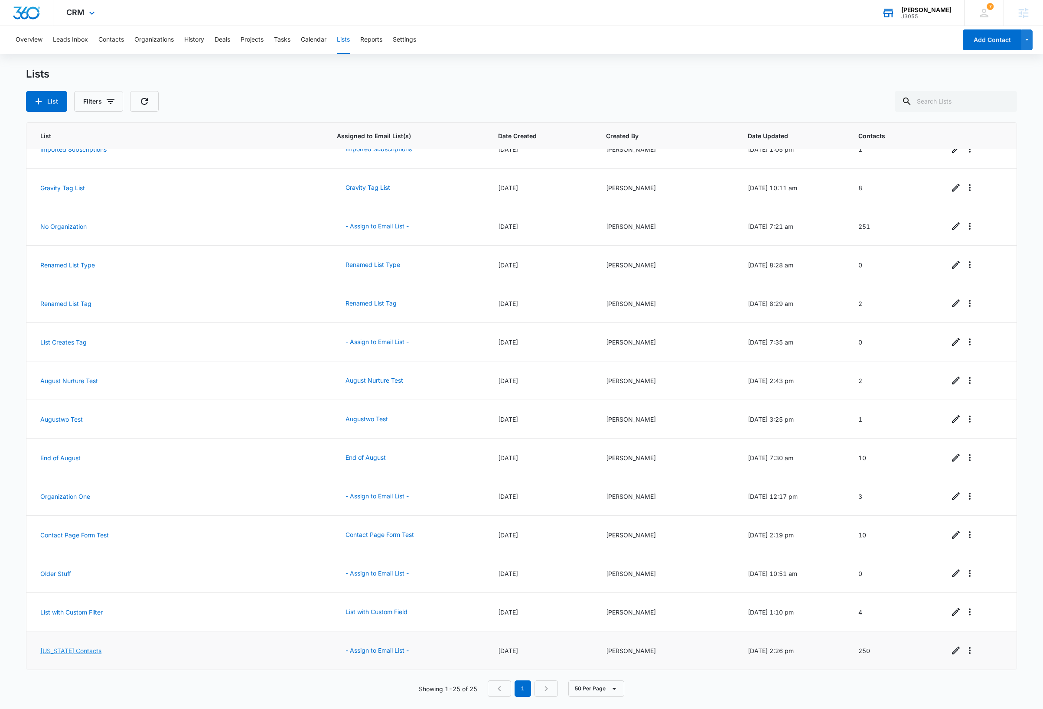
click at [76, 652] on link "Colorado Contacts" at bounding box center [70, 650] width 61 height 7
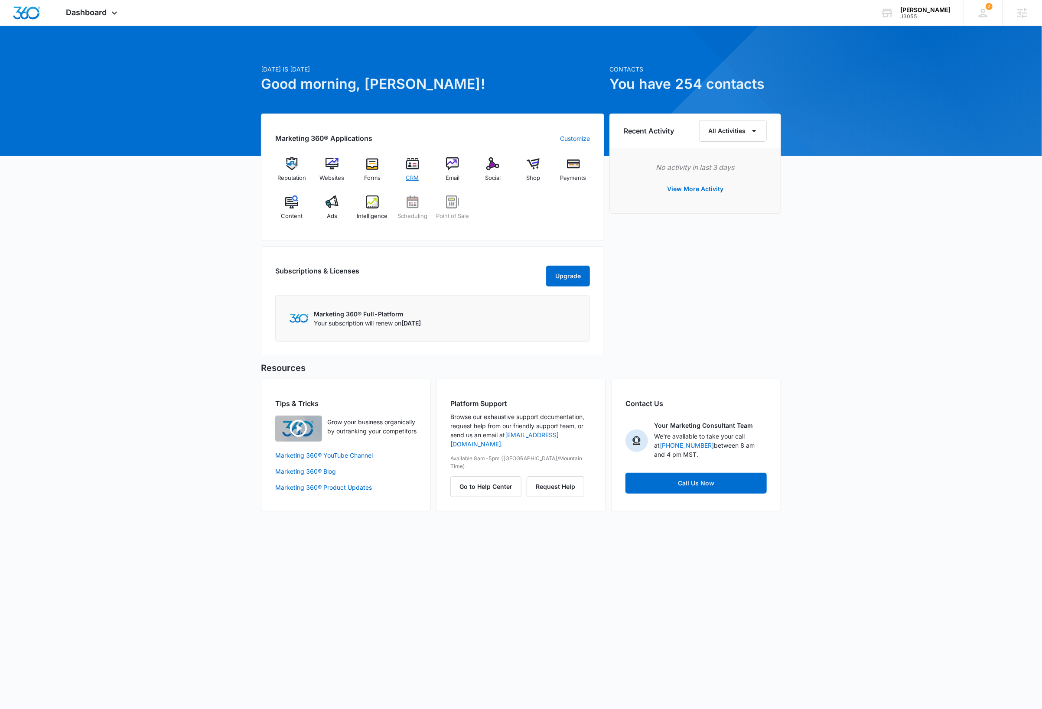
click at [414, 170] on img at bounding box center [412, 163] width 13 height 13
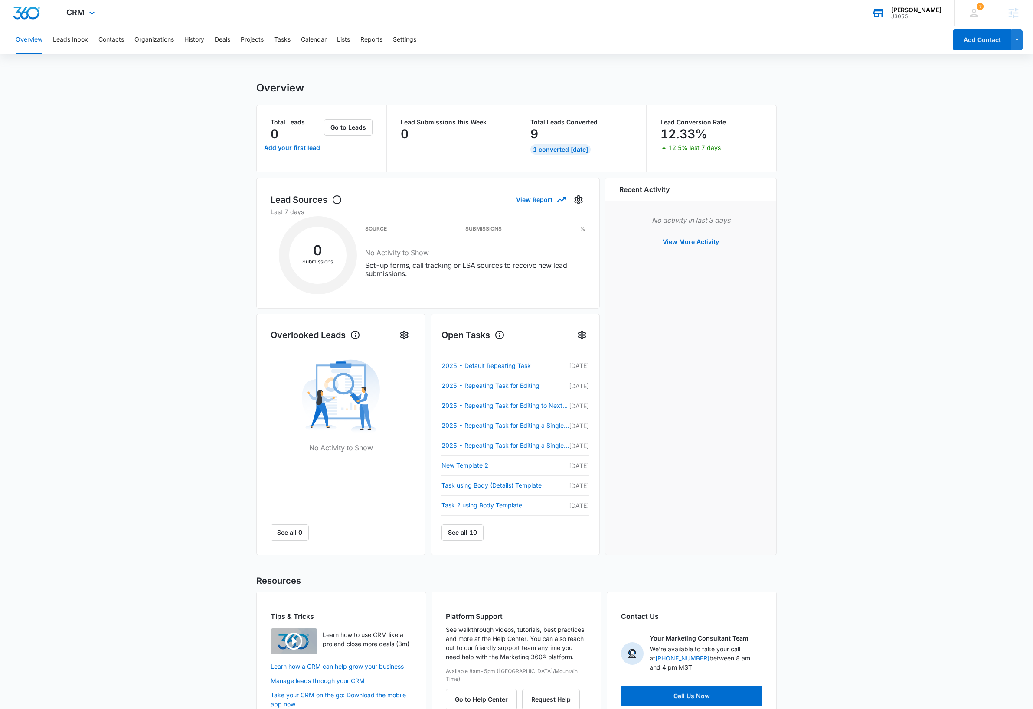
drag, startPoint x: 918, startPoint y: 7, endPoint x: 909, endPoint y: 40, distance: 34.5
click at [918, 7] on div "[PERSON_NAME]" at bounding box center [916, 10] width 50 height 7
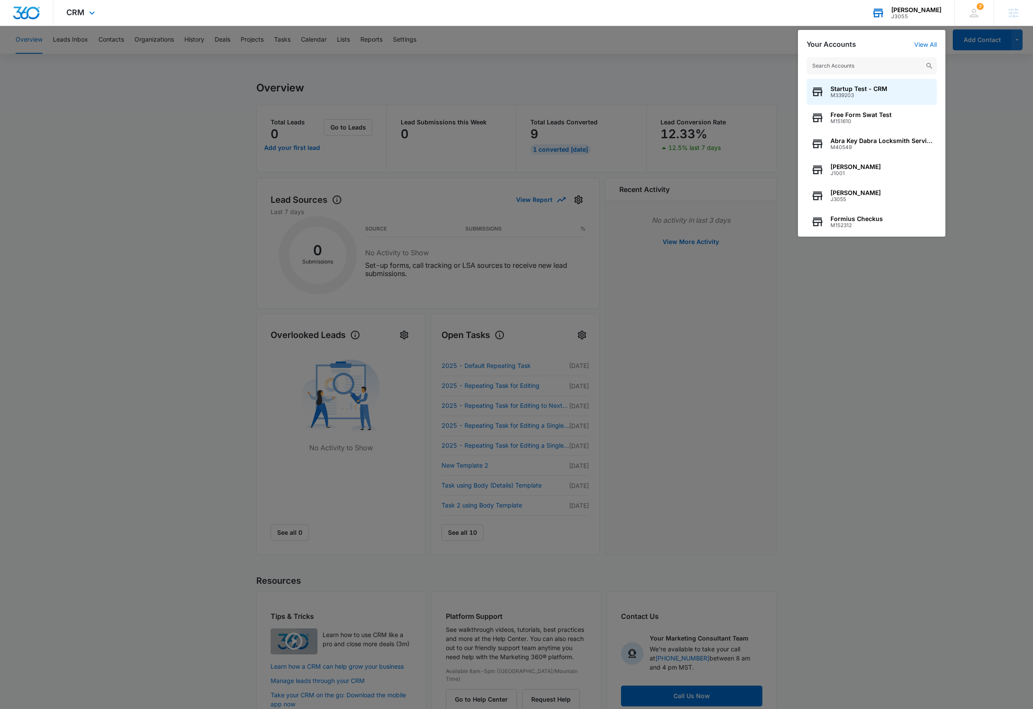
click at [869, 67] on input "text" at bounding box center [871, 65] width 130 height 17
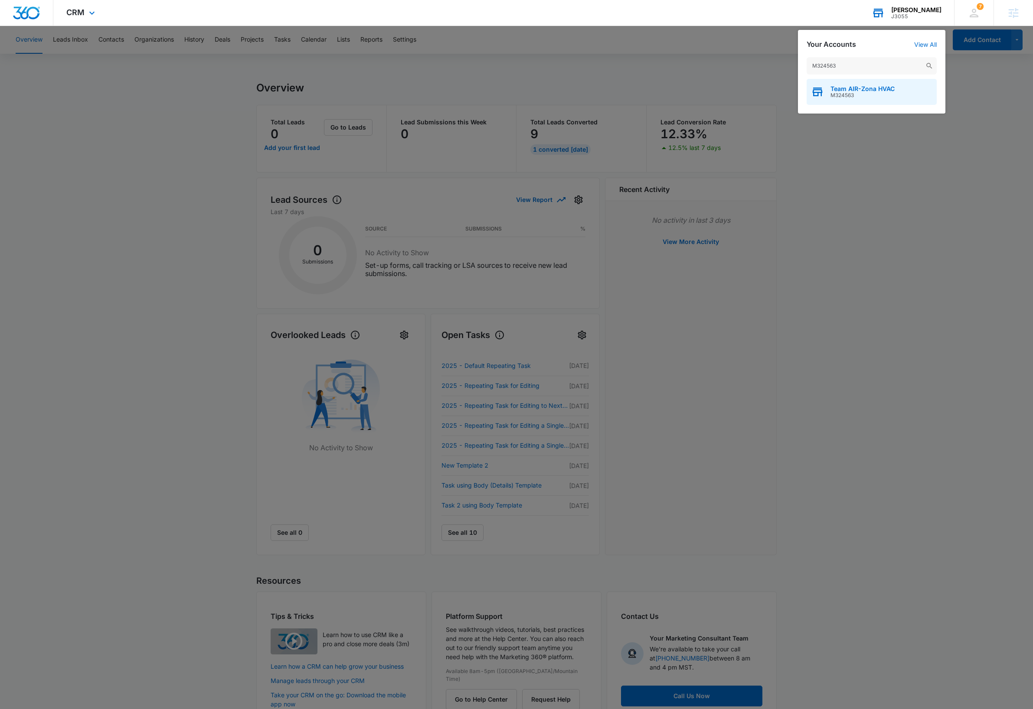
type input "M324563"
click at [881, 88] on span "Team AIR-Zona HVAC" at bounding box center [862, 88] width 64 height 7
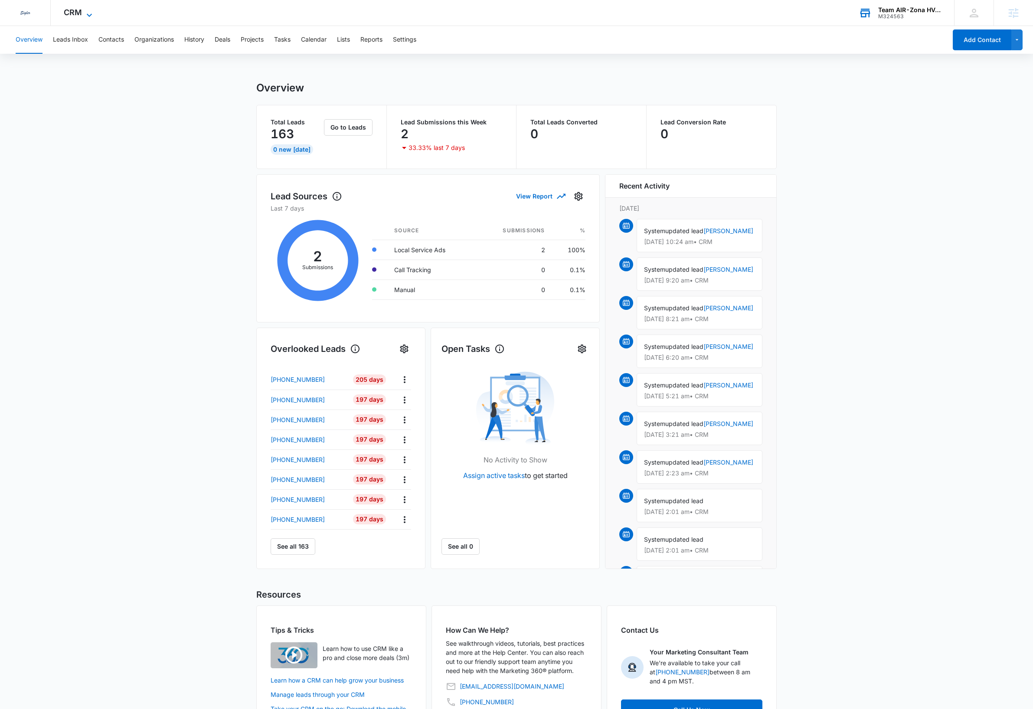
click at [90, 13] on icon at bounding box center [89, 15] width 10 height 10
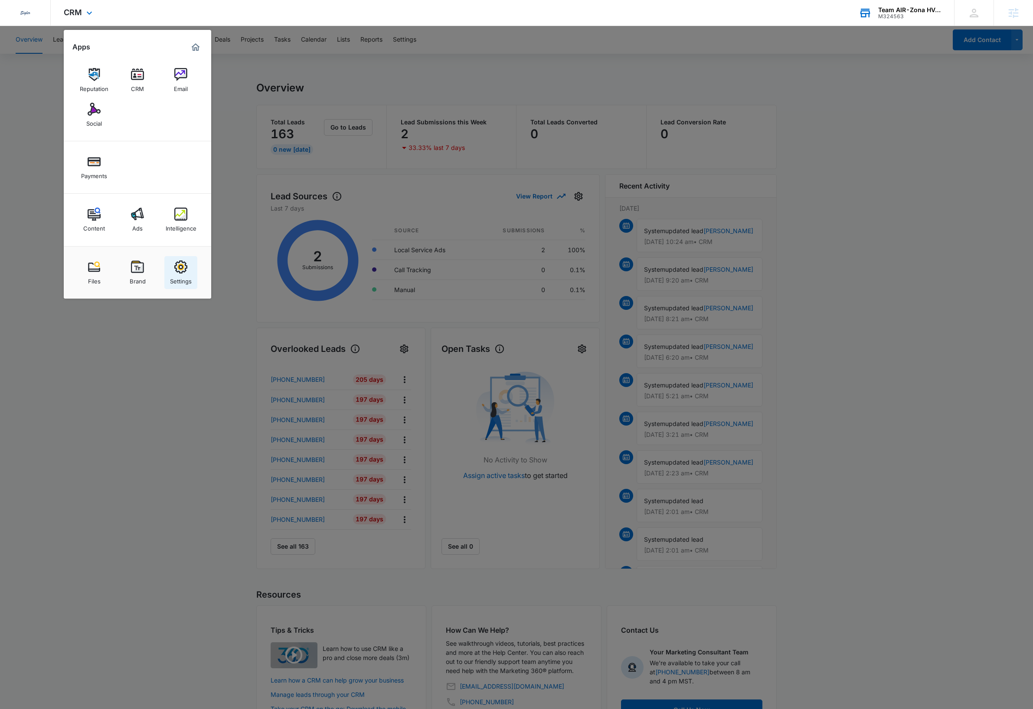
click at [181, 273] on img at bounding box center [180, 267] width 13 height 13
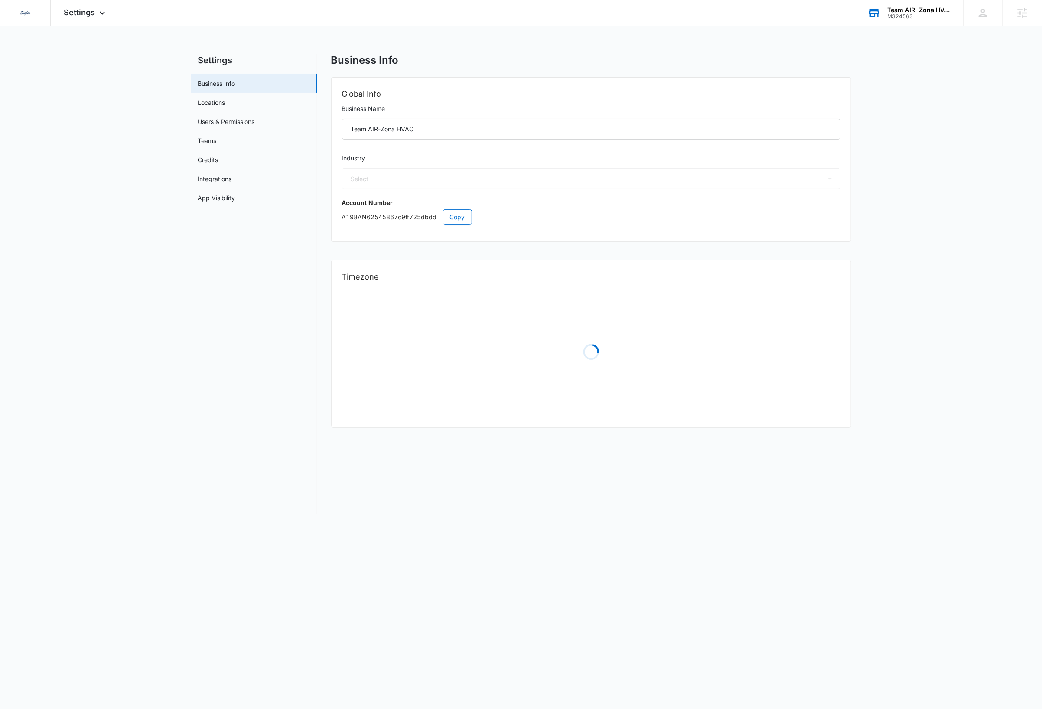
select select "3"
select select "US"
select select "America/Denver"
click at [450, 218] on span "Copy" at bounding box center [457, 217] width 15 height 10
click at [29, 17] on img at bounding box center [25, 13] width 16 height 16
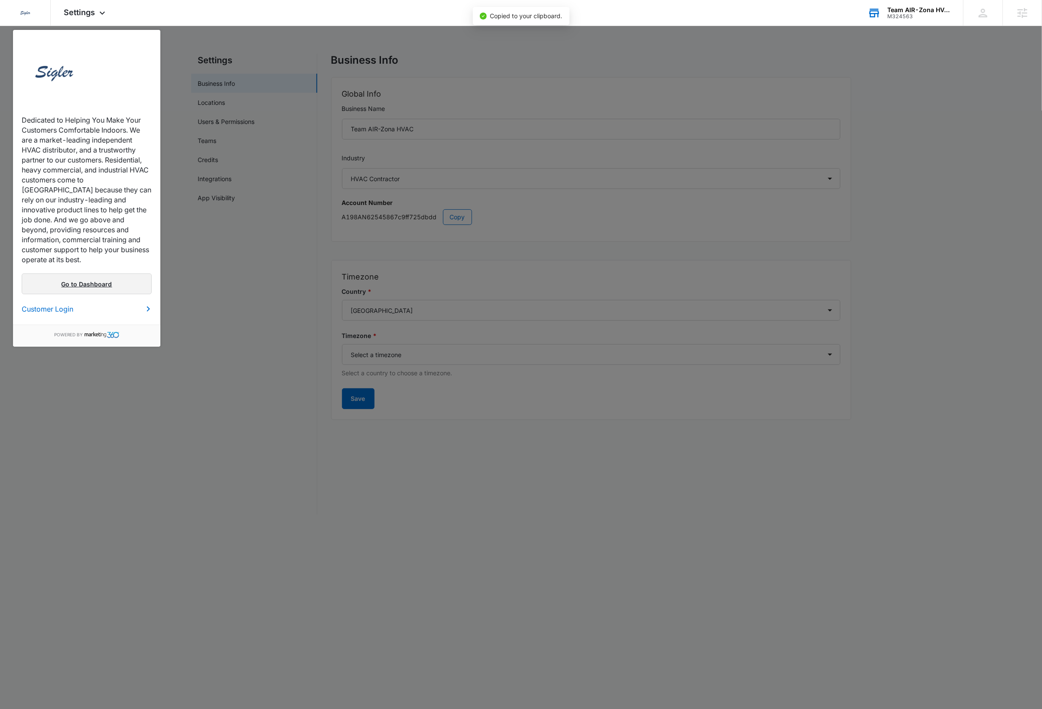
click at [75, 274] on link "Go to Dashboard" at bounding box center [87, 284] width 130 height 21
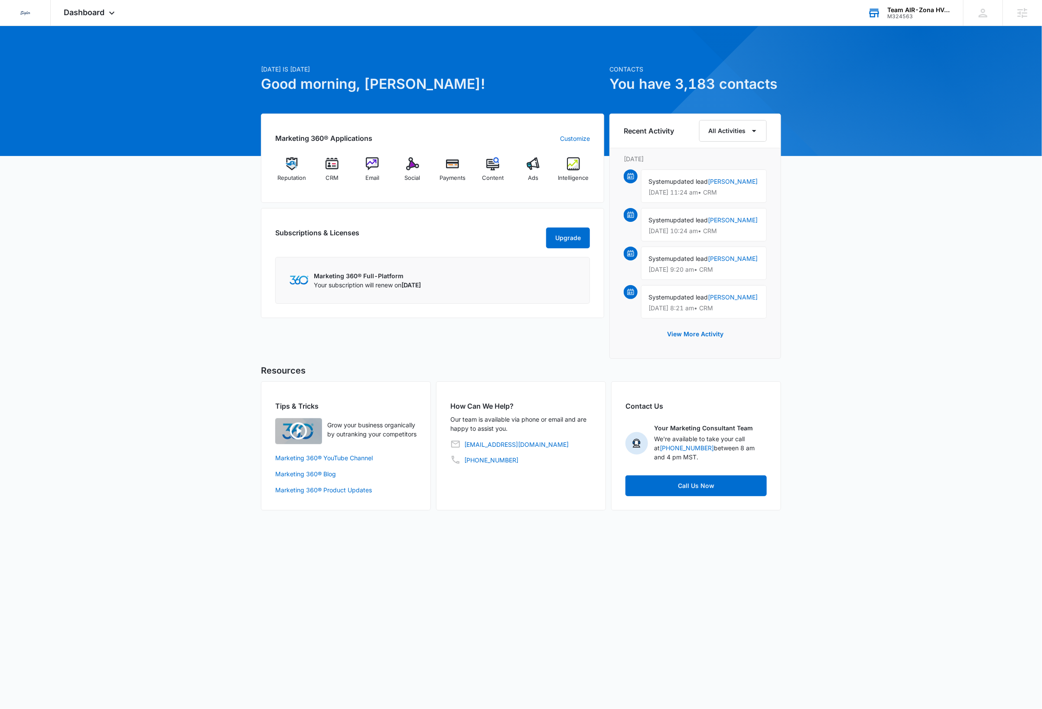
click at [828, 275] on div "Today is Friday, October 10th Good morning, Dave! Contacts You have 3,183 conta…" at bounding box center [521, 279] width 1042 height 484
drag, startPoint x: 111, startPoint y: 14, endPoint x: 110, endPoint y: 19, distance: 5.4
click at [111, 14] on icon at bounding box center [112, 15] width 10 height 10
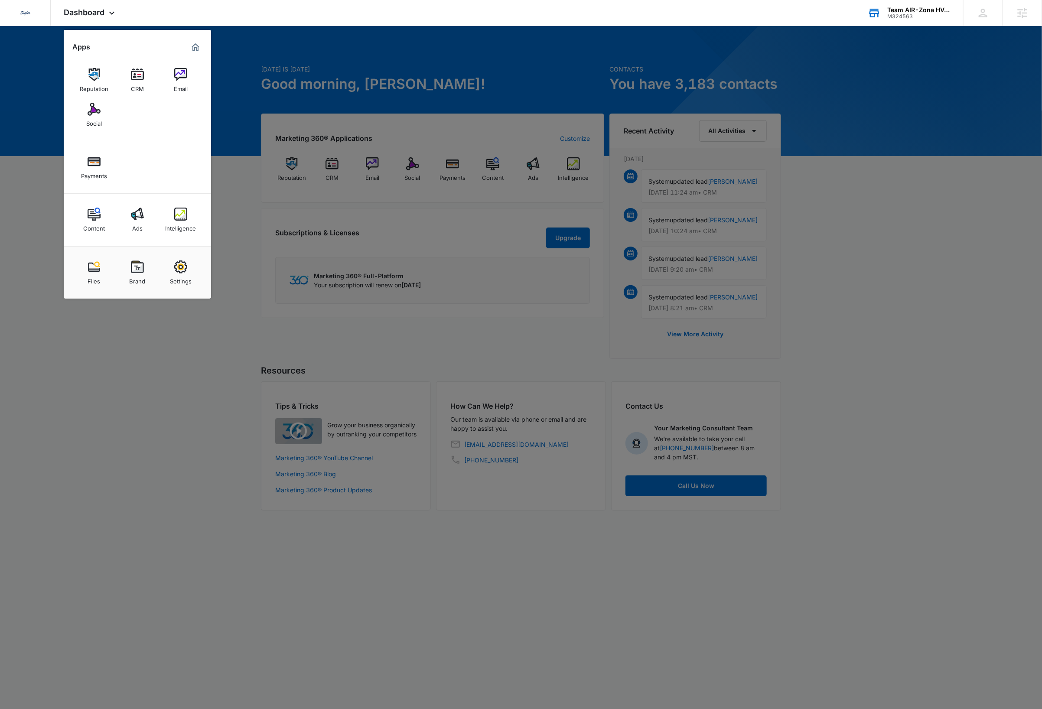
click at [182, 276] on div "Settings" at bounding box center [181, 279] width 22 height 11
select select "3"
select select "US"
select select "America/Denver"
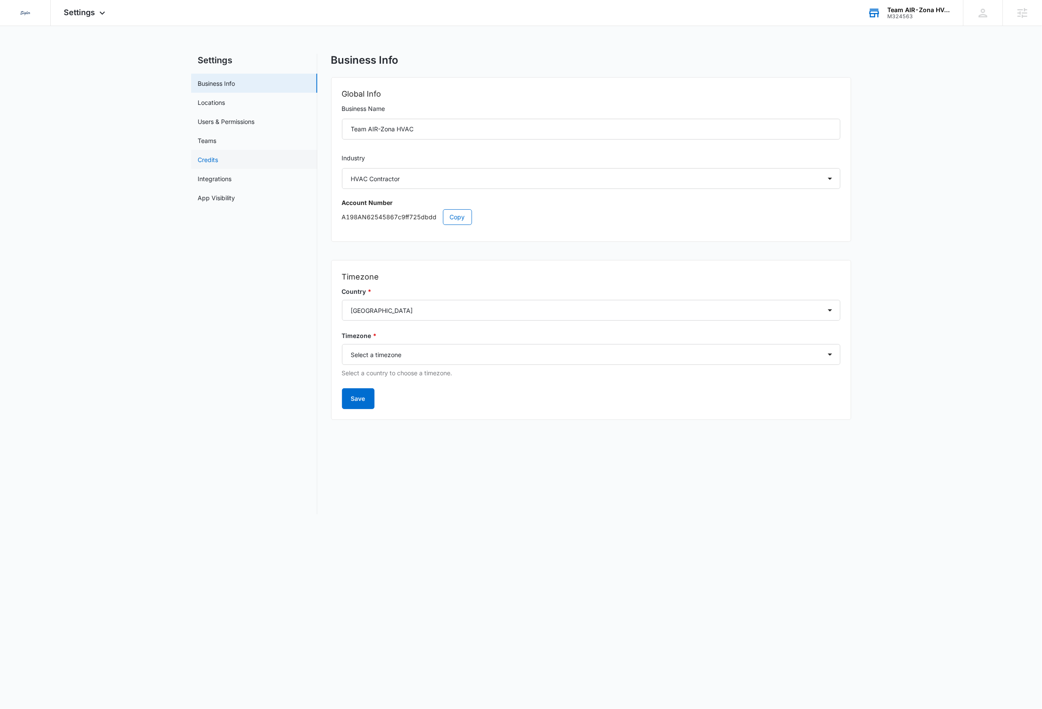
click at [206, 159] on link "Credits" at bounding box center [208, 159] width 20 height 9
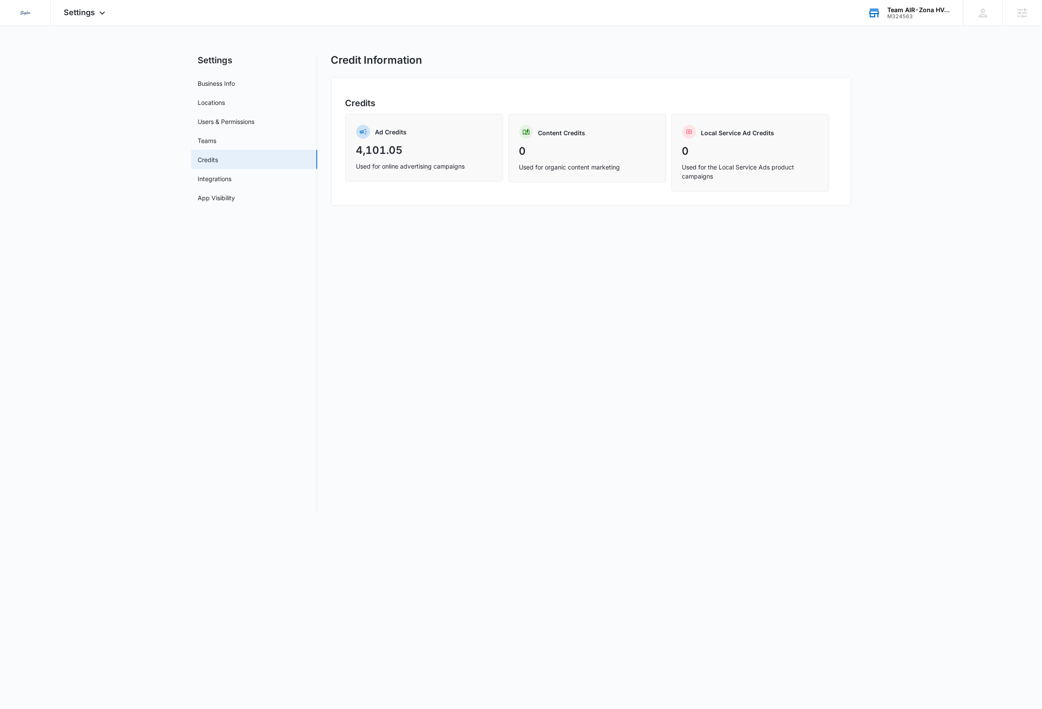
click at [450, 289] on div "Credit Information Credits Ad Credits 4,101.05 Used for online advertising camp…" at bounding box center [591, 284] width 520 height 461
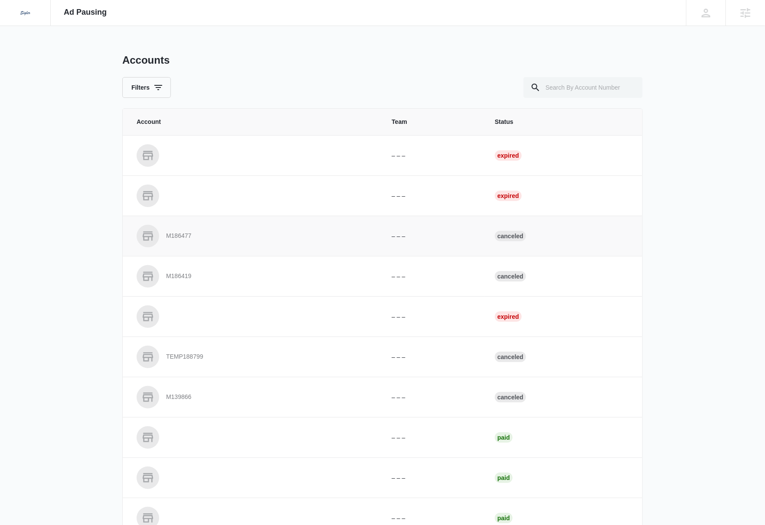
click at [176, 235] on p "M186477" at bounding box center [178, 236] width 25 height 9
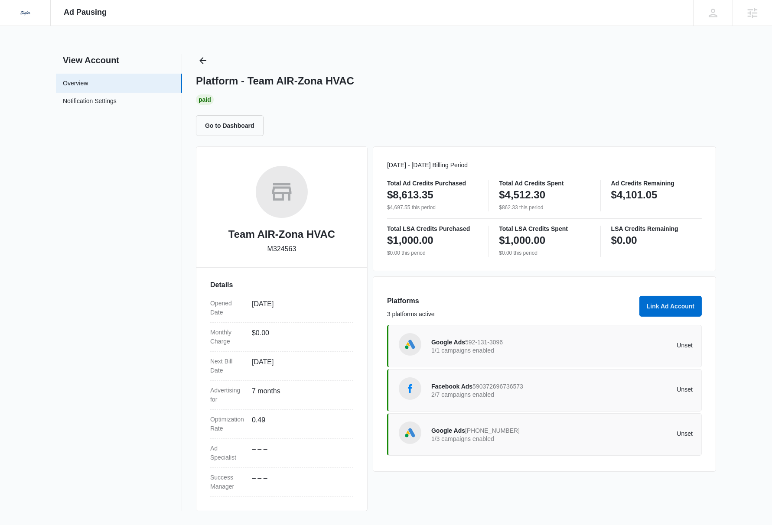
click at [534, 87] on div "Platform - Team AIR-Zona HVAC" at bounding box center [456, 81] width 520 height 13
click at [560, 96] on div "Paid" at bounding box center [456, 100] width 520 height 10
click at [619, 349] on div "Unset" at bounding box center [627, 347] width 131 height 8
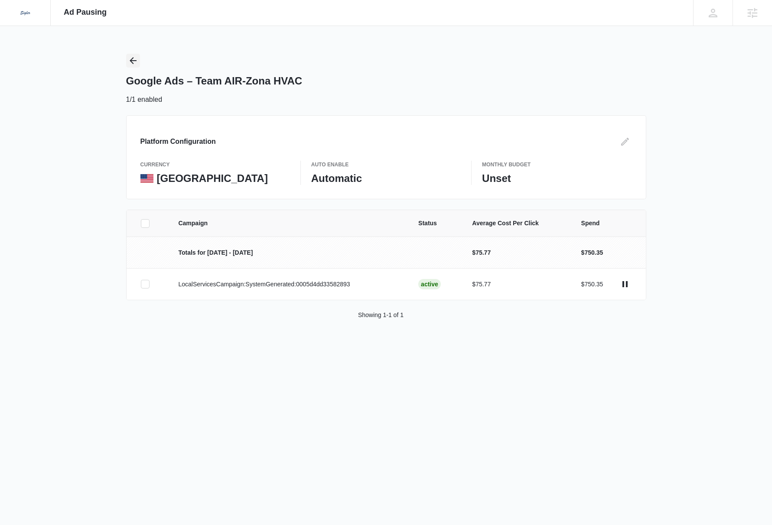
click at [132, 62] on icon "Back" at bounding box center [133, 60] width 7 height 7
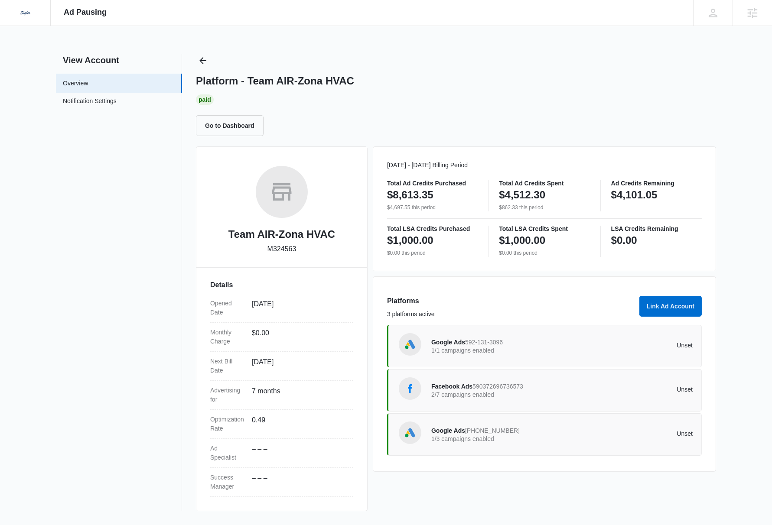
click at [642, 396] on div "Facebook Ads 590372696736573 2/7 campaigns enabled Unset" at bounding box center [561, 390] width 261 height 24
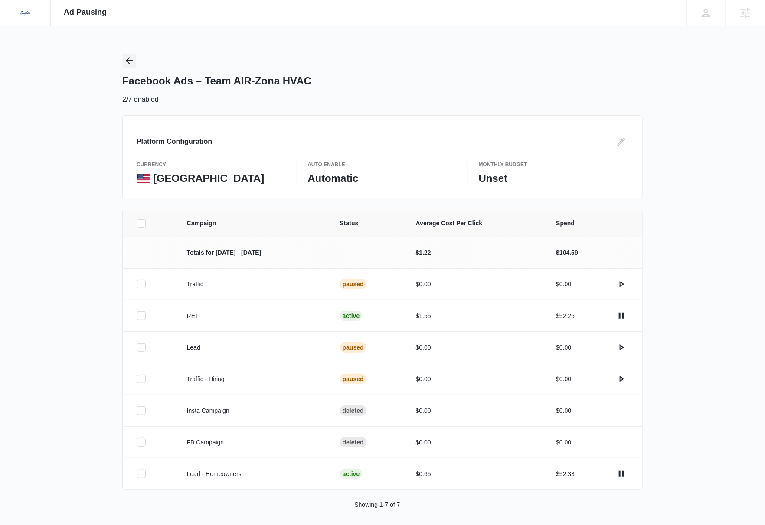
click at [132, 60] on icon "Back" at bounding box center [129, 60] width 10 height 10
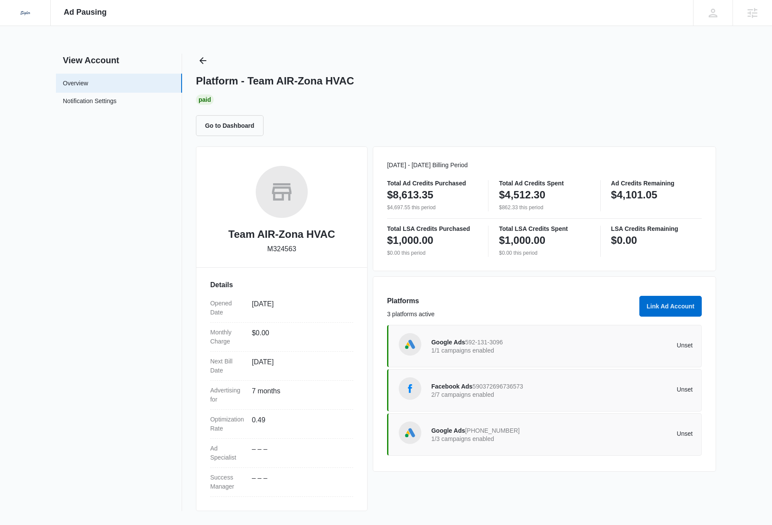
click at [627, 438] on div "Unset" at bounding box center [627, 435] width 131 height 8
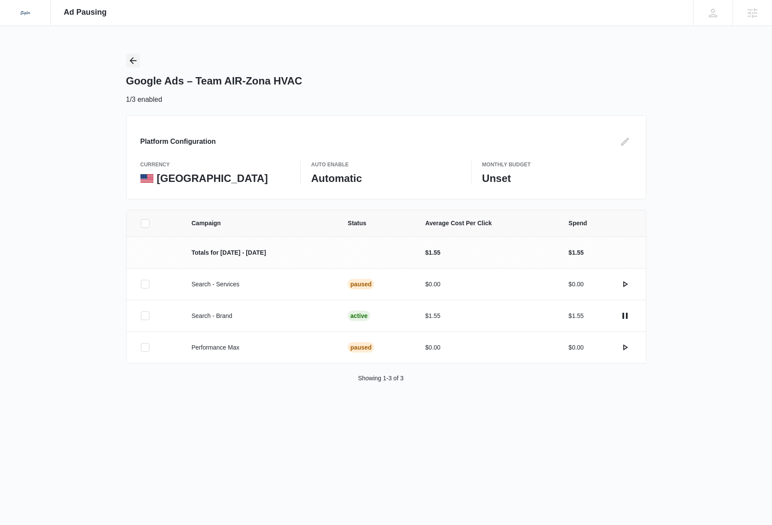
click at [132, 62] on icon "Back" at bounding box center [133, 60] width 7 height 7
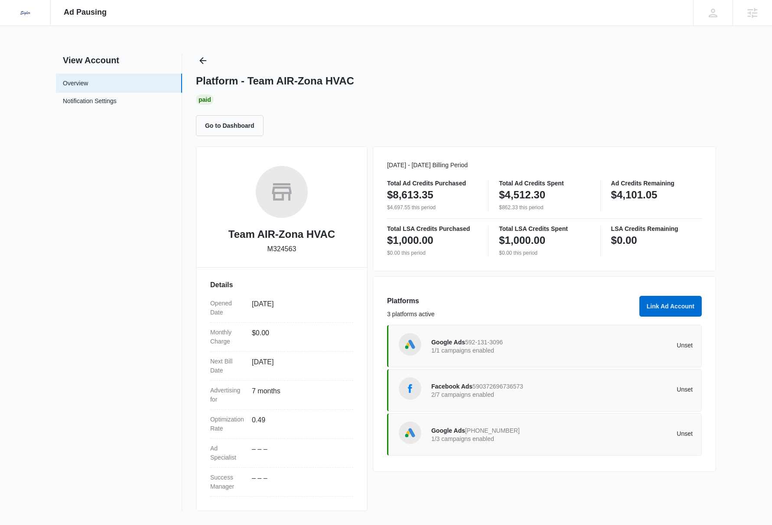
click at [663, 103] on div "Paid" at bounding box center [456, 100] width 520 height 10
click at [740, 249] on div "Dedicated to Helping You Make Your Customers Comfortable Indoors. We are a mark…" at bounding box center [386, 262] width 772 height 525
click at [613, 350] on div "Google Ads 592-131-3096 1/1 campaigns enabled Unset" at bounding box center [561, 346] width 261 height 24
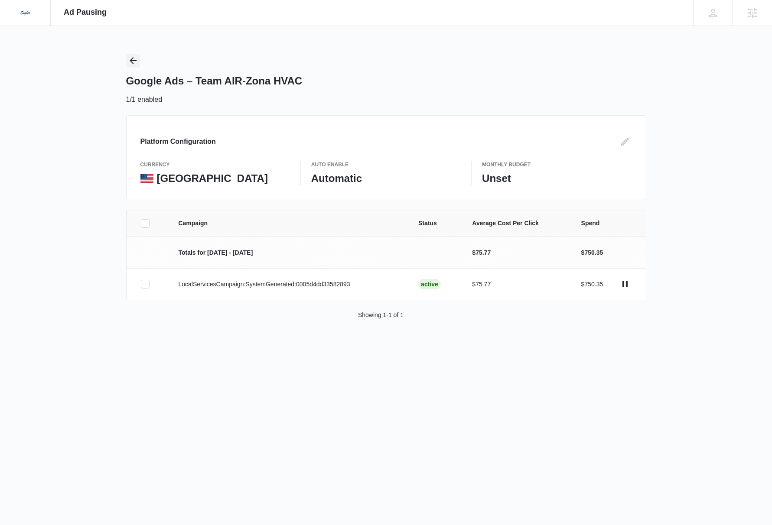
click at [133, 62] on icon "Back" at bounding box center [133, 60] width 10 height 10
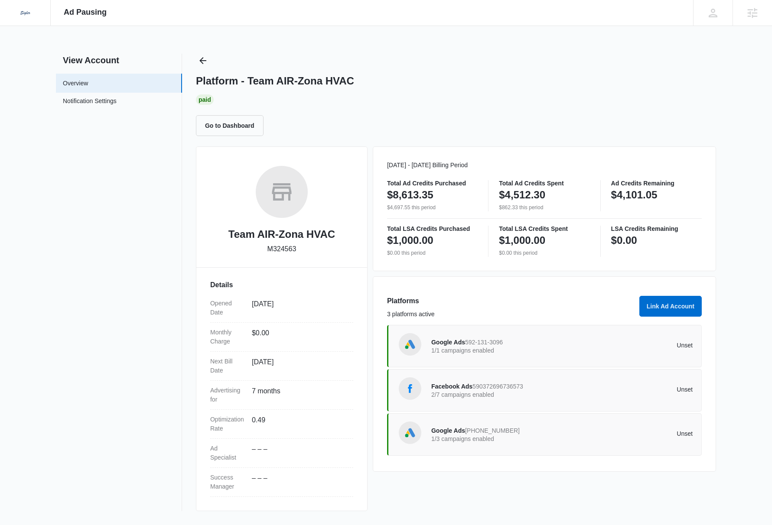
click at [589, 390] on p "Unset" at bounding box center [627, 390] width 131 height 6
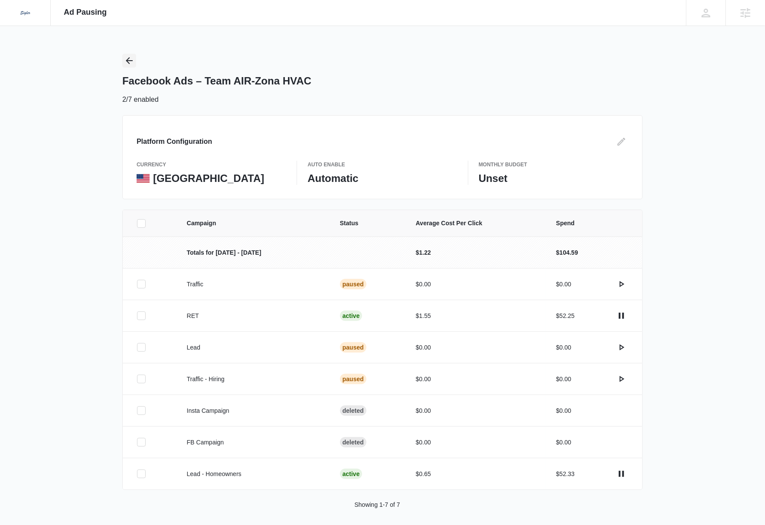
click at [129, 61] on icon "Back" at bounding box center [129, 60] width 10 height 10
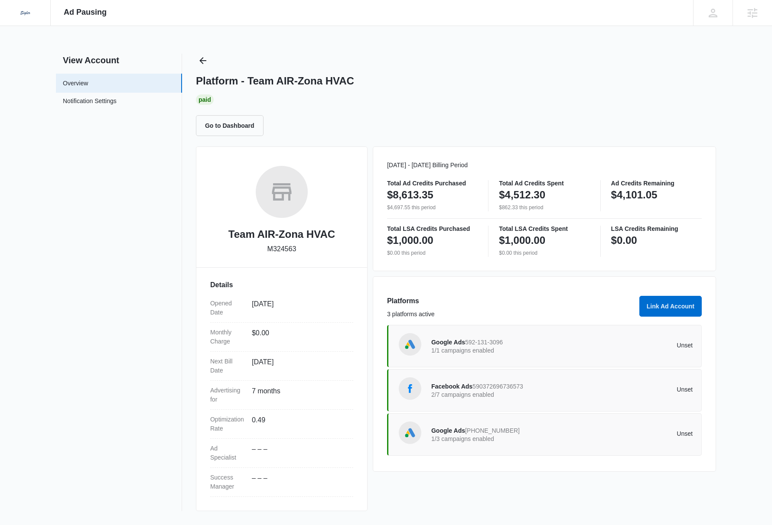
click at [607, 354] on div "Google Ads 592-131-3096 1/1 campaigns enabled Unset" at bounding box center [561, 346] width 261 height 24
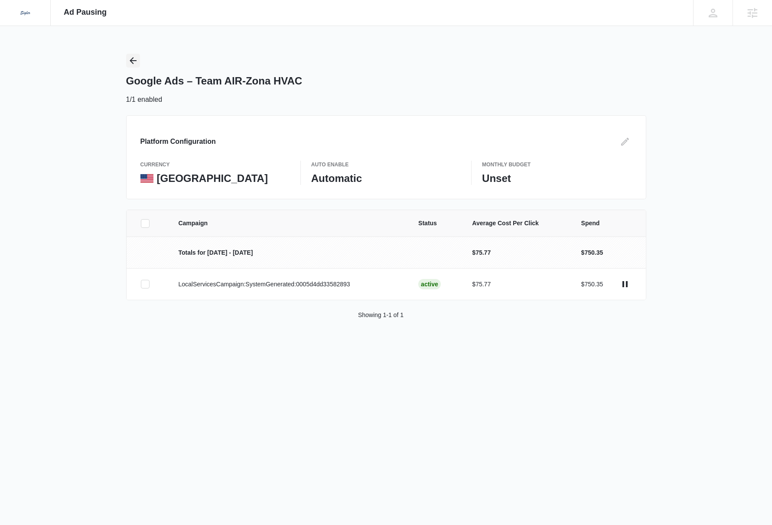
click at [131, 60] on icon "Back" at bounding box center [133, 60] width 7 height 7
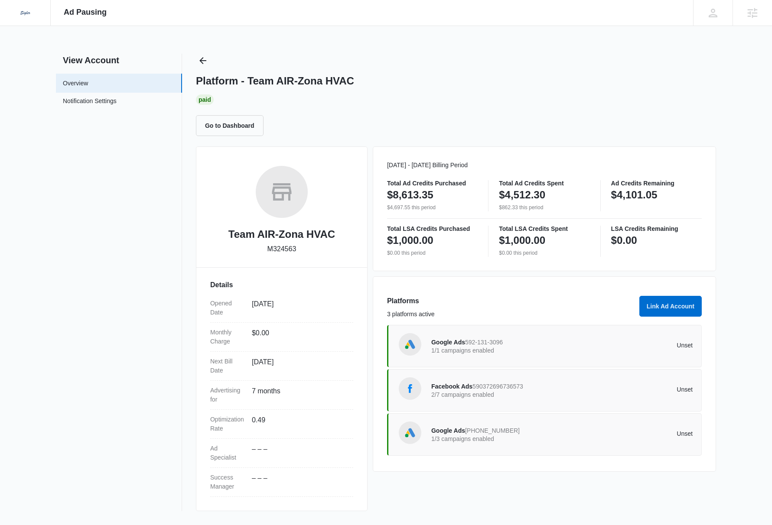
click at [621, 395] on div "Unset" at bounding box center [627, 391] width 131 height 8
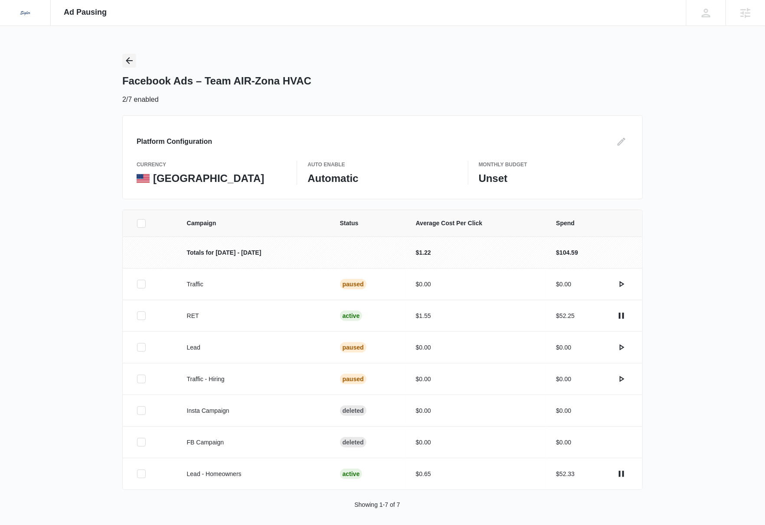
click at [129, 63] on icon "Back" at bounding box center [129, 60] width 7 height 7
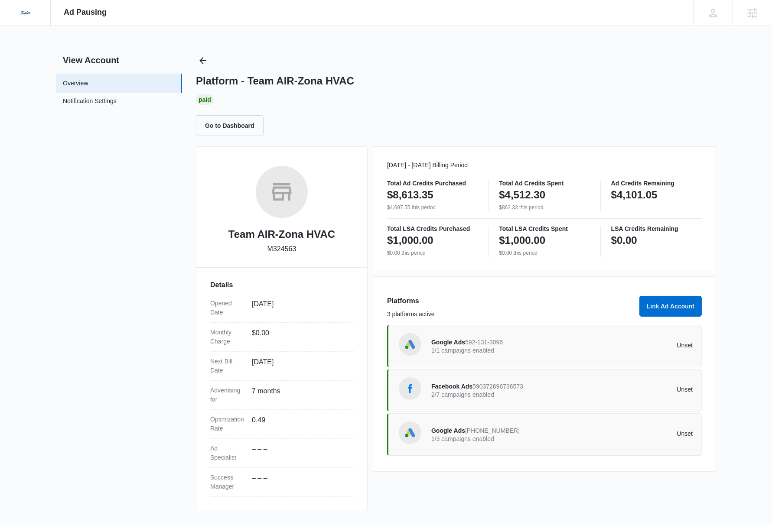
click at [621, 437] on div "Unset" at bounding box center [627, 435] width 131 height 8
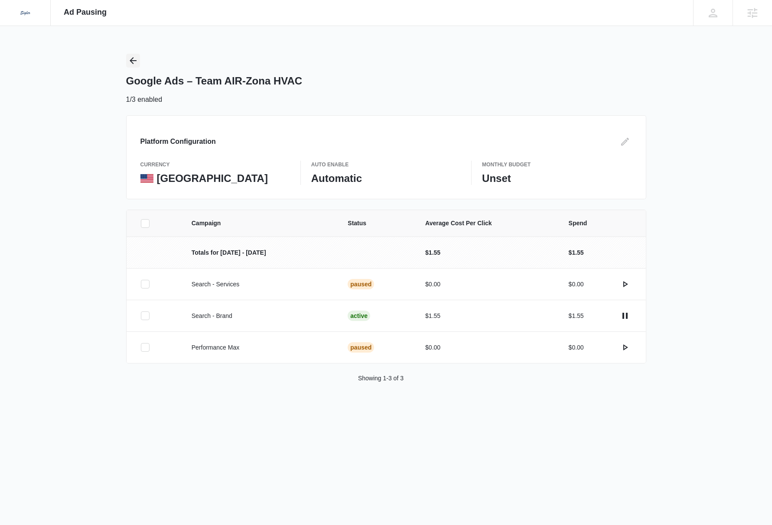
click at [134, 64] on icon "Back" at bounding box center [133, 60] width 10 height 10
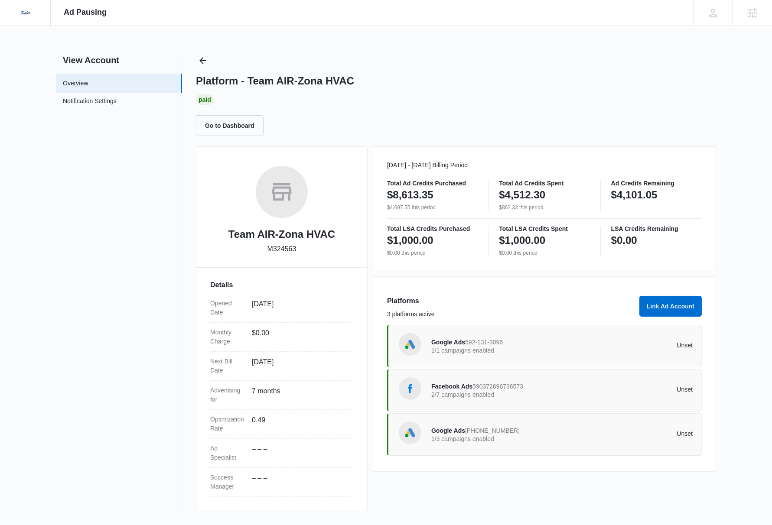
click at [749, 95] on div "Dedicated to Helping You Make Your Customers Comfortable Indoors. We are a mark…" at bounding box center [386, 262] width 772 height 525
click at [741, 234] on div "Dedicated to Helping You Make Your Customers Comfortable Indoors. We are a mark…" at bounding box center [386, 262] width 772 height 525
click at [735, 271] on div "Dedicated to Helping You Make Your Customers Comfortable Indoors. We are a mark…" at bounding box center [386, 262] width 772 height 525
click at [744, 240] on div "Dedicated to Helping You Make Your Customers Comfortable Indoors. We are a mark…" at bounding box center [386, 262] width 772 height 525
